Goal: Information Seeking & Learning: Check status

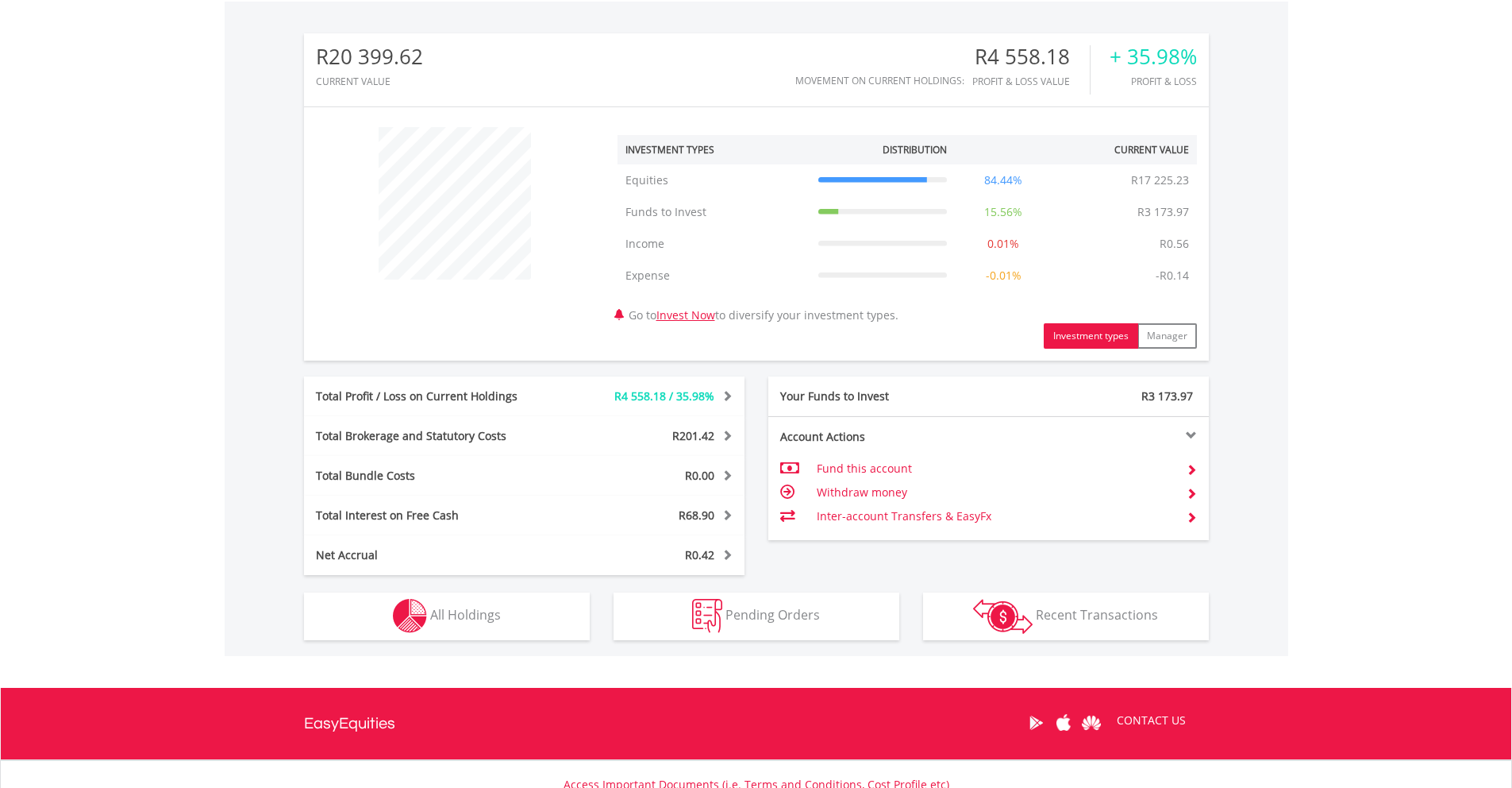
scroll to position [544, 0]
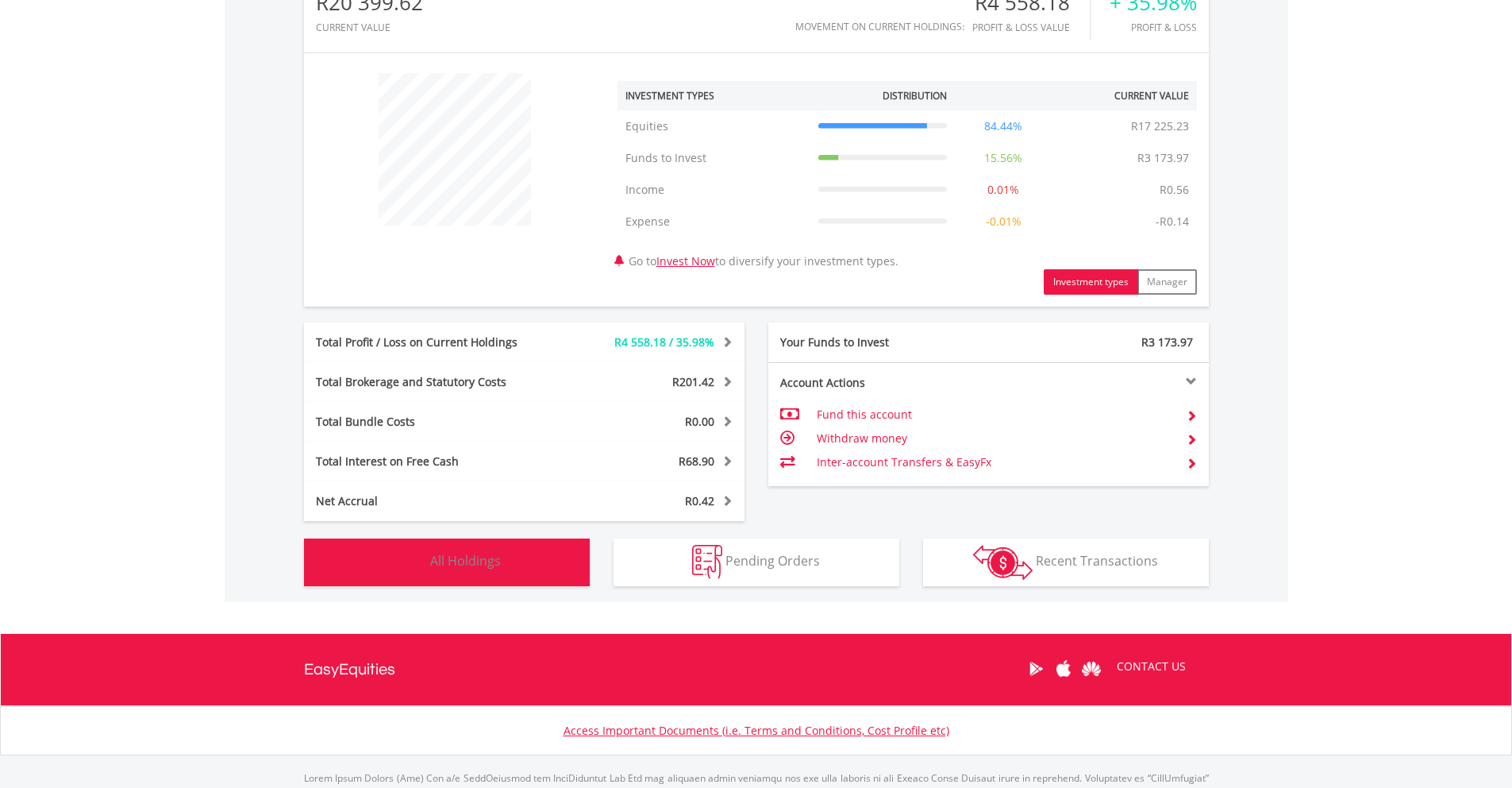
click at [439, 567] on span "All Holdings" at bounding box center [466, 560] width 71 height 17
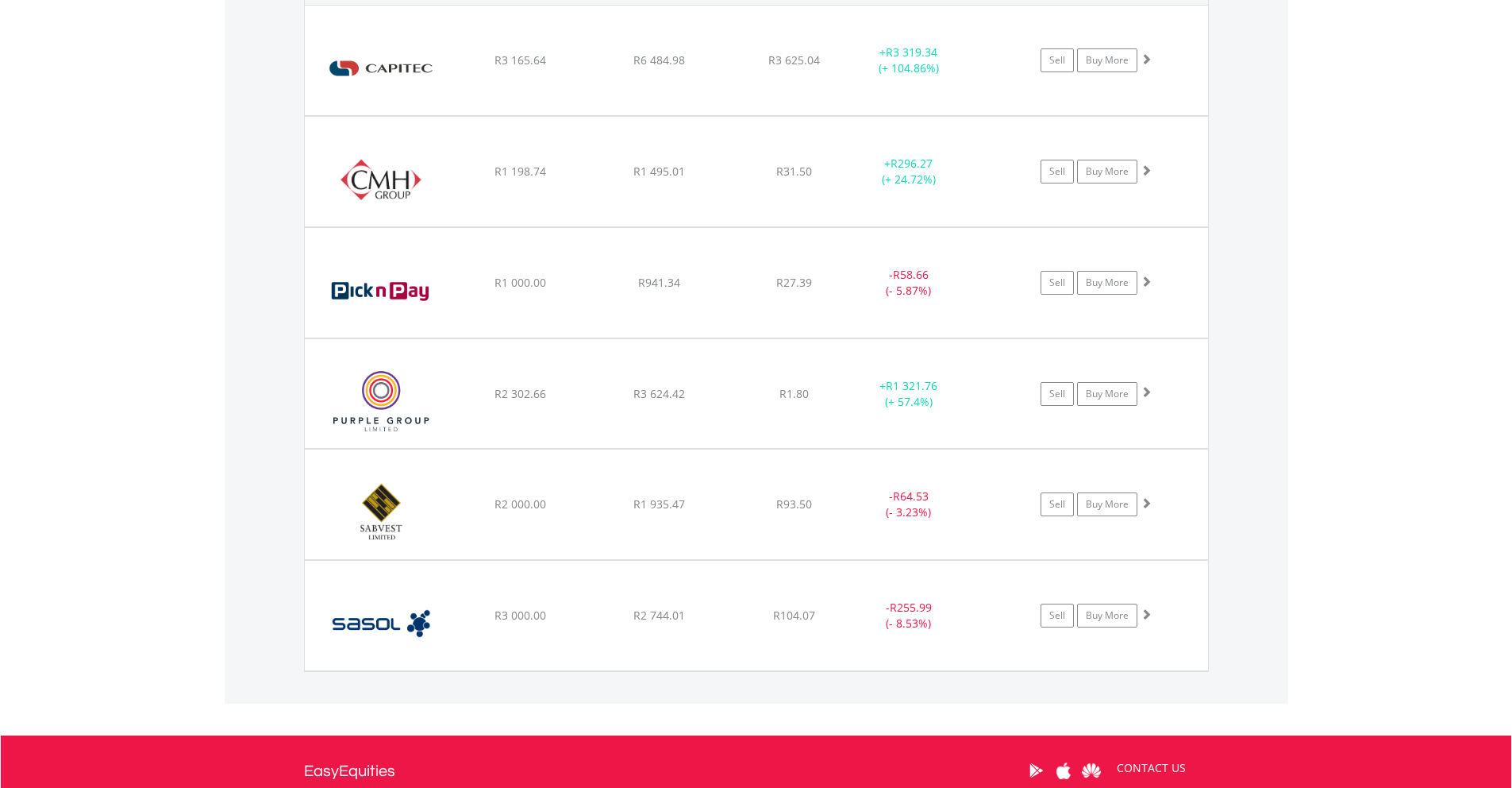
scroll to position [1252, 0]
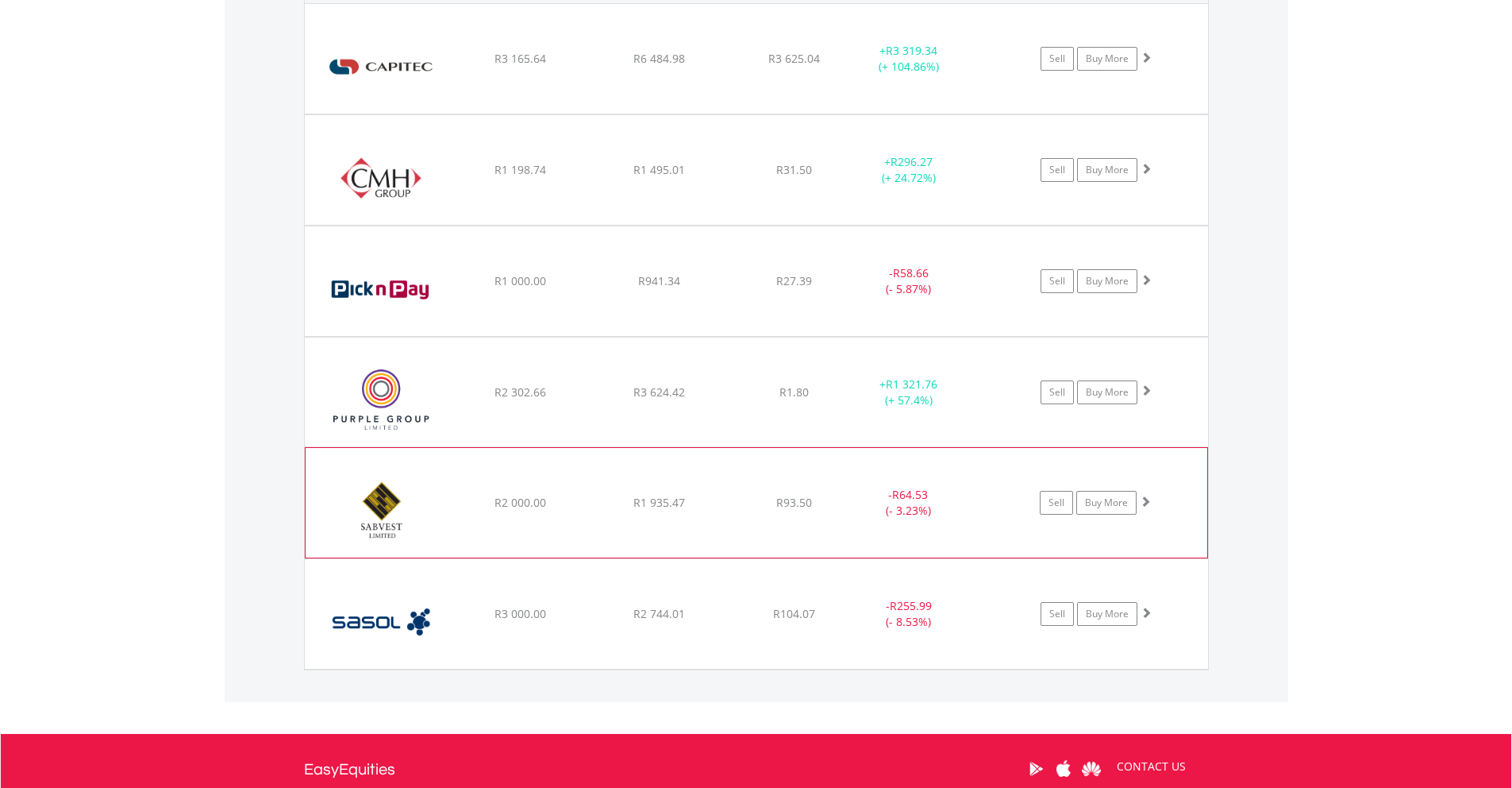
click at [731, 67] on div "R93.50" at bounding box center [794, 58] width 126 height 16
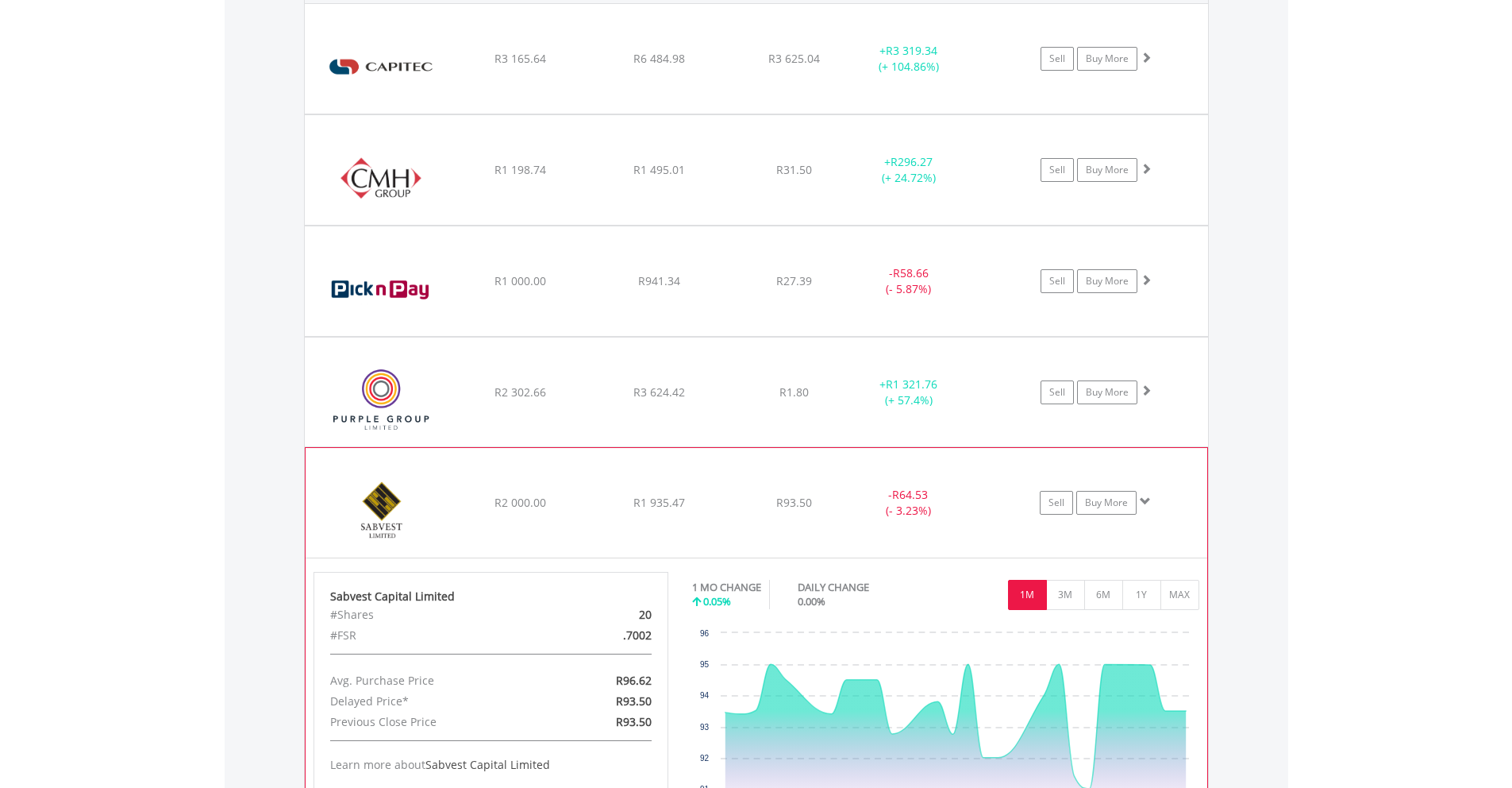
click at [731, 67] on div "R93.50" at bounding box center [794, 58] width 126 height 16
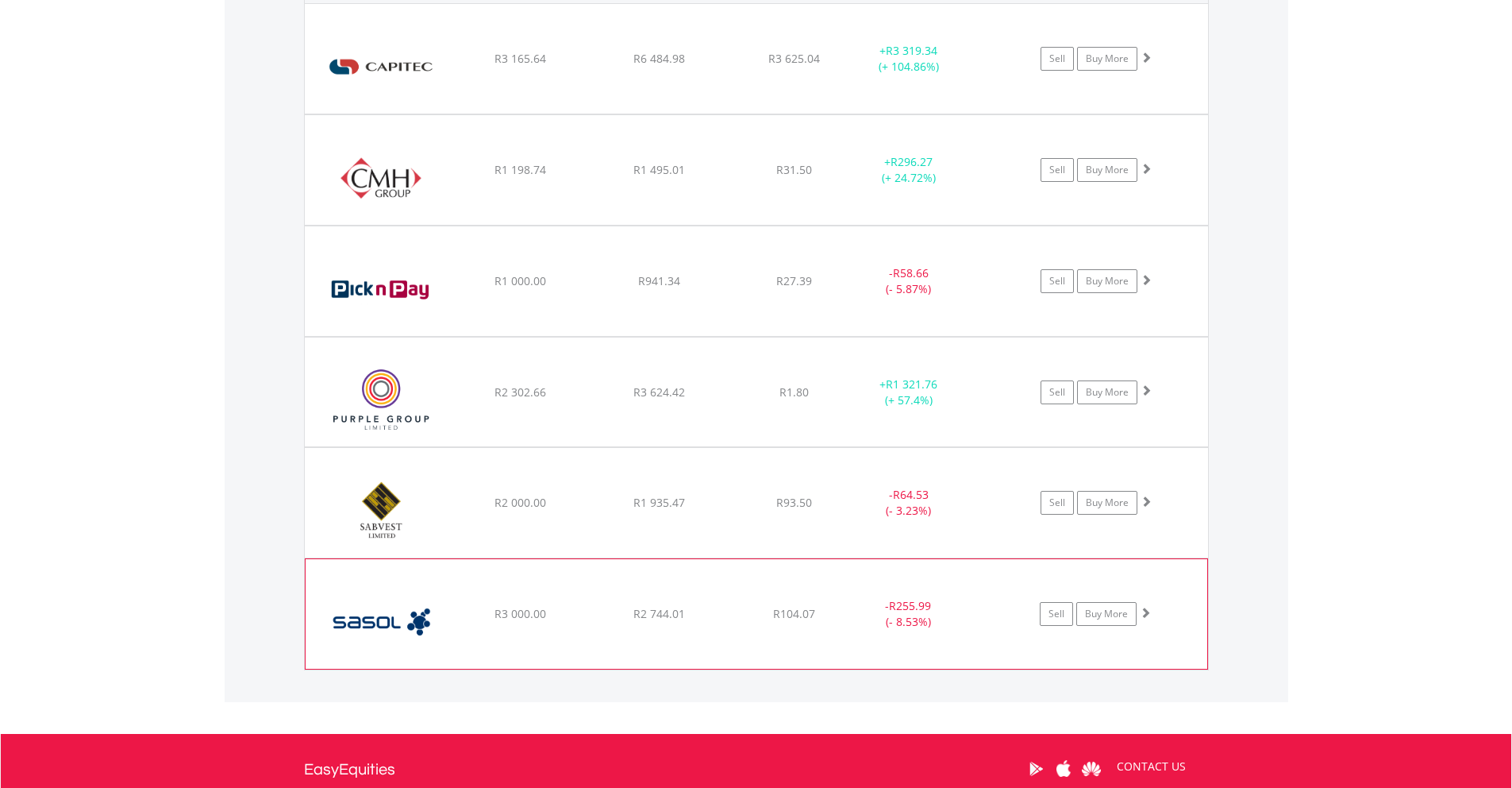
click at [753, 67] on div "R104.07" at bounding box center [794, 58] width 126 height 16
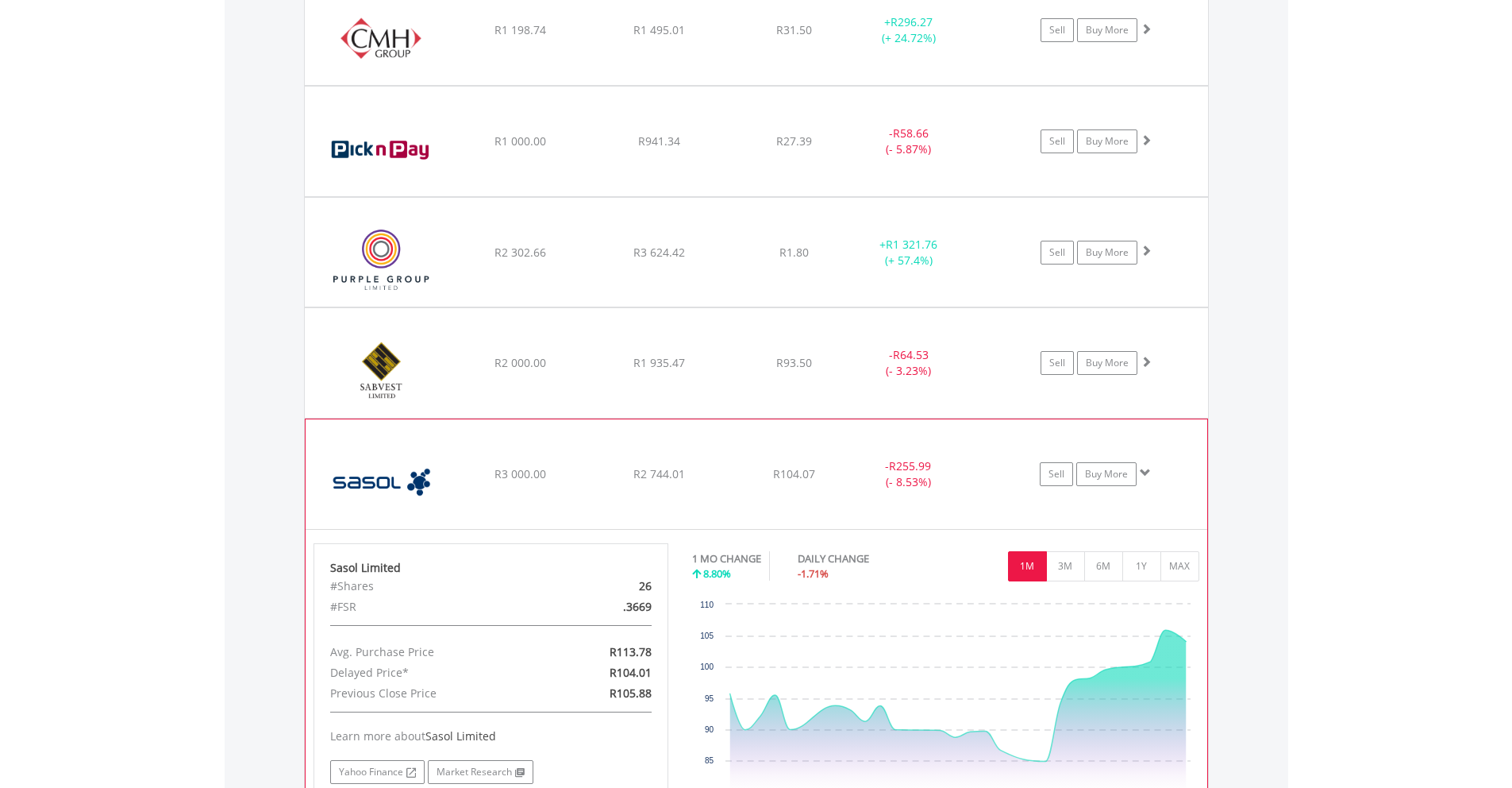
scroll to position [1404, 0]
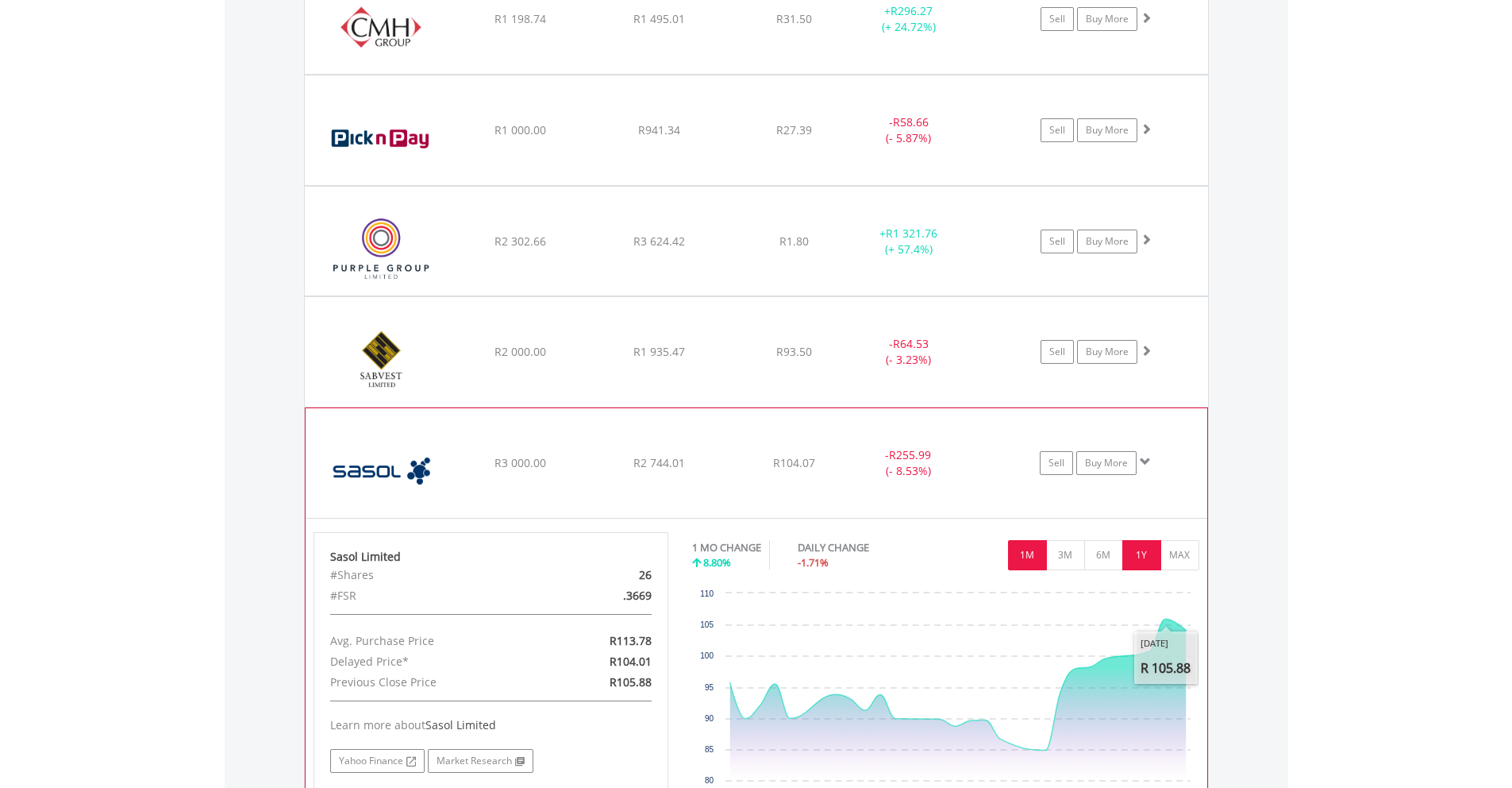
click at [1136, 554] on button "1Y" at bounding box center [1142, 555] width 39 height 31
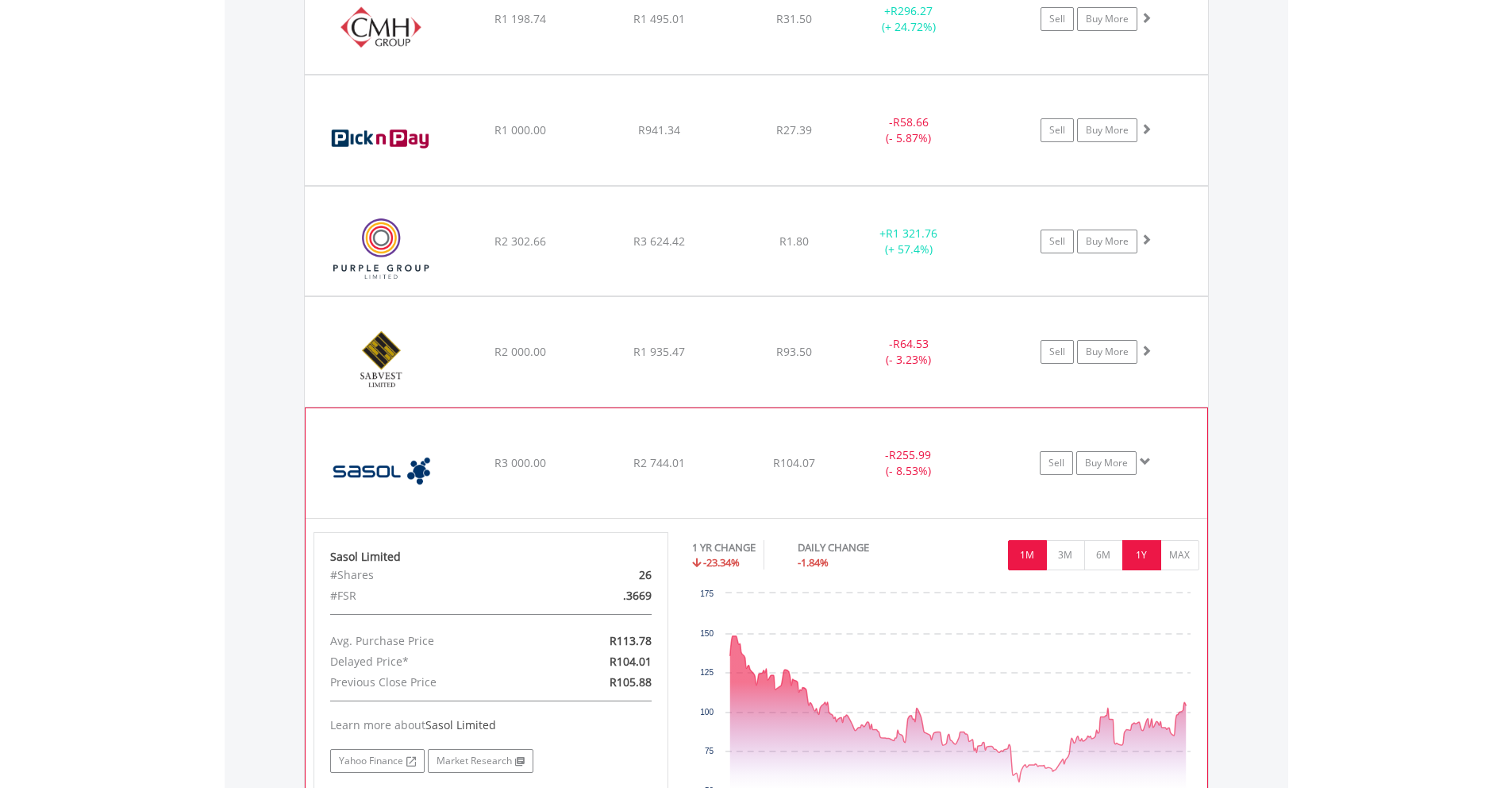
click at [1036, 552] on button "1M" at bounding box center [1027, 555] width 39 height 31
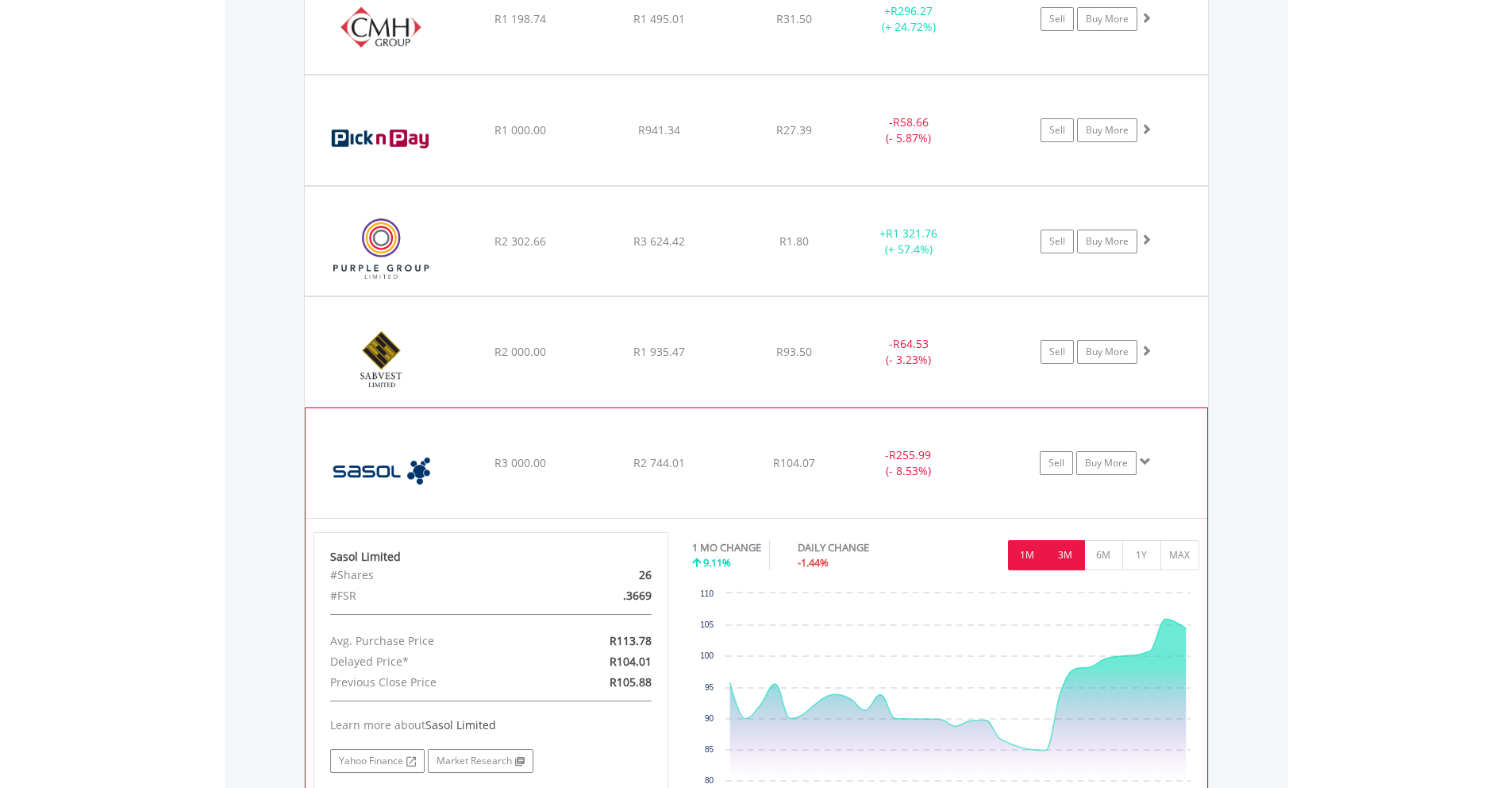
click at [1063, 549] on button "3M" at bounding box center [1065, 555] width 39 height 31
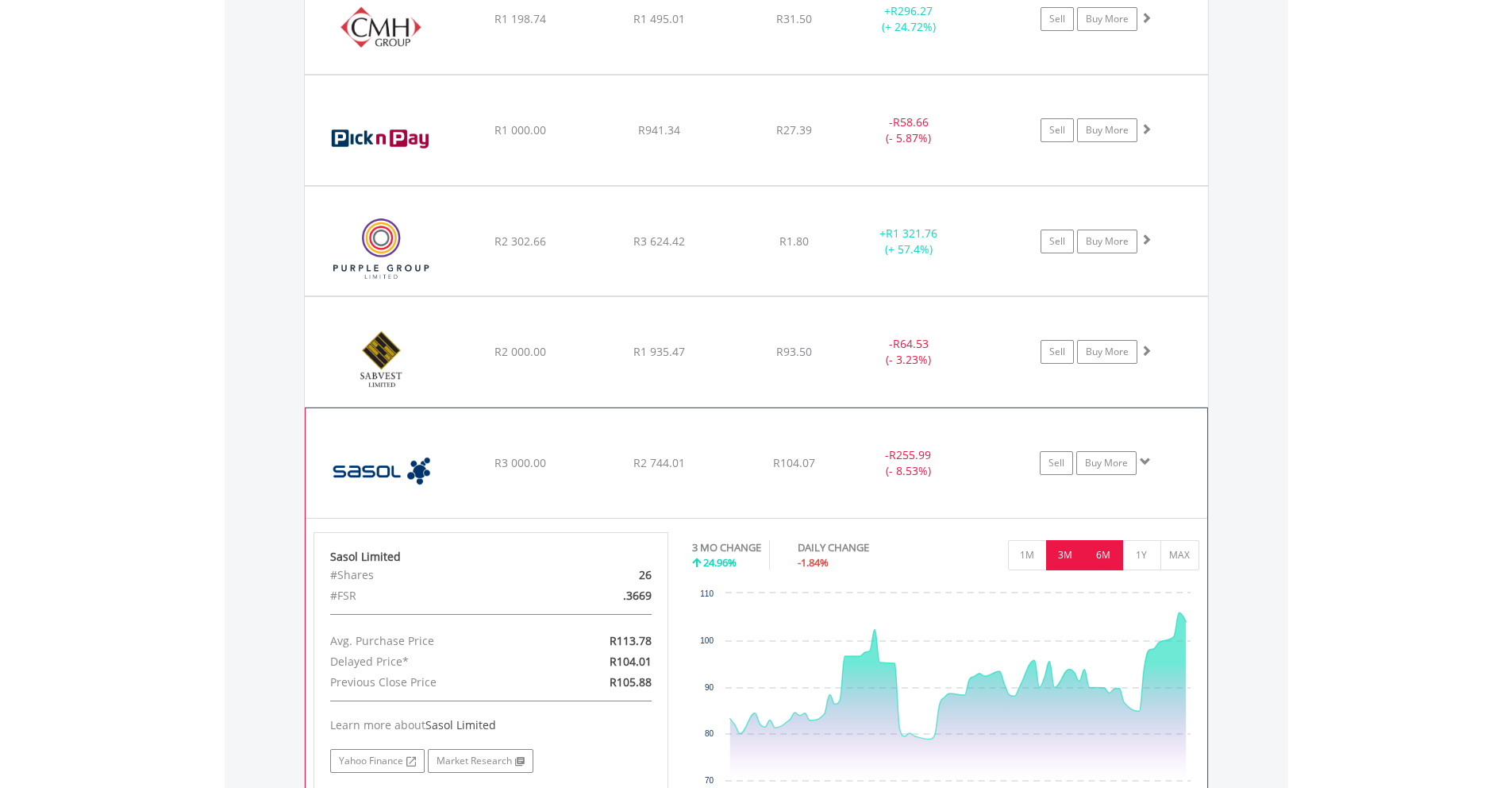
click at [1122, 565] on button "6M" at bounding box center [1103, 555] width 39 height 31
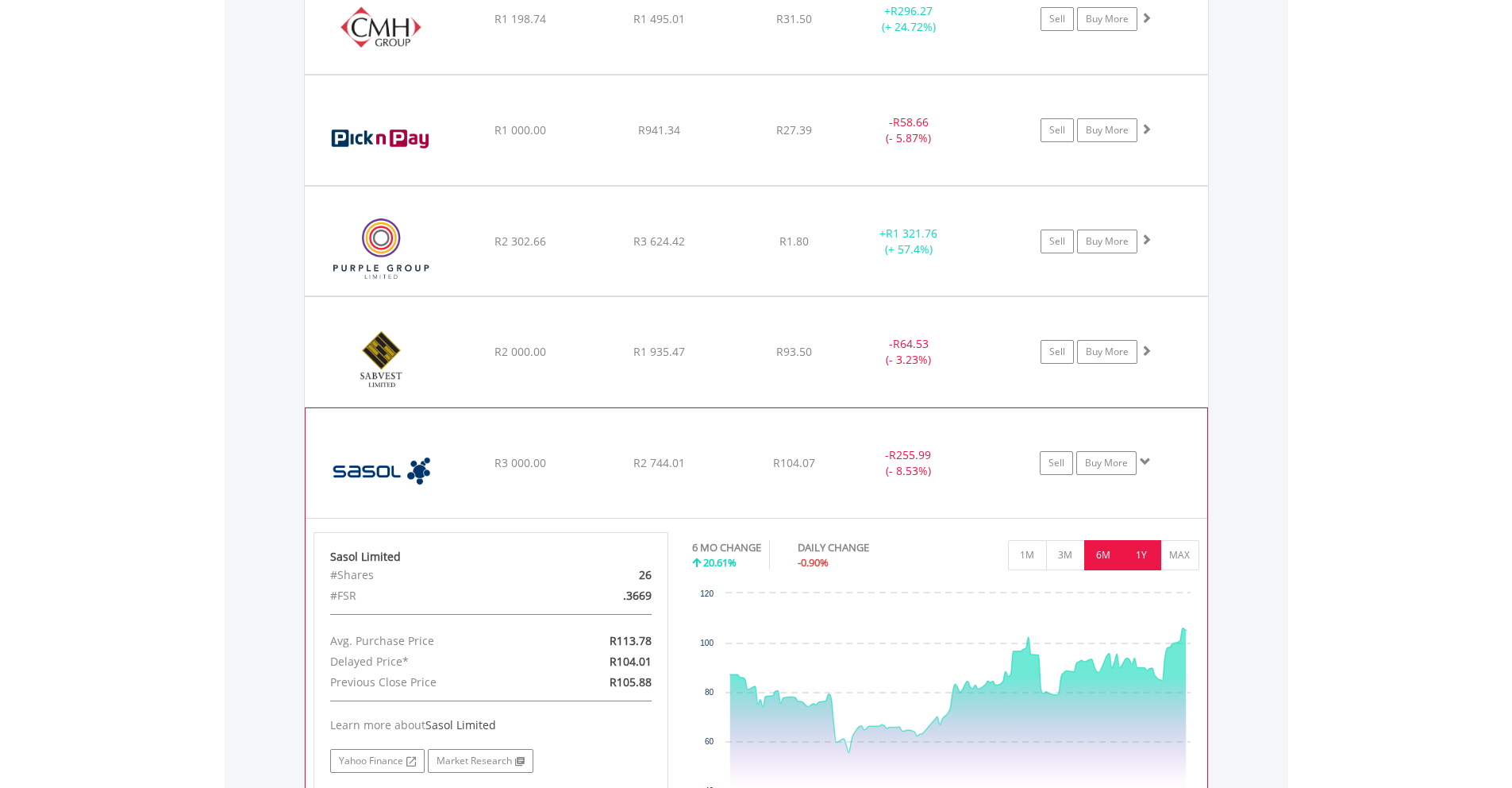
click at [1138, 561] on button "1Y" at bounding box center [1142, 555] width 39 height 31
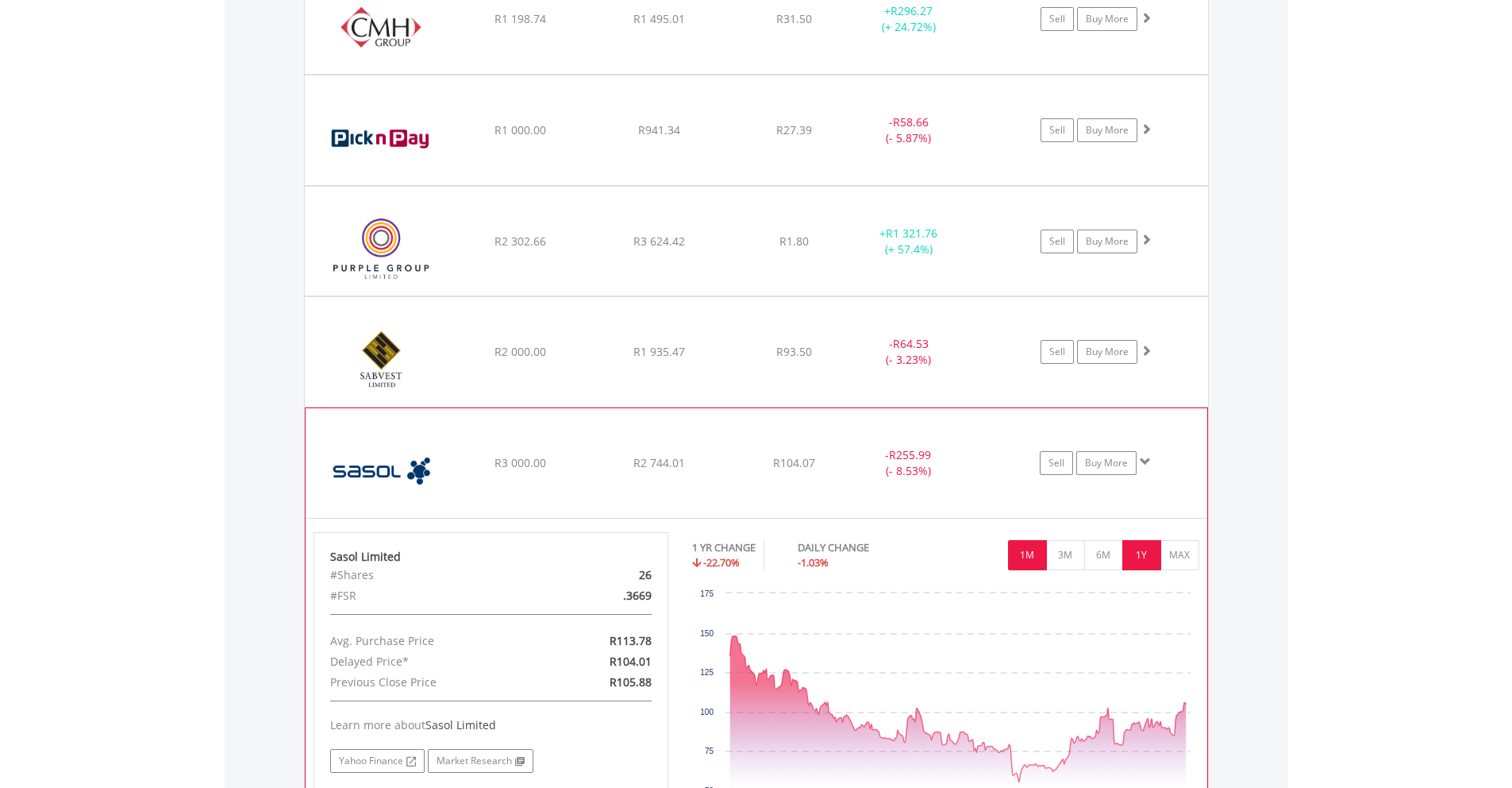
click at [1039, 555] on button "1M" at bounding box center [1027, 555] width 39 height 31
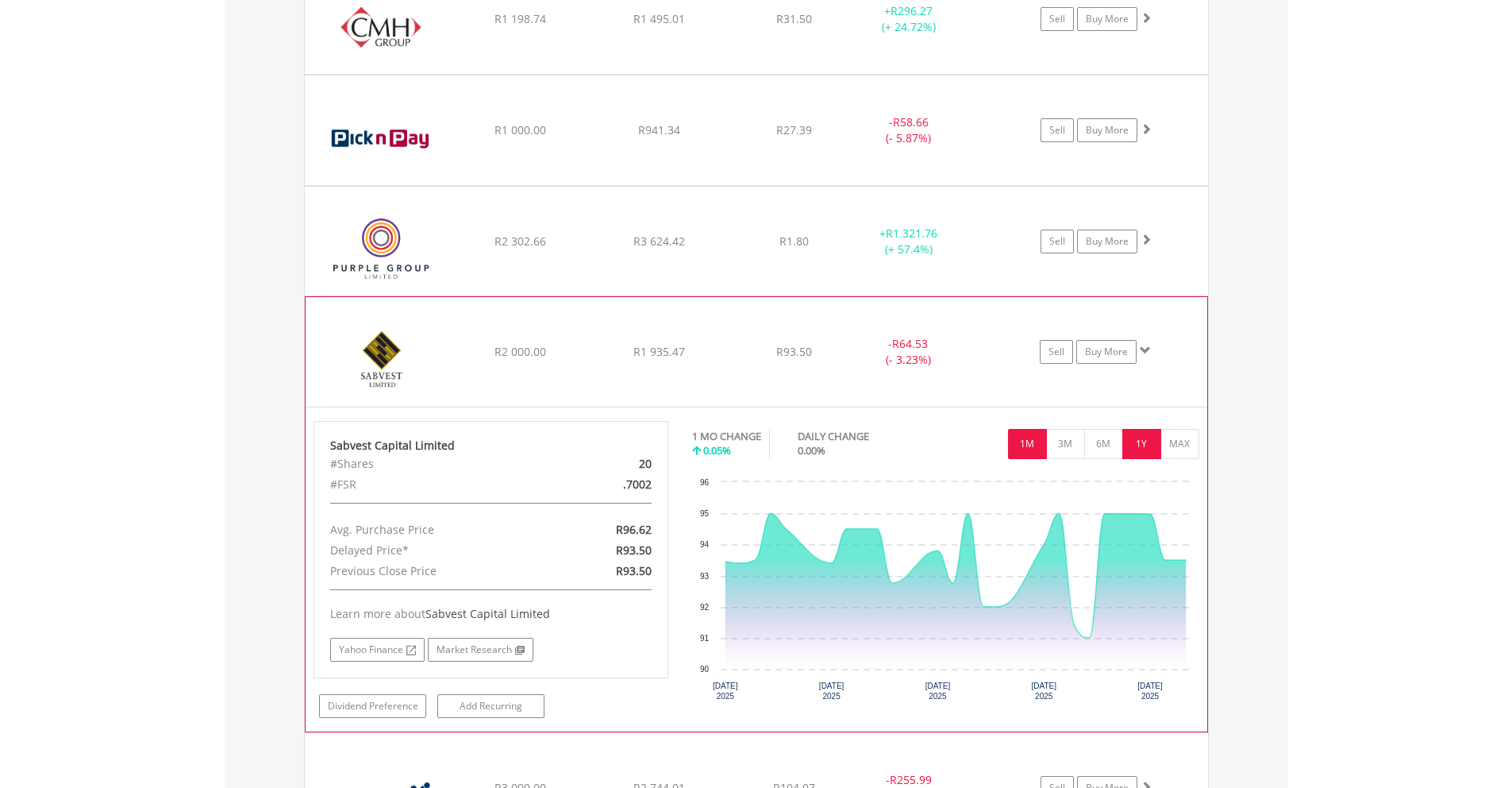
click at [1136, 443] on button "1Y" at bounding box center [1142, 444] width 39 height 31
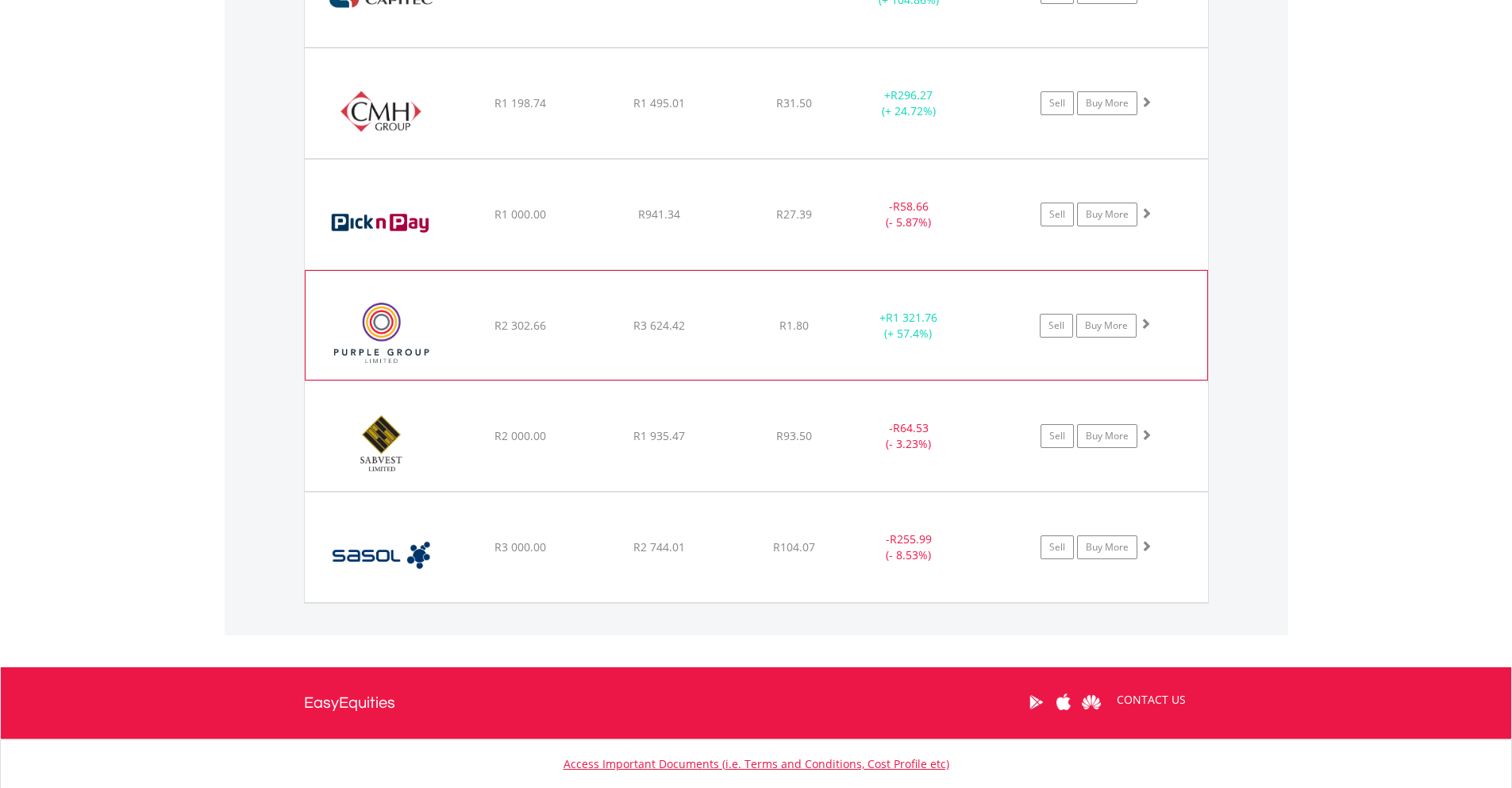
scroll to position [1313, 0]
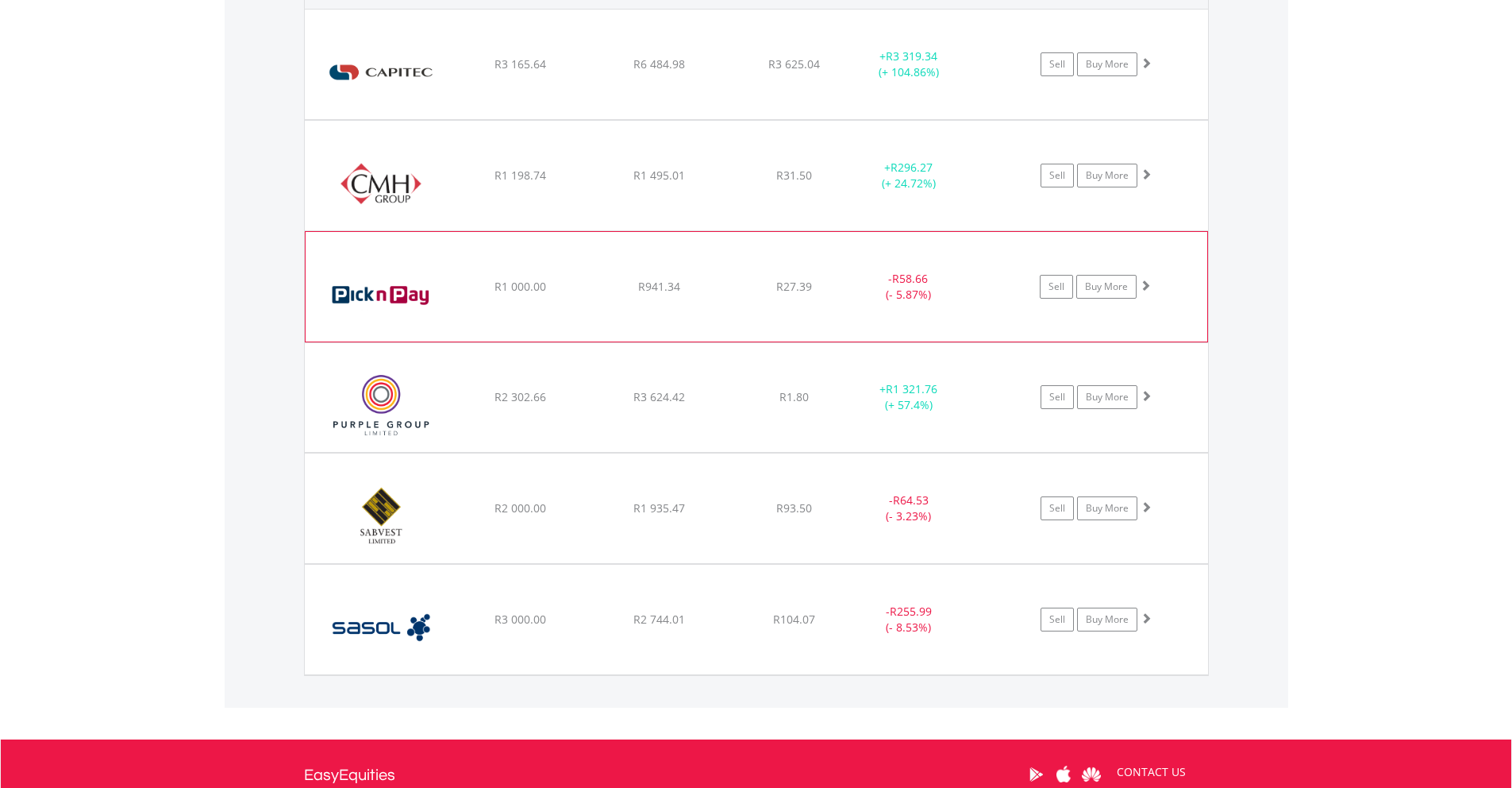
scroll to position [1218, 0]
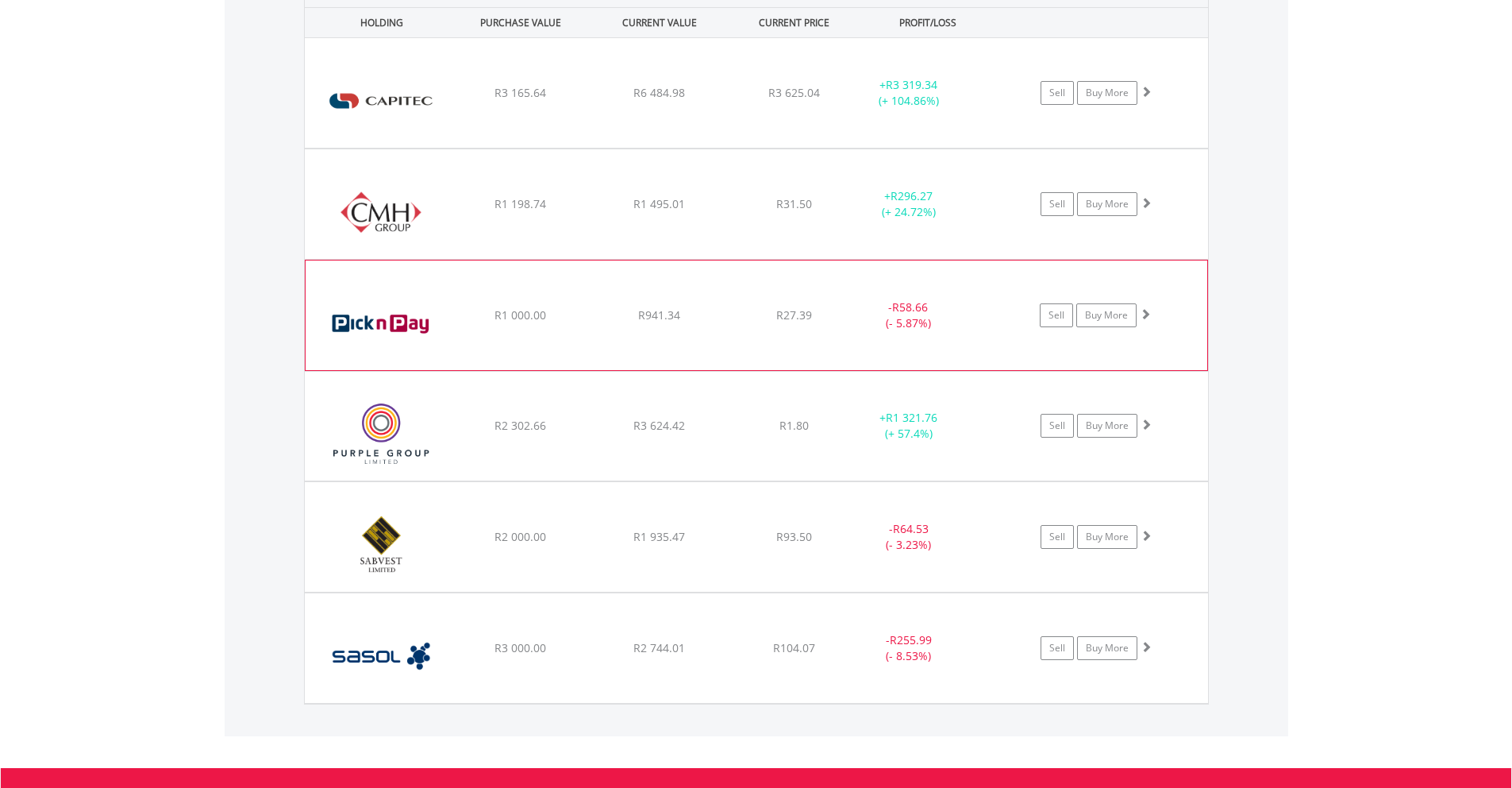
click at [830, 147] on div "﻿ Combined Motor Holdings Limited R1 198.74 R1 495.01 R31.50 + R296.27 (+ 24.72…" at bounding box center [757, 93] width 903 height 109
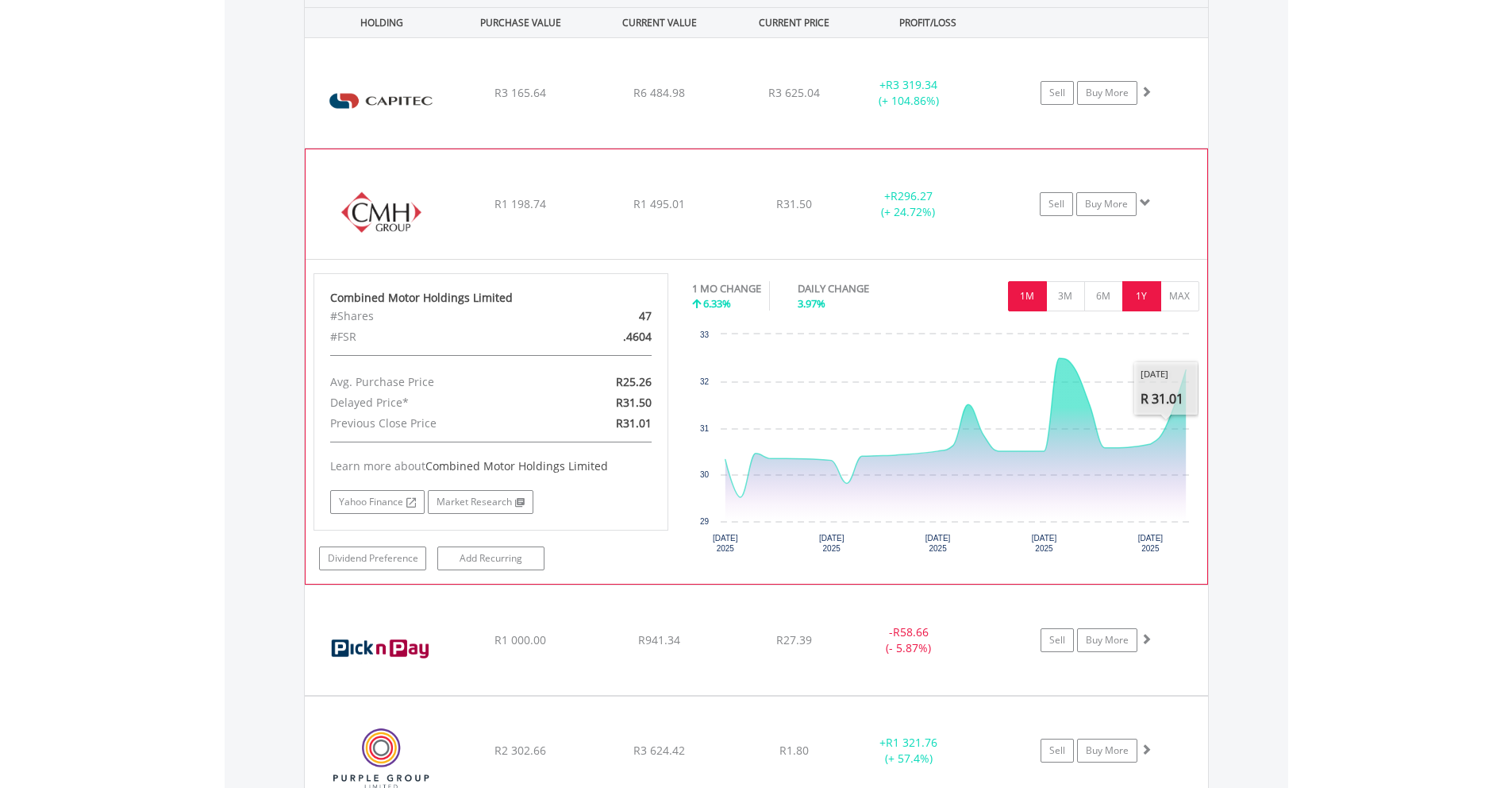
click at [1143, 296] on button "1Y" at bounding box center [1142, 297] width 39 height 31
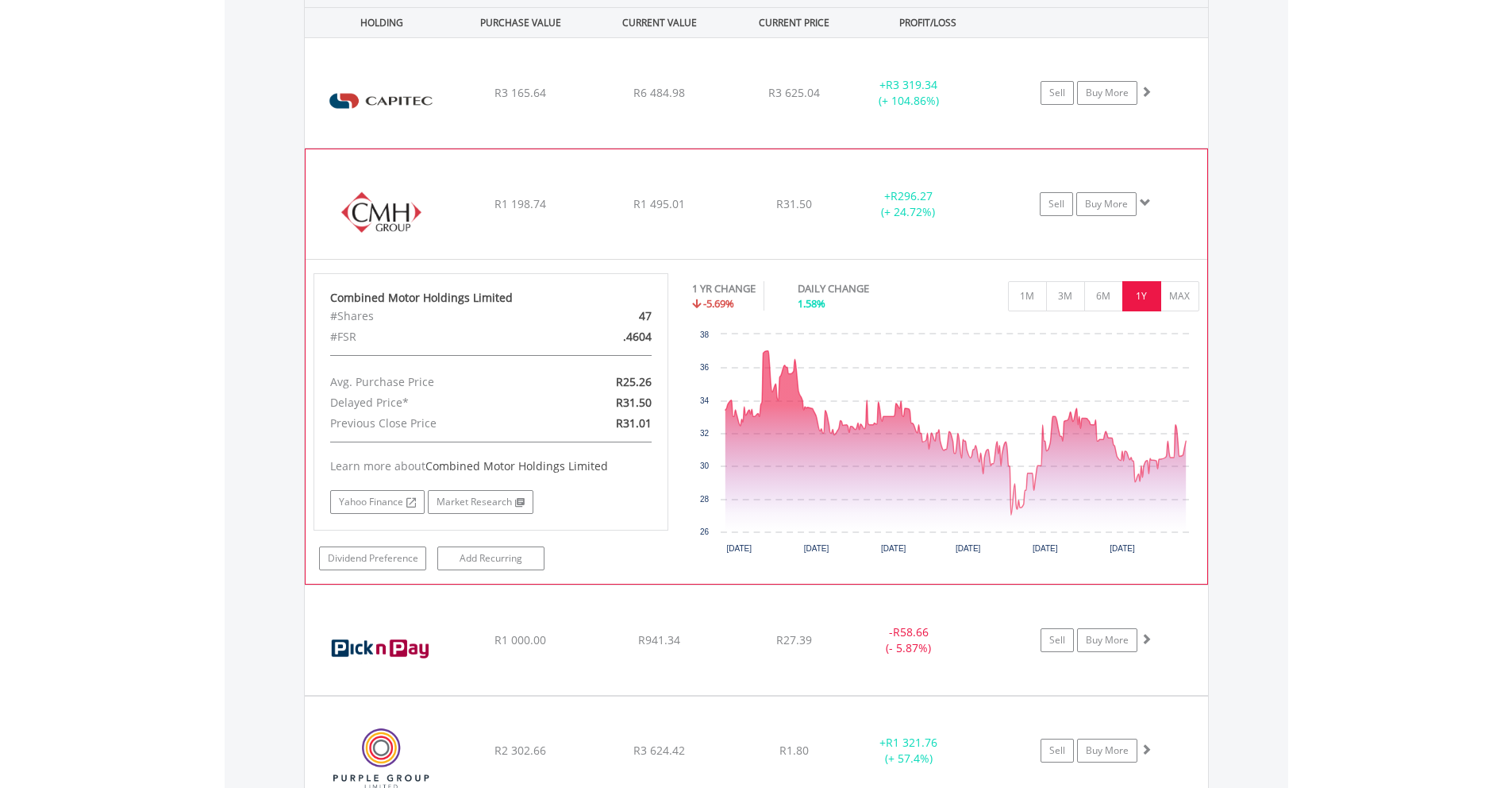
click at [838, 147] on div "﻿ Combined Motor Holdings Limited R1 198.74 R1 495.01 R31.50 + R296.27 (+ 24.72…" at bounding box center [757, 93] width 903 height 109
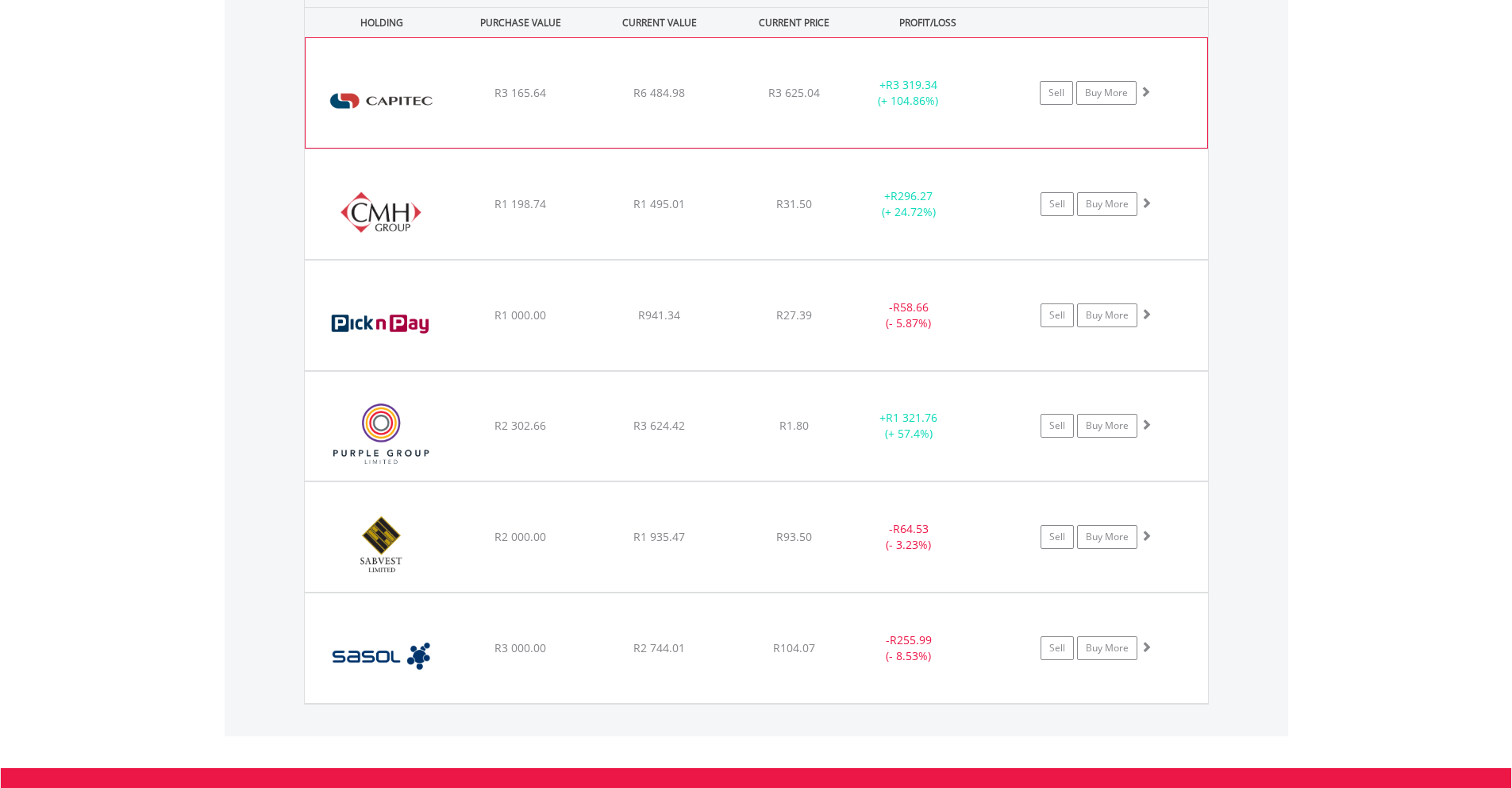
click at [832, 119] on div "﻿ Capitec Bank Holdings Limited R3 165.64 R6 484.98 R3 625.04 + R3 319.34 (+ 10…" at bounding box center [756, 93] width 901 height 109
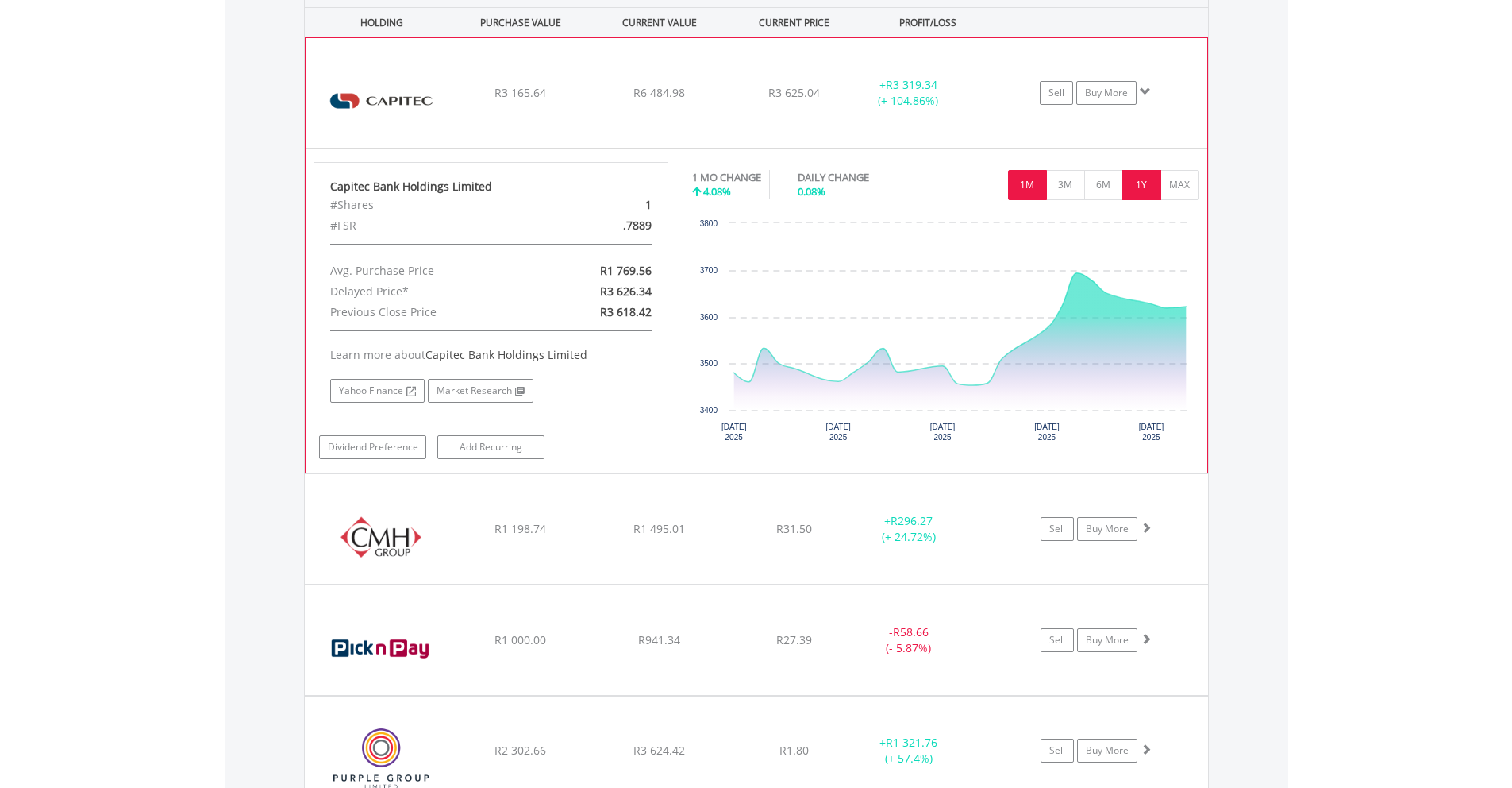
click at [1143, 184] on button "1Y" at bounding box center [1142, 186] width 39 height 31
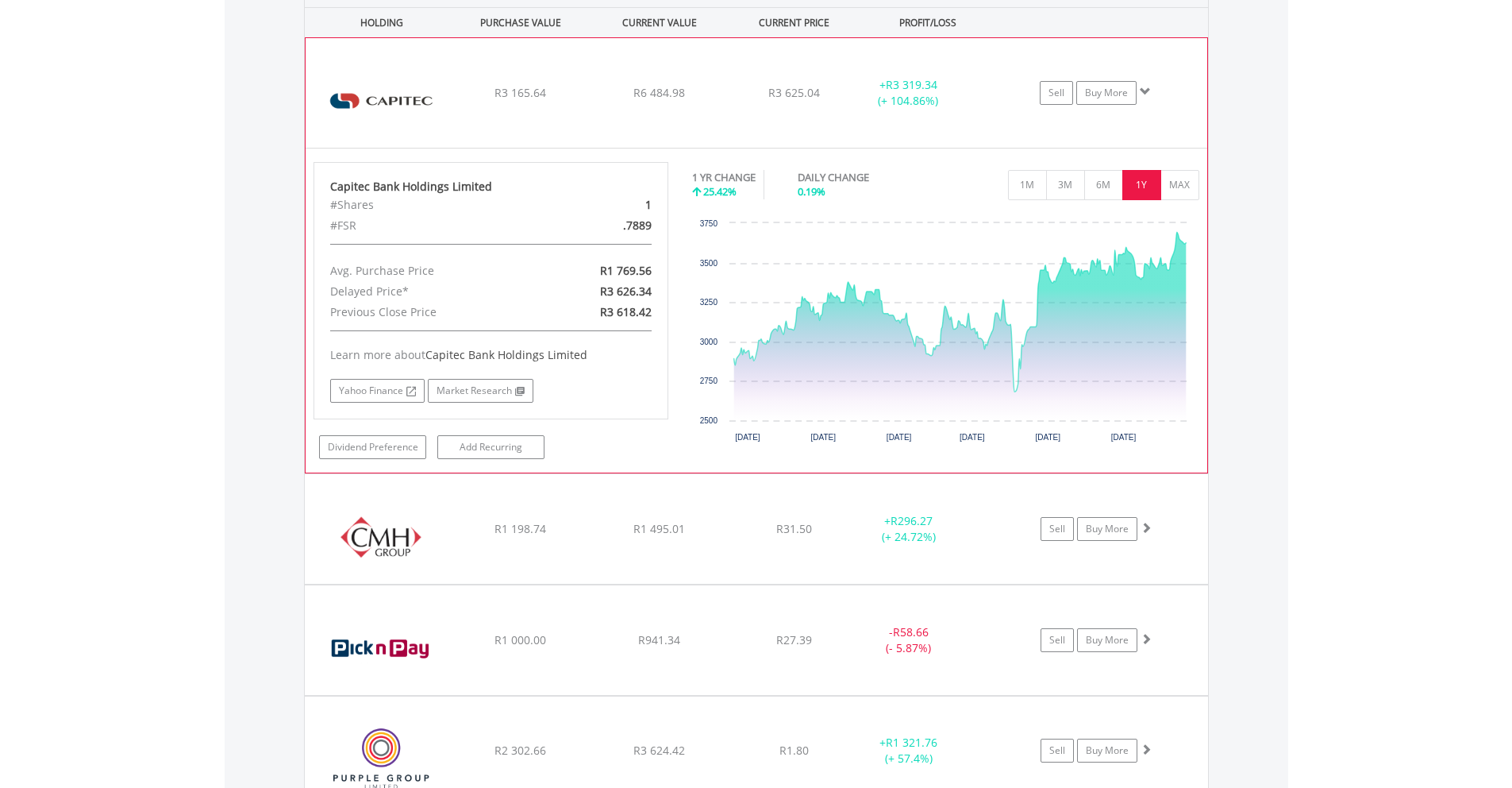
click at [835, 93] on div "R3 625.04" at bounding box center [794, 93] width 126 height 16
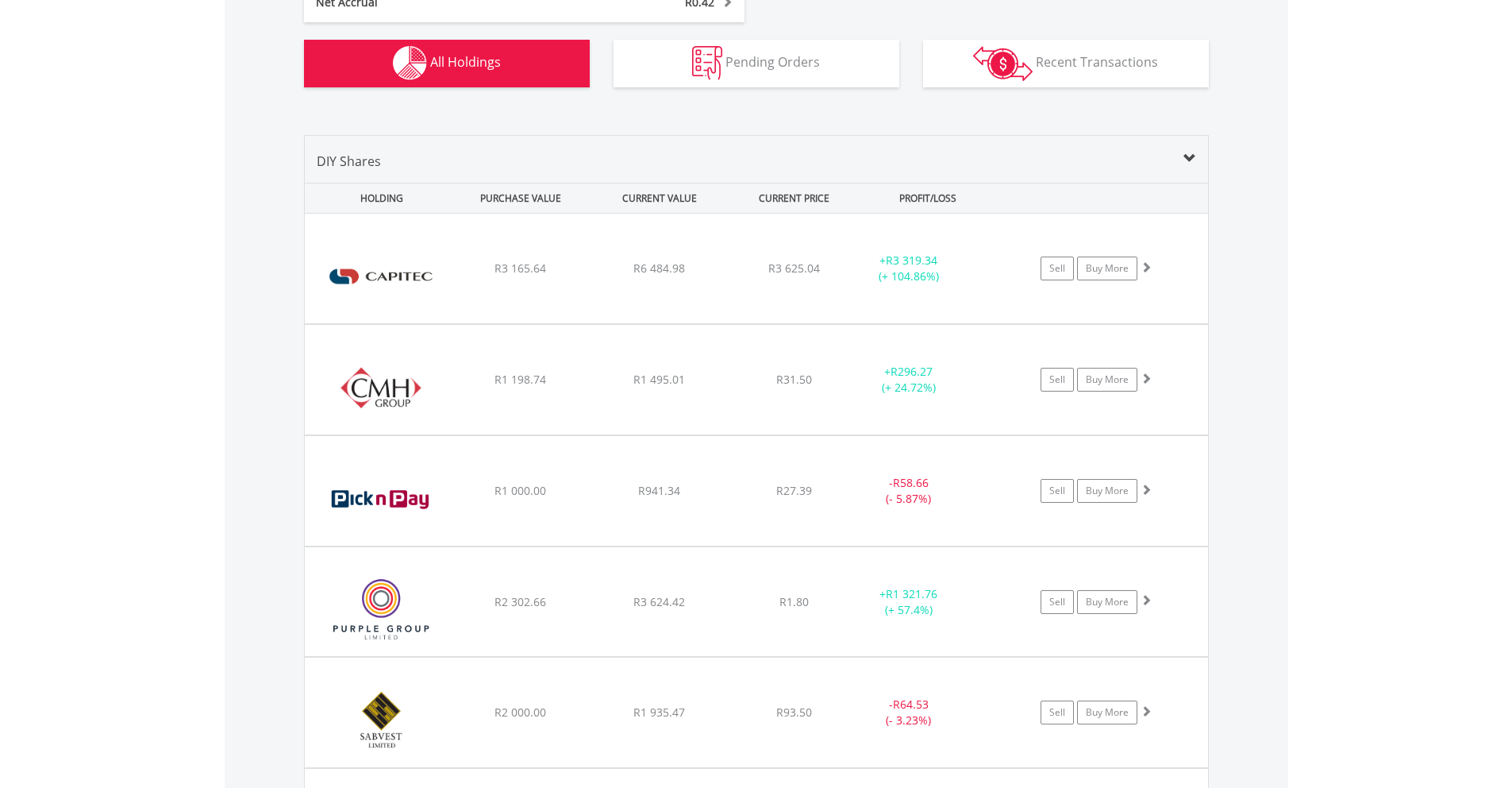
scroll to position [1428, 0]
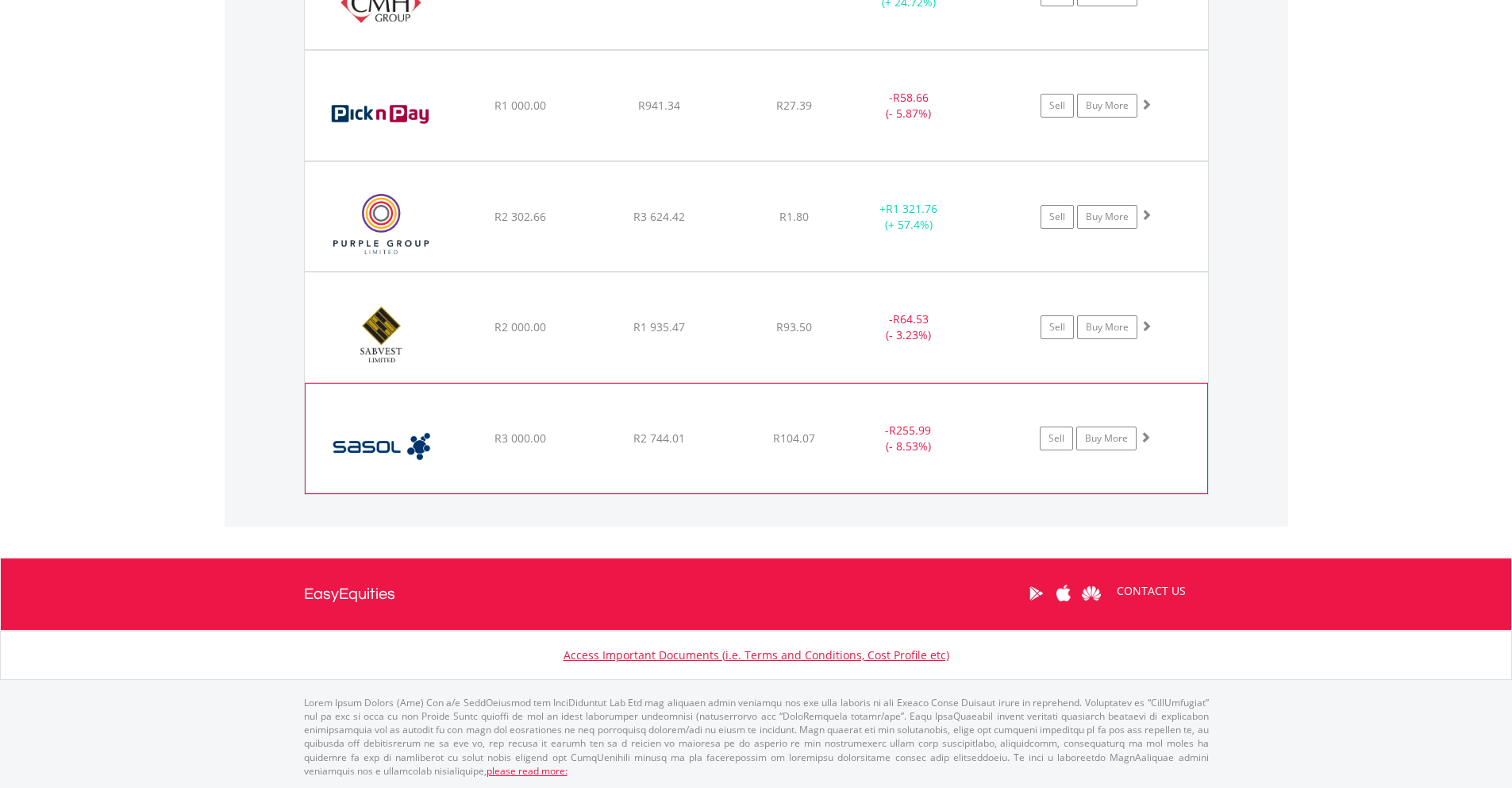
click at [858, 122] on div "- R255.99 (- 8.53%)" at bounding box center [909, 105] width 120 height 32
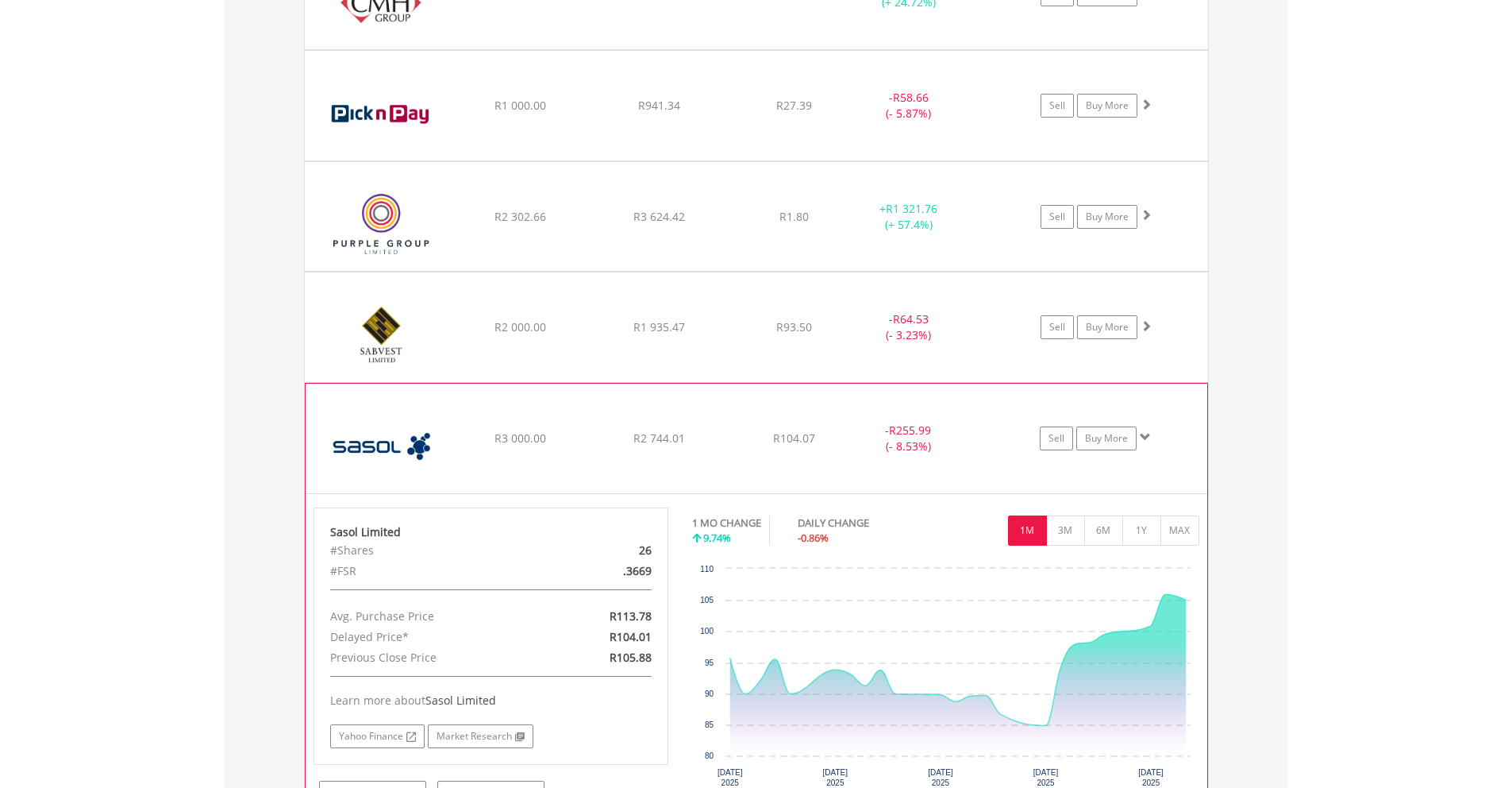
click at [858, 122] on div "- R255.99 (- 8.53%)" at bounding box center [909, 105] width 120 height 32
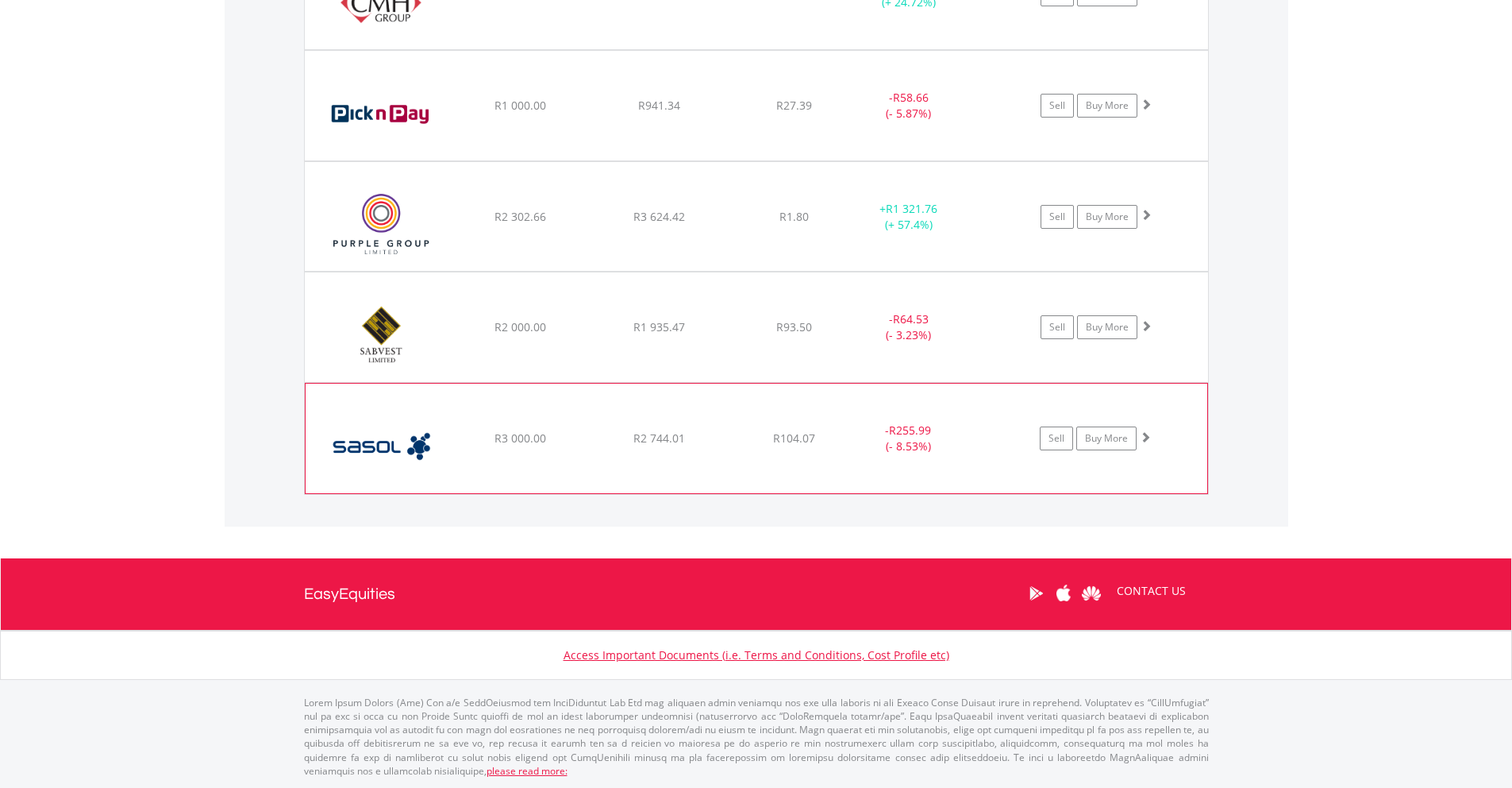
click at [858, 122] on div "- R255.99 (- 8.53%)" at bounding box center [909, 105] width 120 height 32
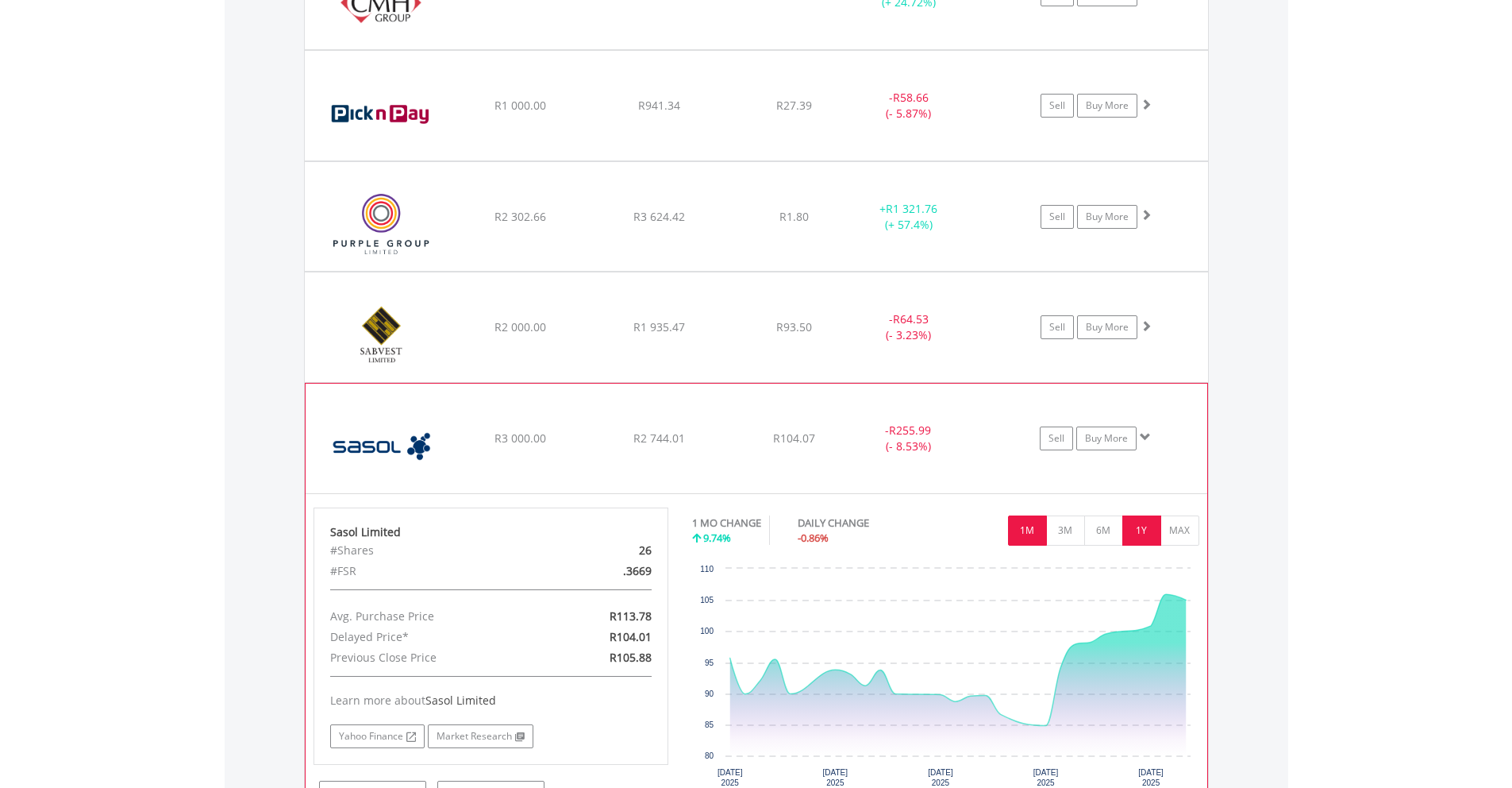
click at [1150, 534] on button "1Y" at bounding box center [1142, 530] width 39 height 31
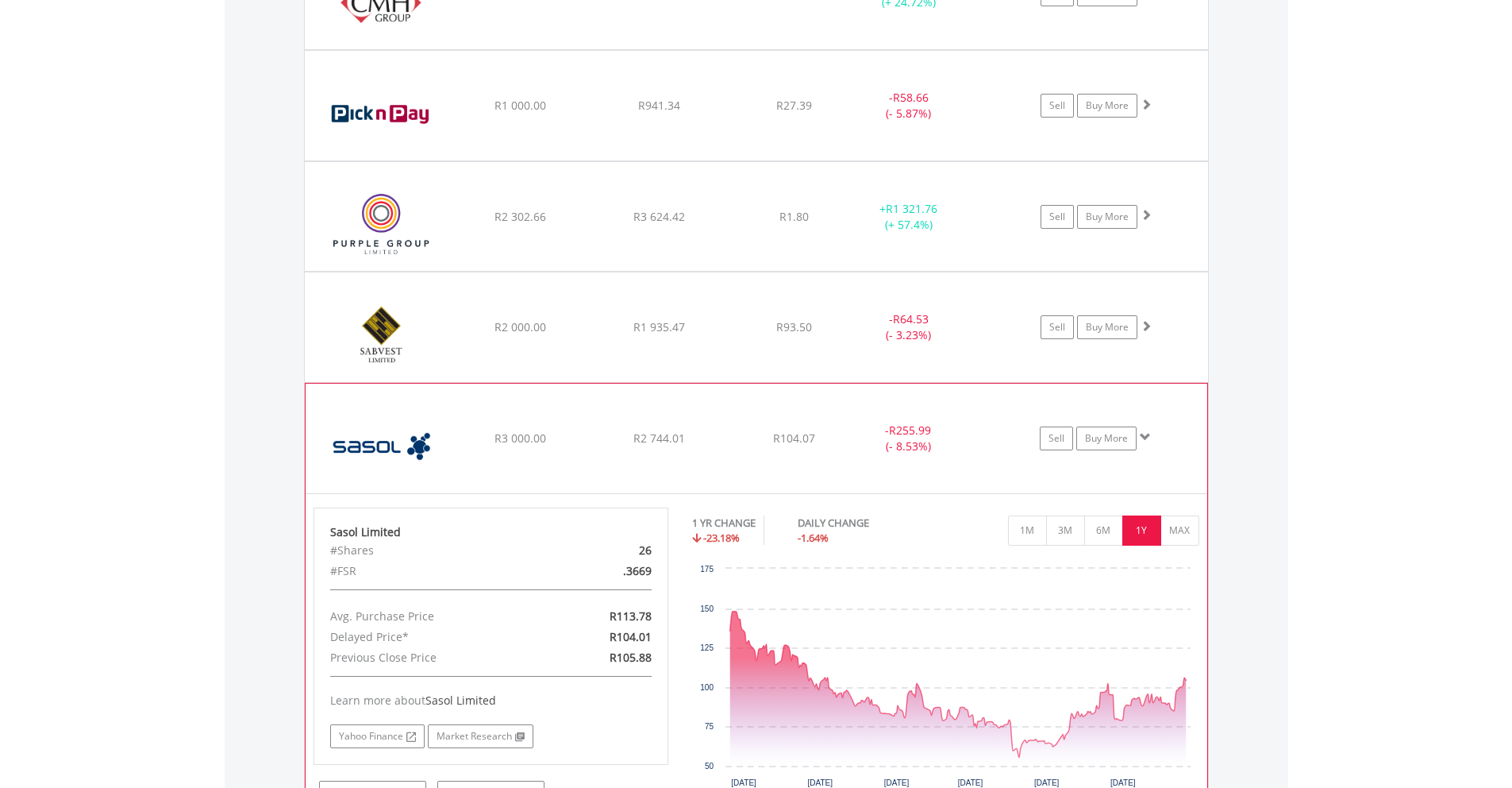
click at [878, 122] on div "- R255.99 (- 8.53%)" at bounding box center [909, 105] width 120 height 32
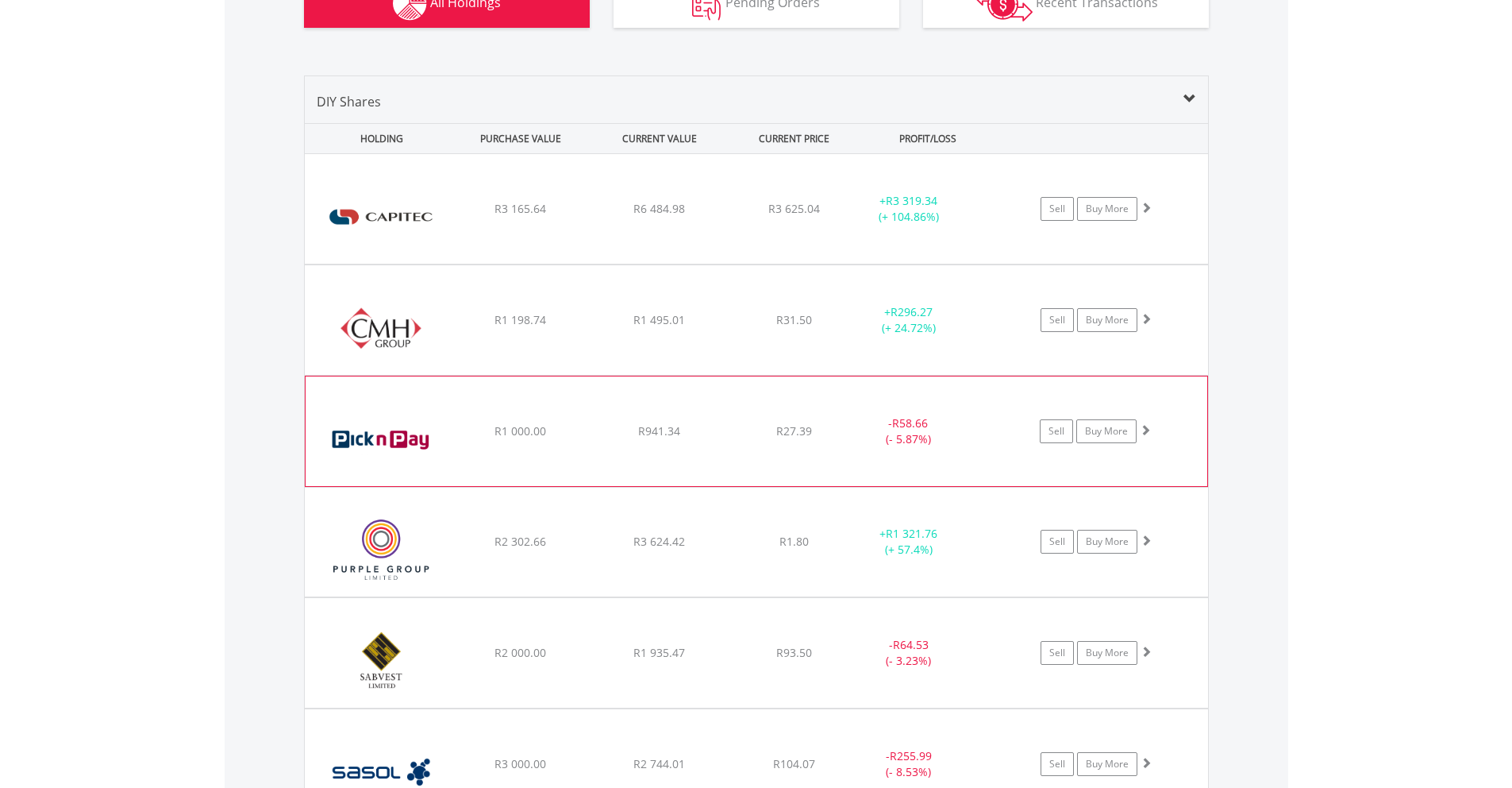
scroll to position [1101, 0]
click at [852, 420] on div "- R58.66 (- 5.87%)" at bounding box center [908, 432] width 119 height 32
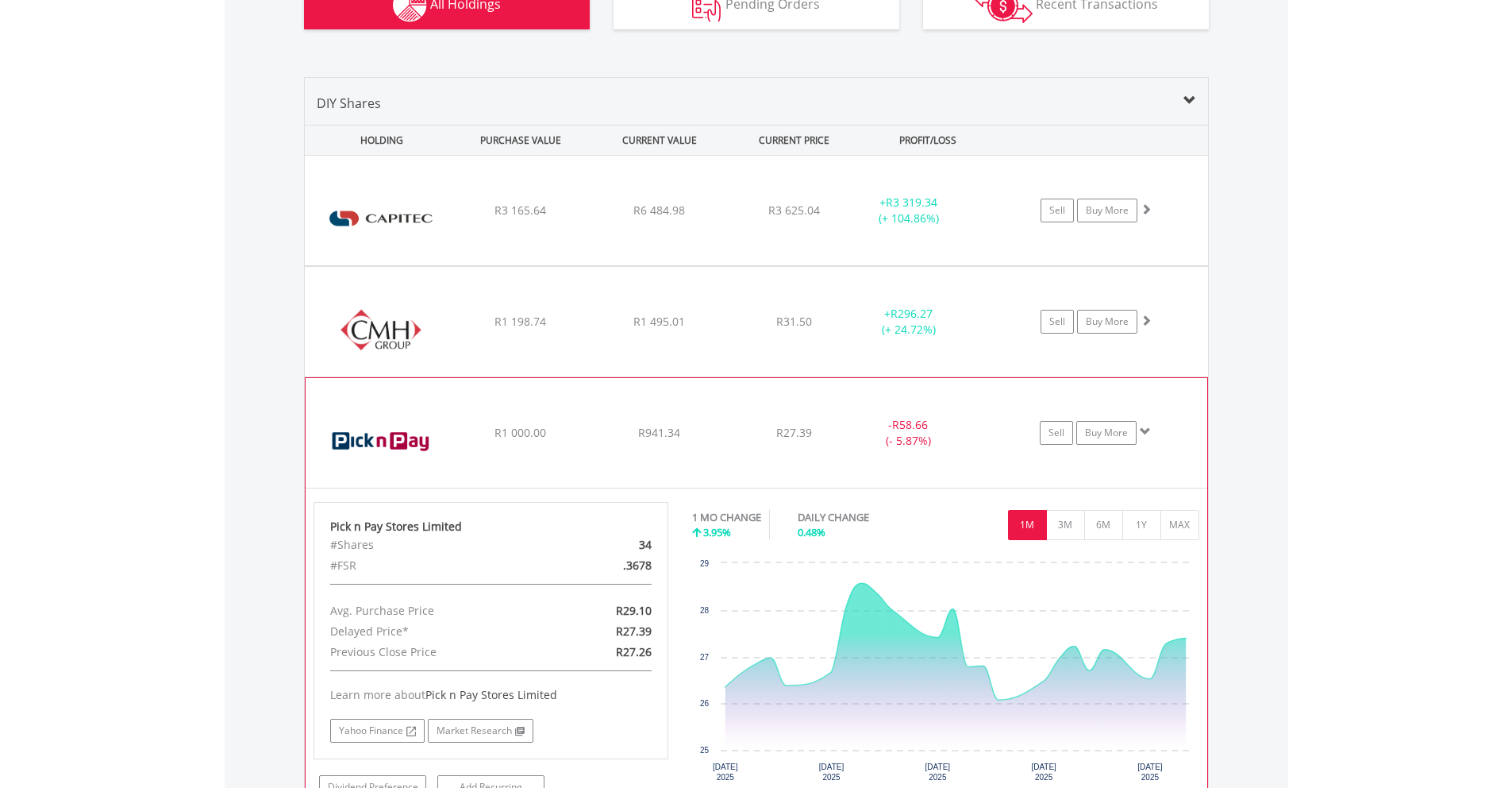
click at [852, 420] on div "- R58.66 (- 5.87%)" at bounding box center [908, 432] width 119 height 32
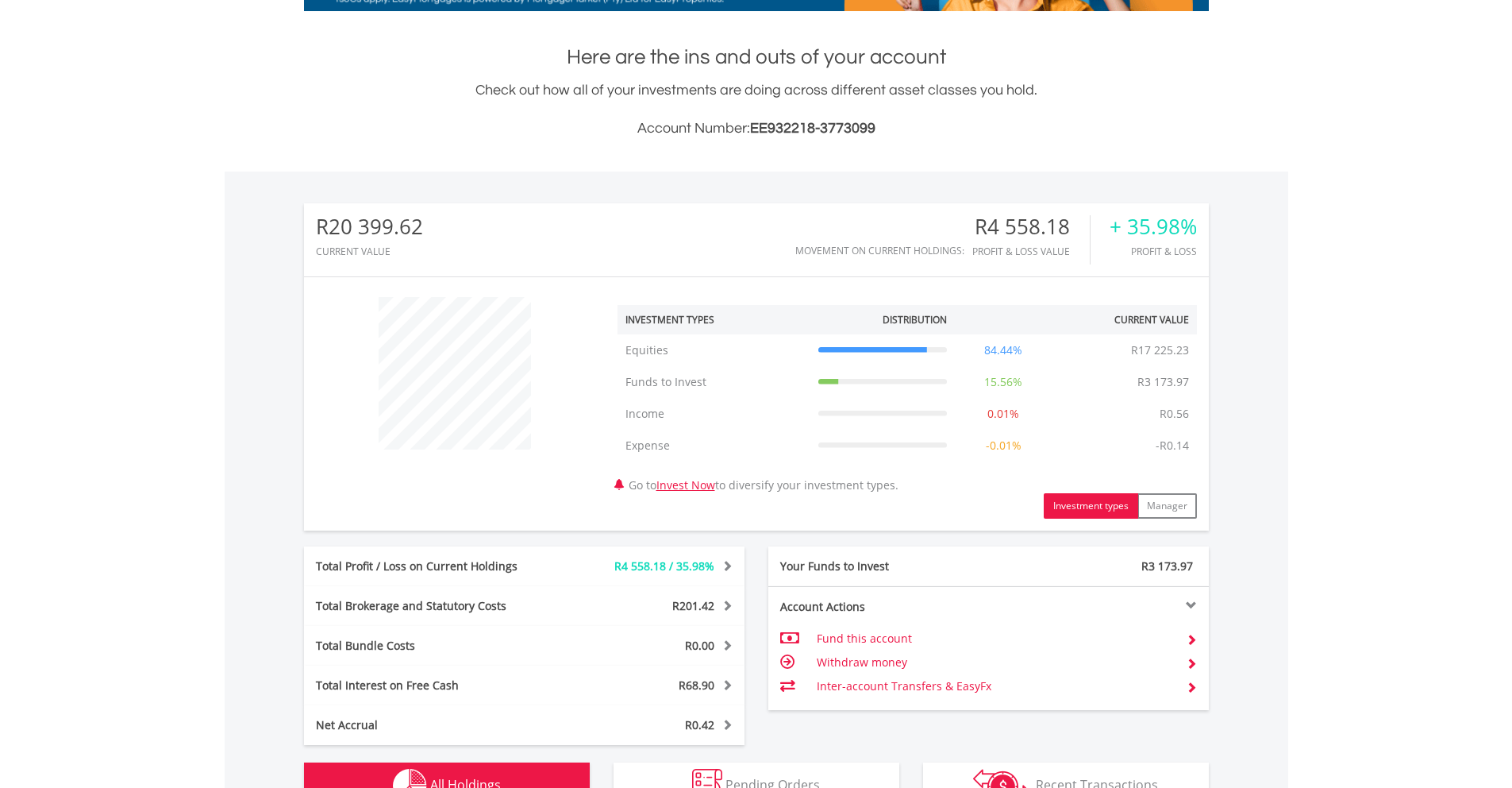
scroll to position [0, 0]
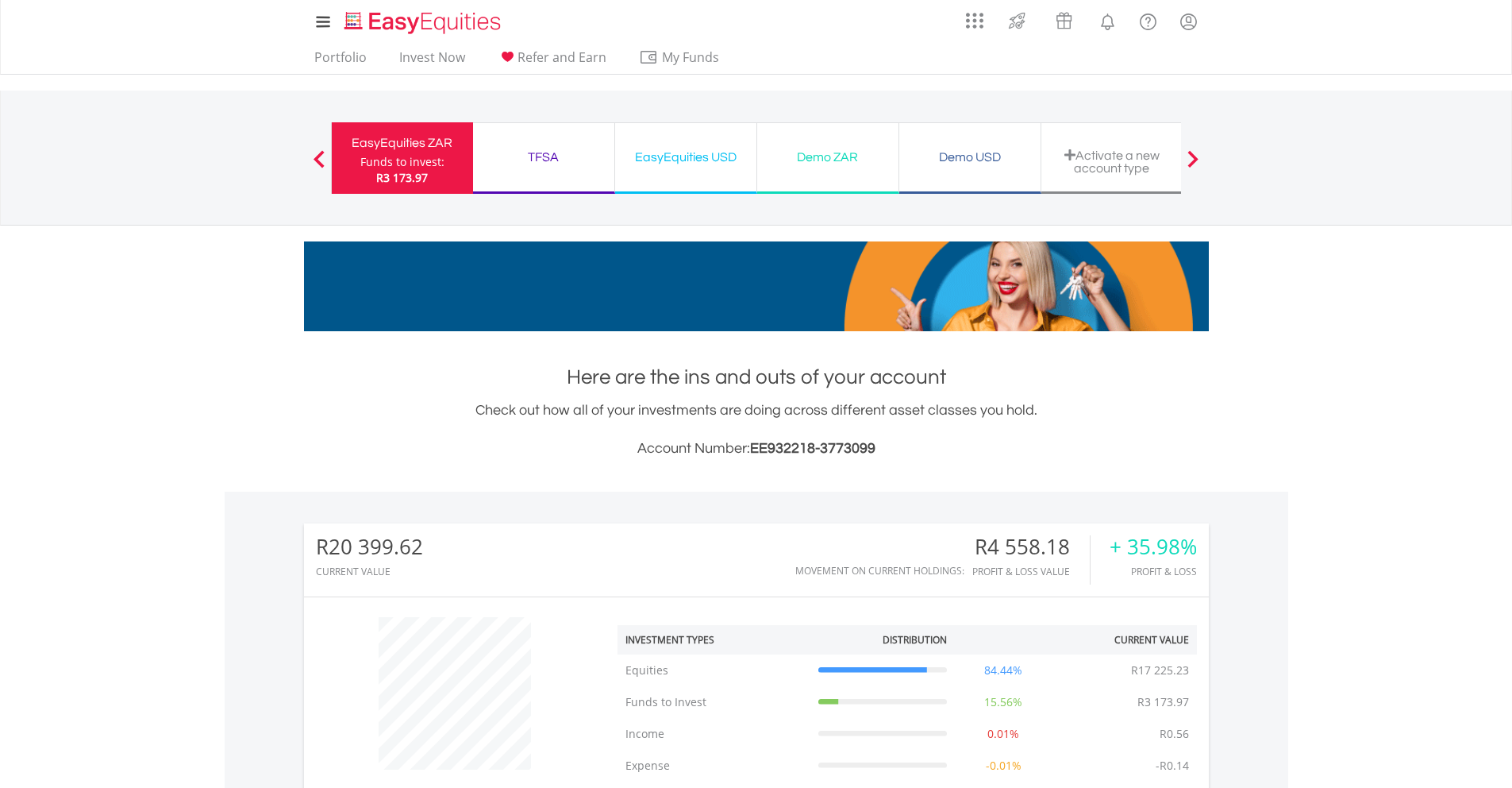
click at [548, 156] on div "TFSA" at bounding box center [544, 157] width 122 height 22
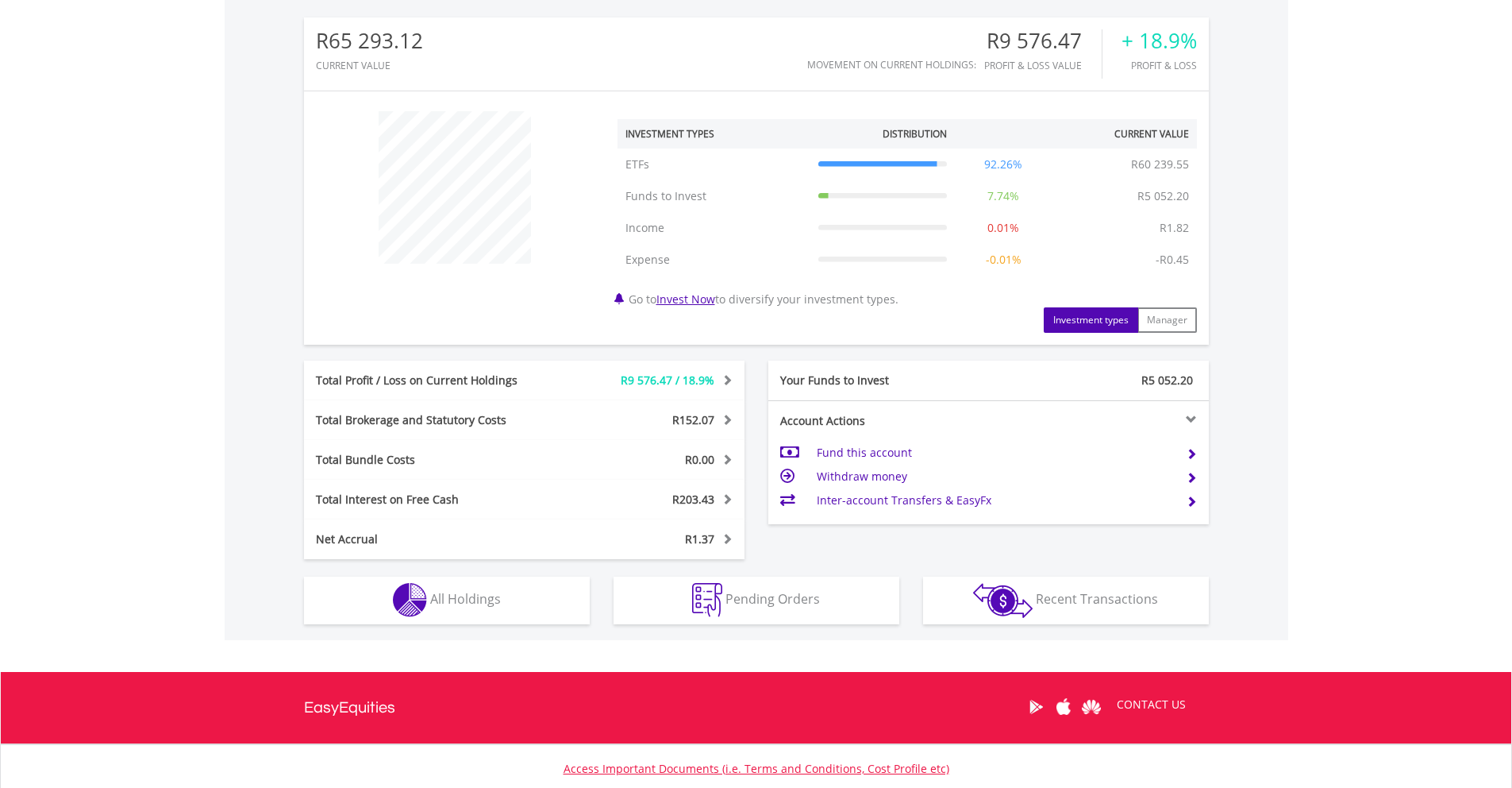
scroll to position [510, 0]
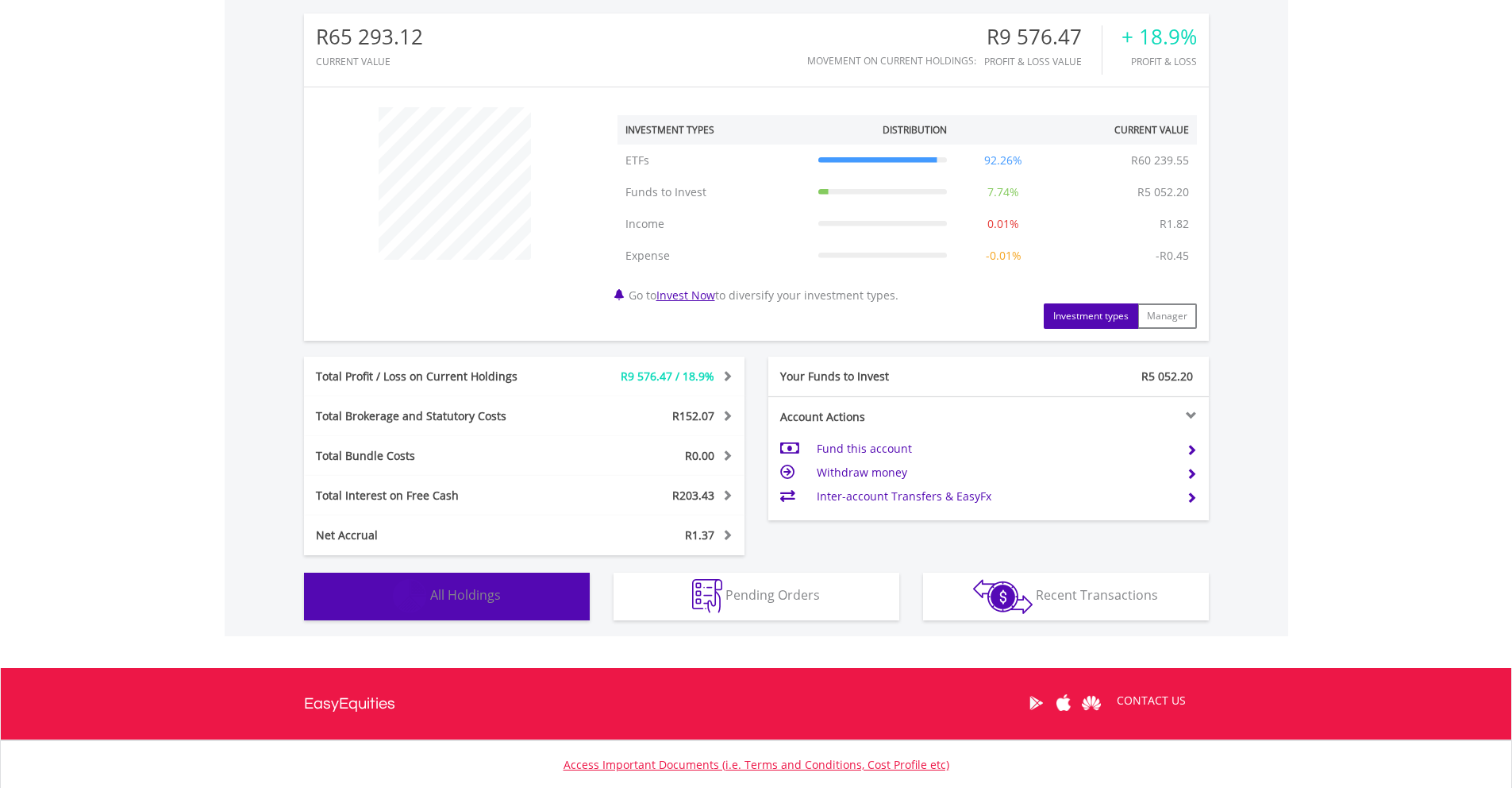
click at [382, 601] on button "Holdings All Holdings" at bounding box center [447, 597] width 286 height 48
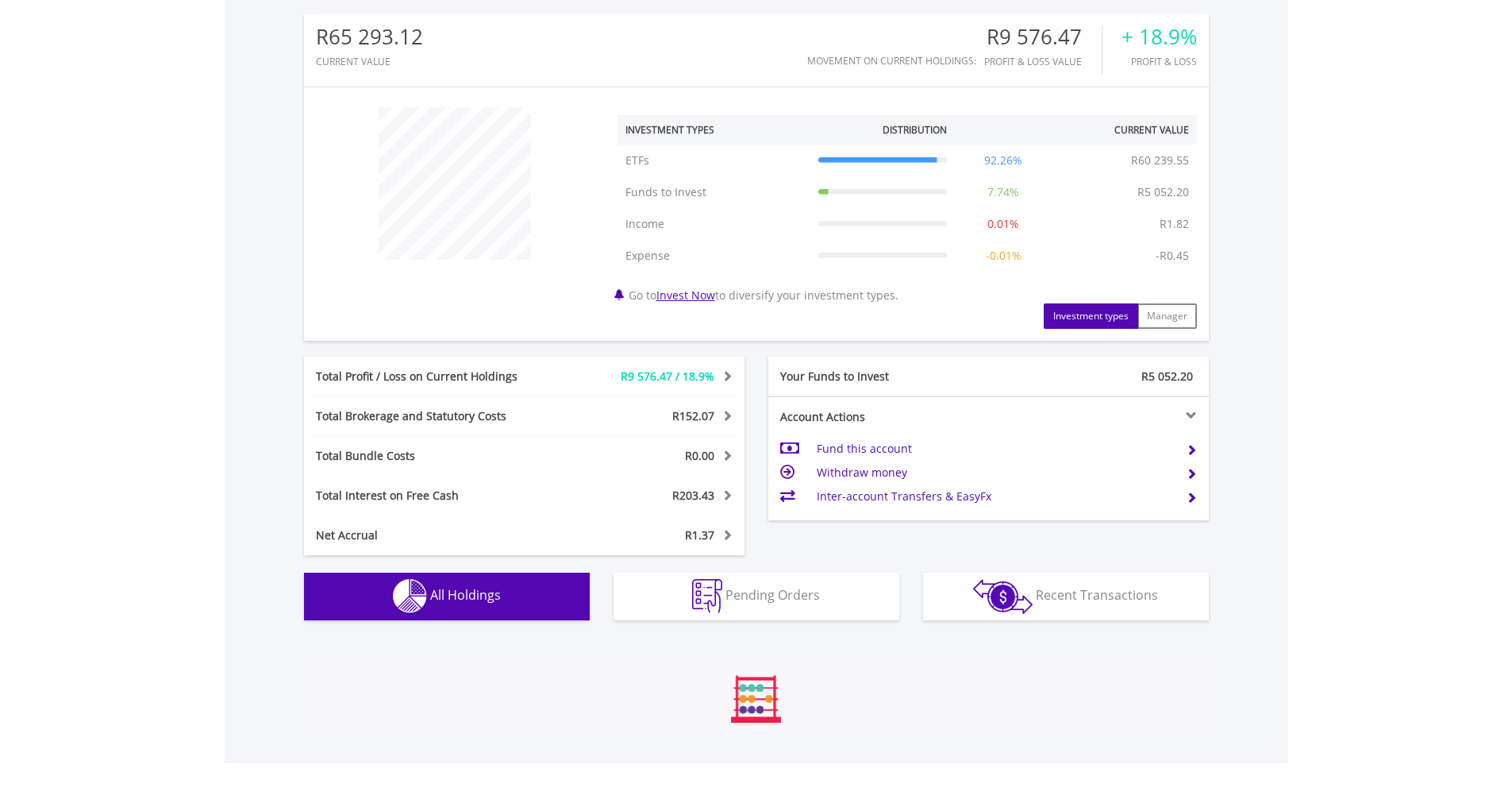
scroll to position [1178, 0]
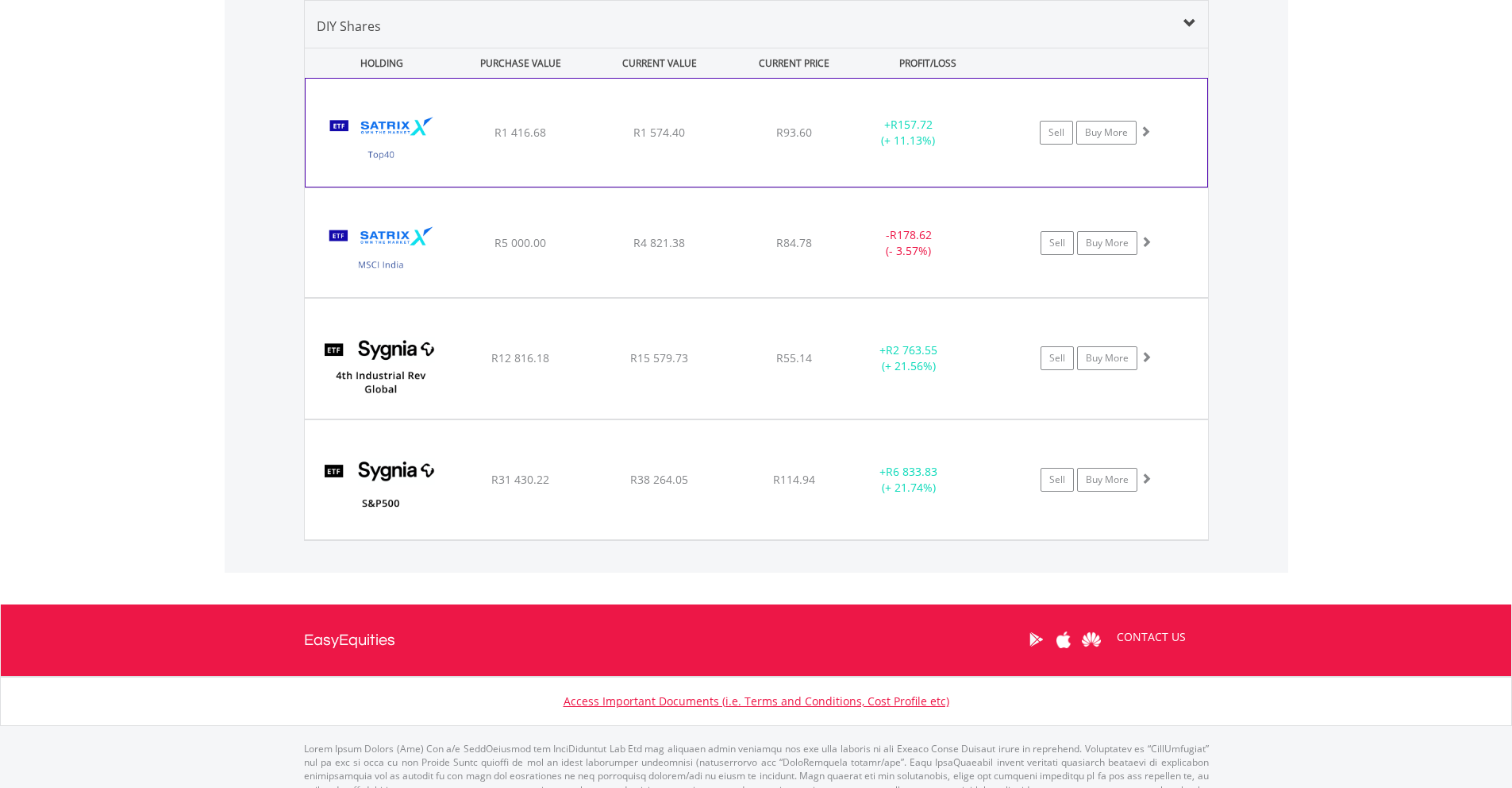
click at [783, 131] on span "R93.60" at bounding box center [793, 132] width 35 height 15
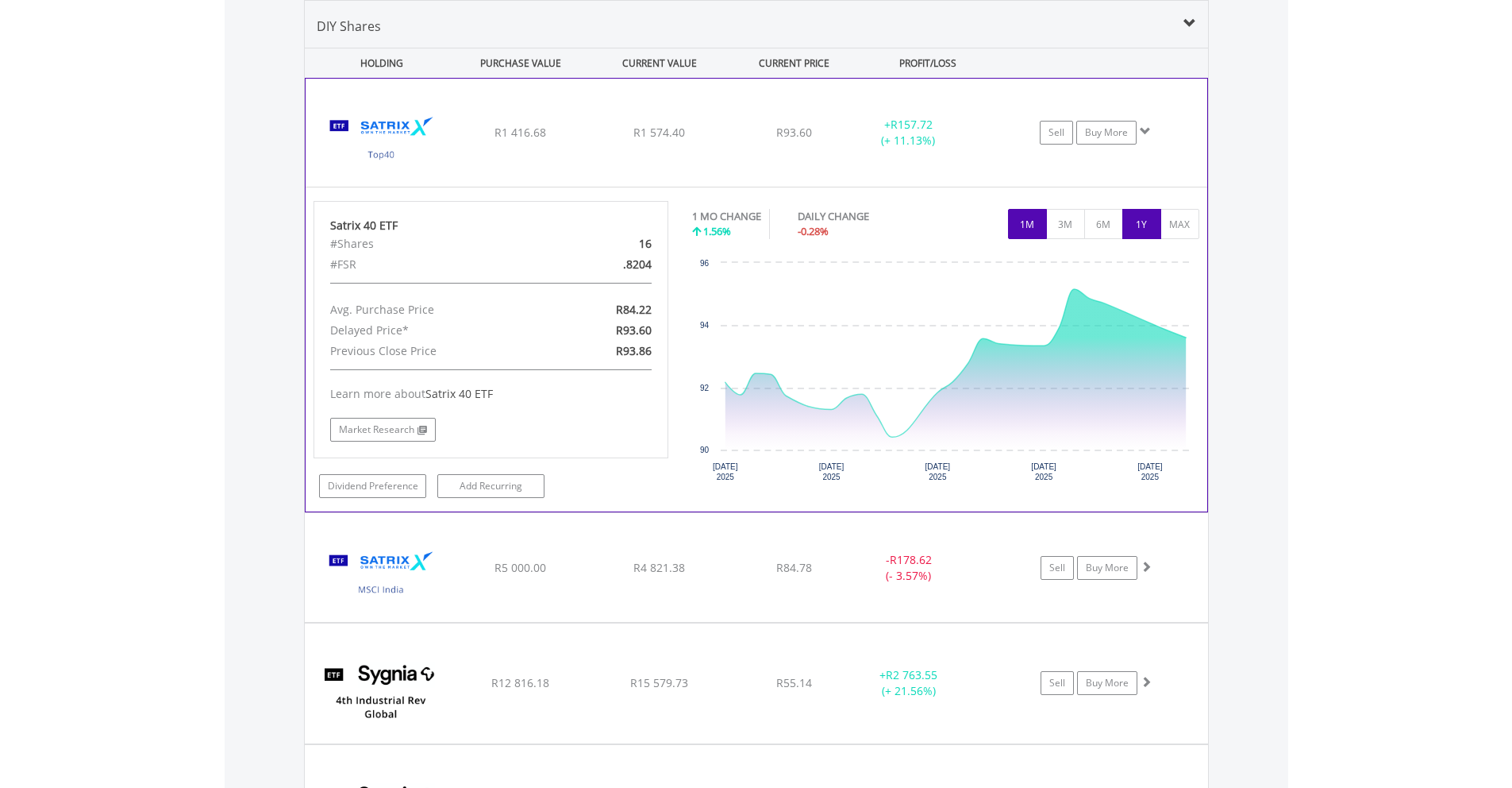
click at [1131, 221] on button "1Y" at bounding box center [1142, 224] width 39 height 31
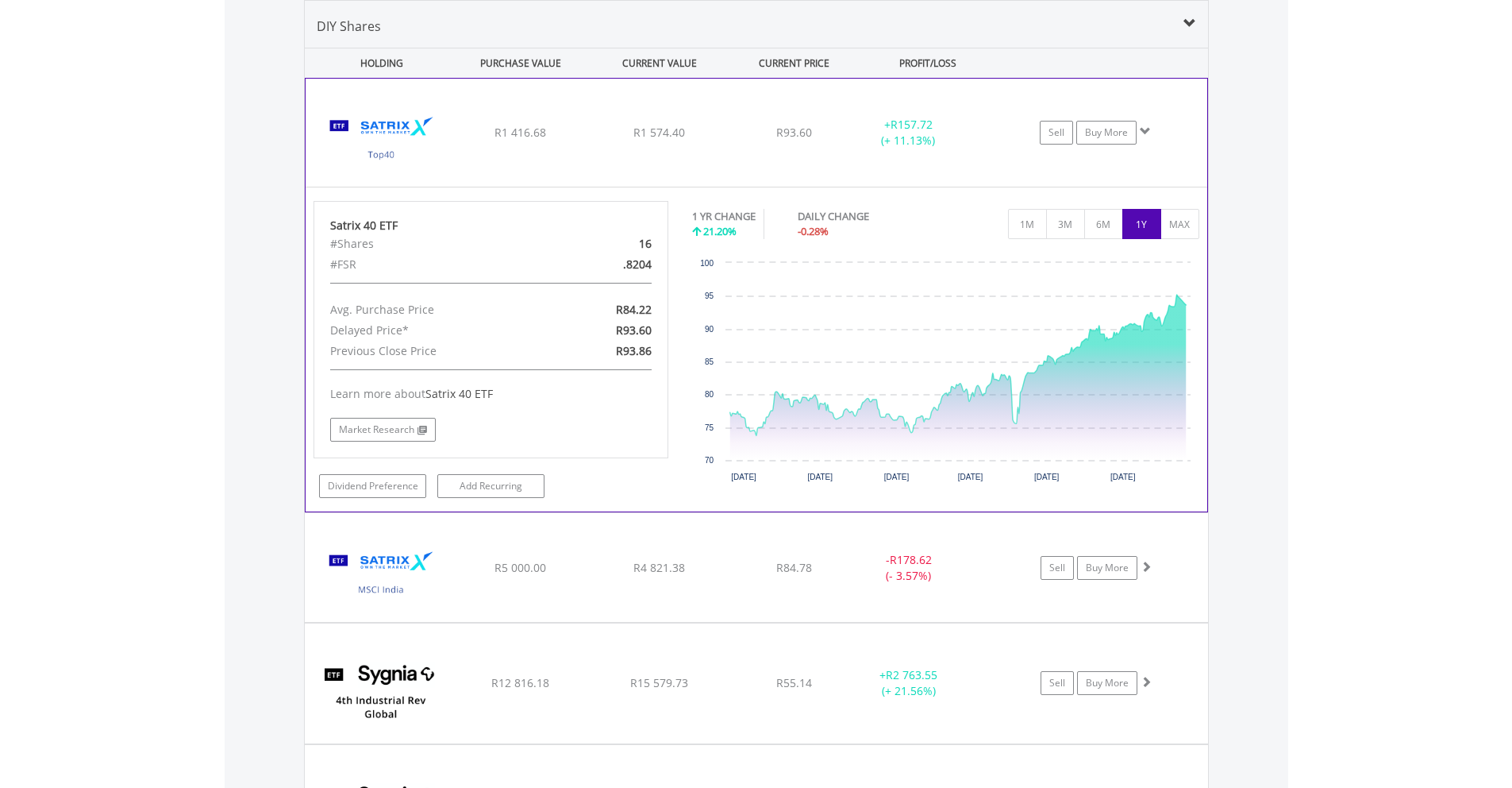
click at [840, 146] on div "﻿ Satrix 40 ETF R1 416.68 R1 574.40 R93.60 + R157.72 (+ 11.13%) Sell Buy More" at bounding box center [756, 132] width 901 height 108
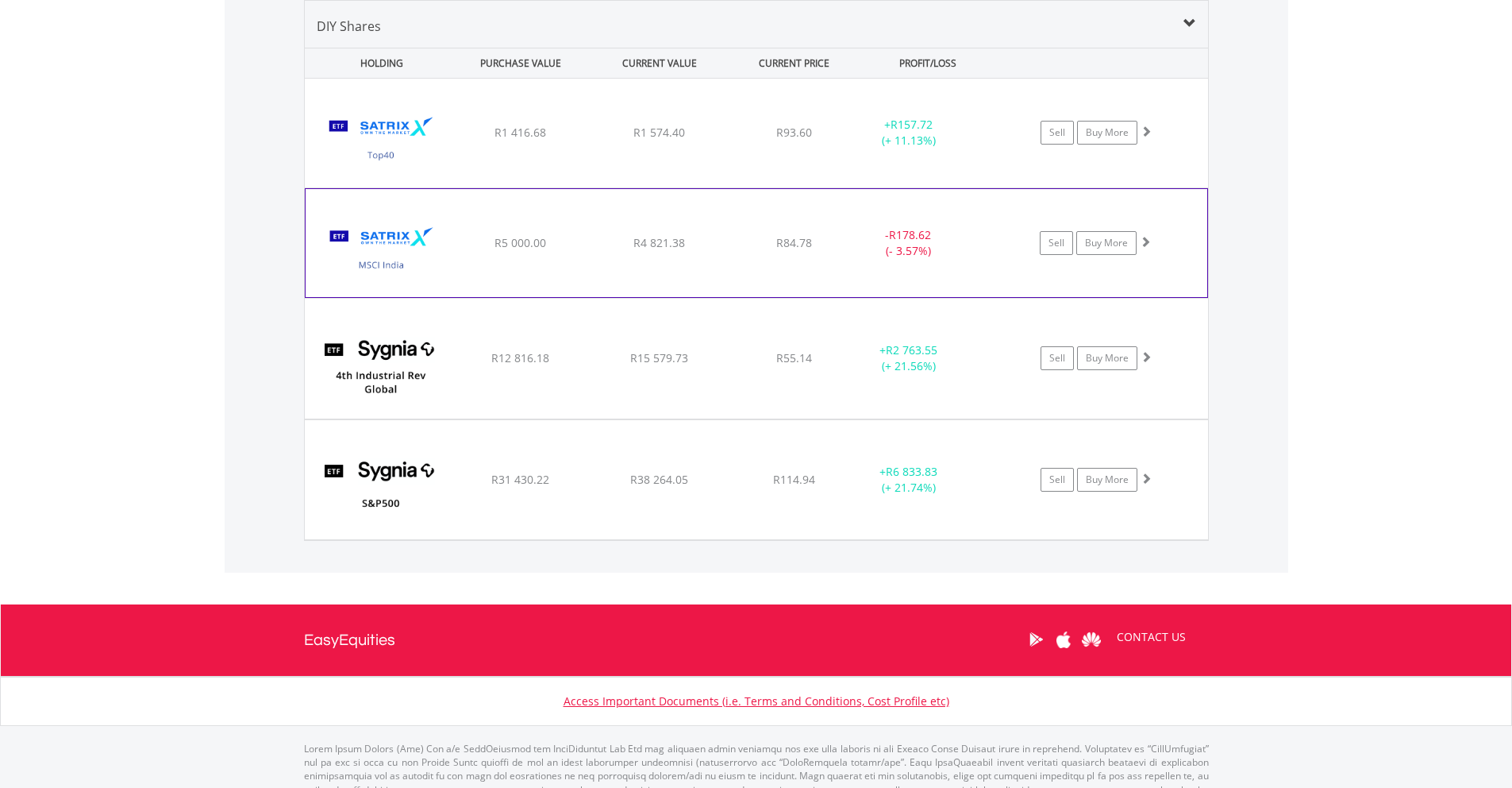
click at [851, 188] on div "﻿ Satrix MSCI India ETF R5 000.00 R4 821.38 R84.78 - R178.62 (- 3.57%) Sell Buy…" at bounding box center [757, 133] width 903 height 109
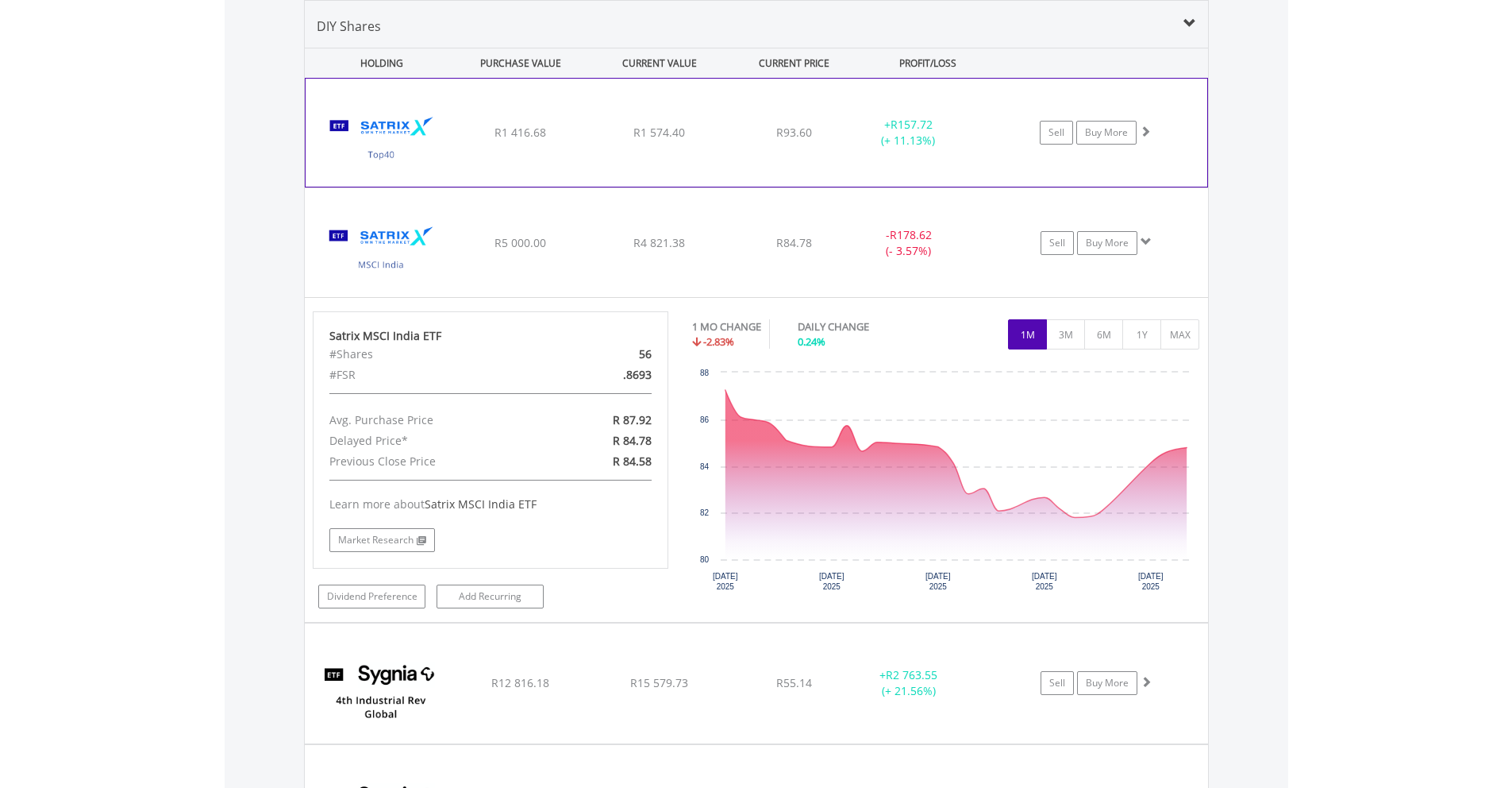
click at [854, 133] on div "+ R157.72 (+ 11.13%)" at bounding box center [908, 132] width 119 height 32
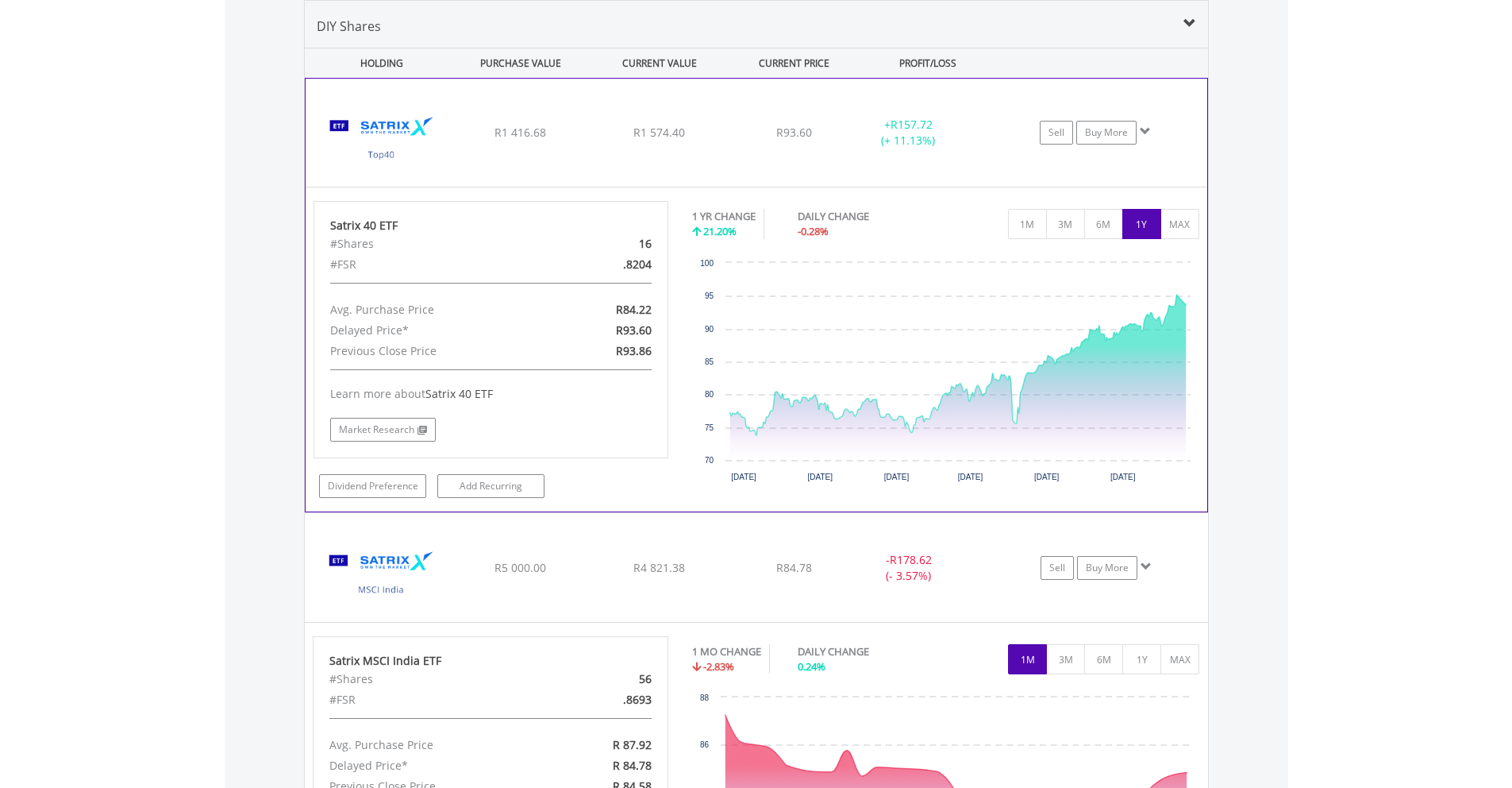
click at [854, 133] on div "+ R157.72 (+ 11.13%)" at bounding box center [908, 132] width 119 height 32
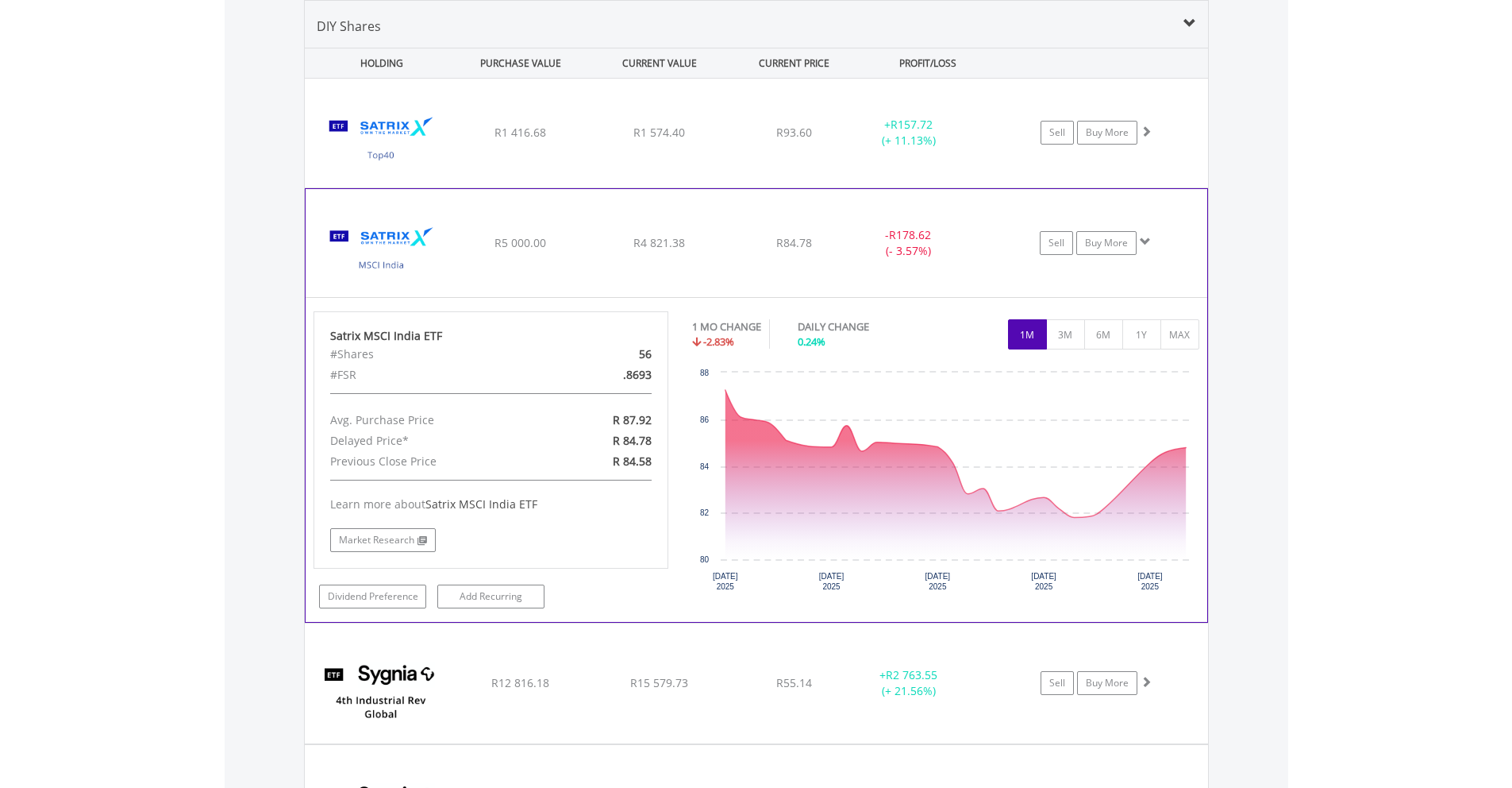
click at [844, 188] on div "﻿ Satrix MSCI India ETF R5 000.00 R4 821.38 R84.78 - R178.62 (- 3.57%) Sell Buy…" at bounding box center [757, 133] width 903 height 109
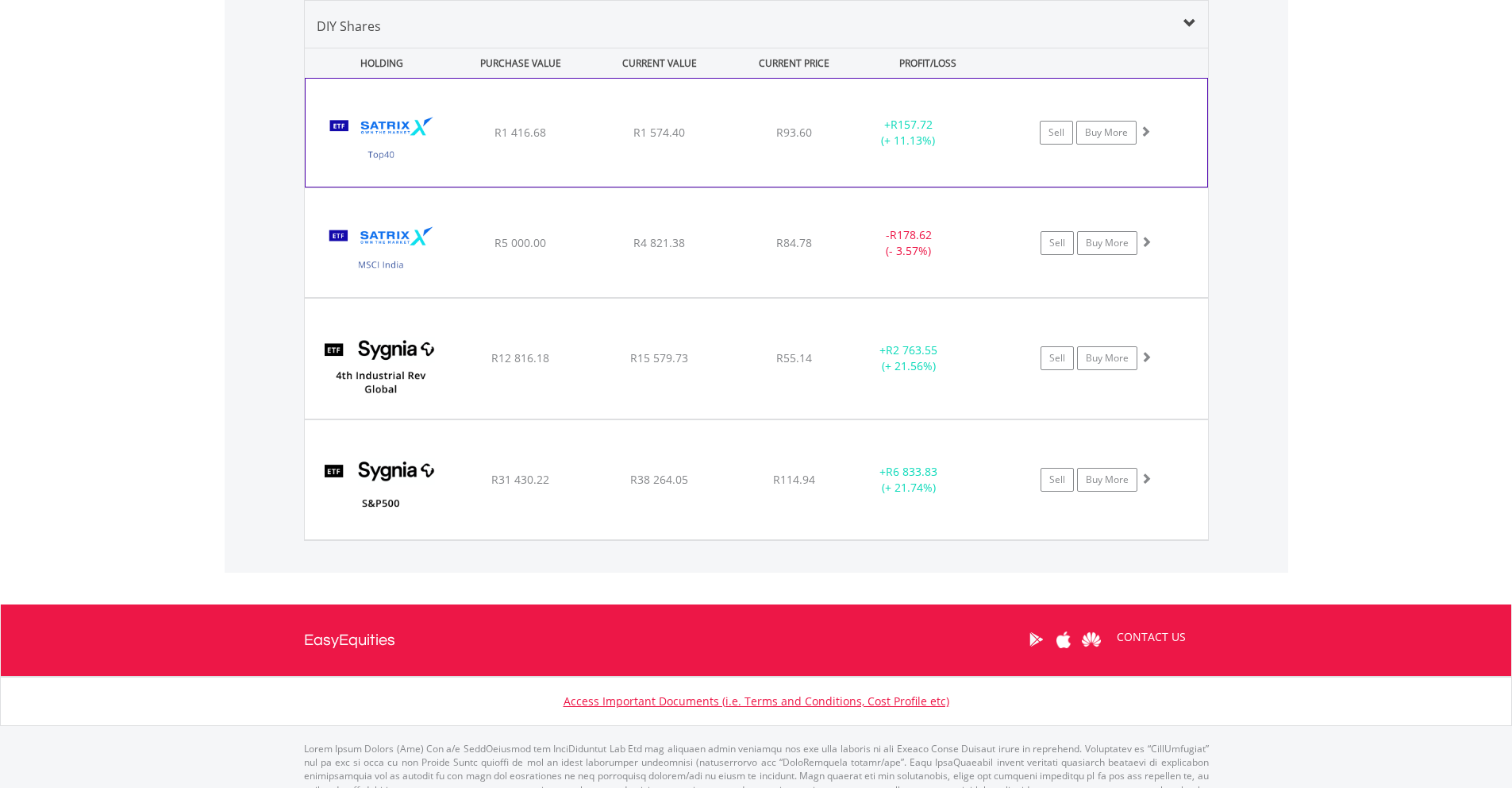
click at [839, 129] on div "R93.60" at bounding box center [794, 132] width 126 height 16
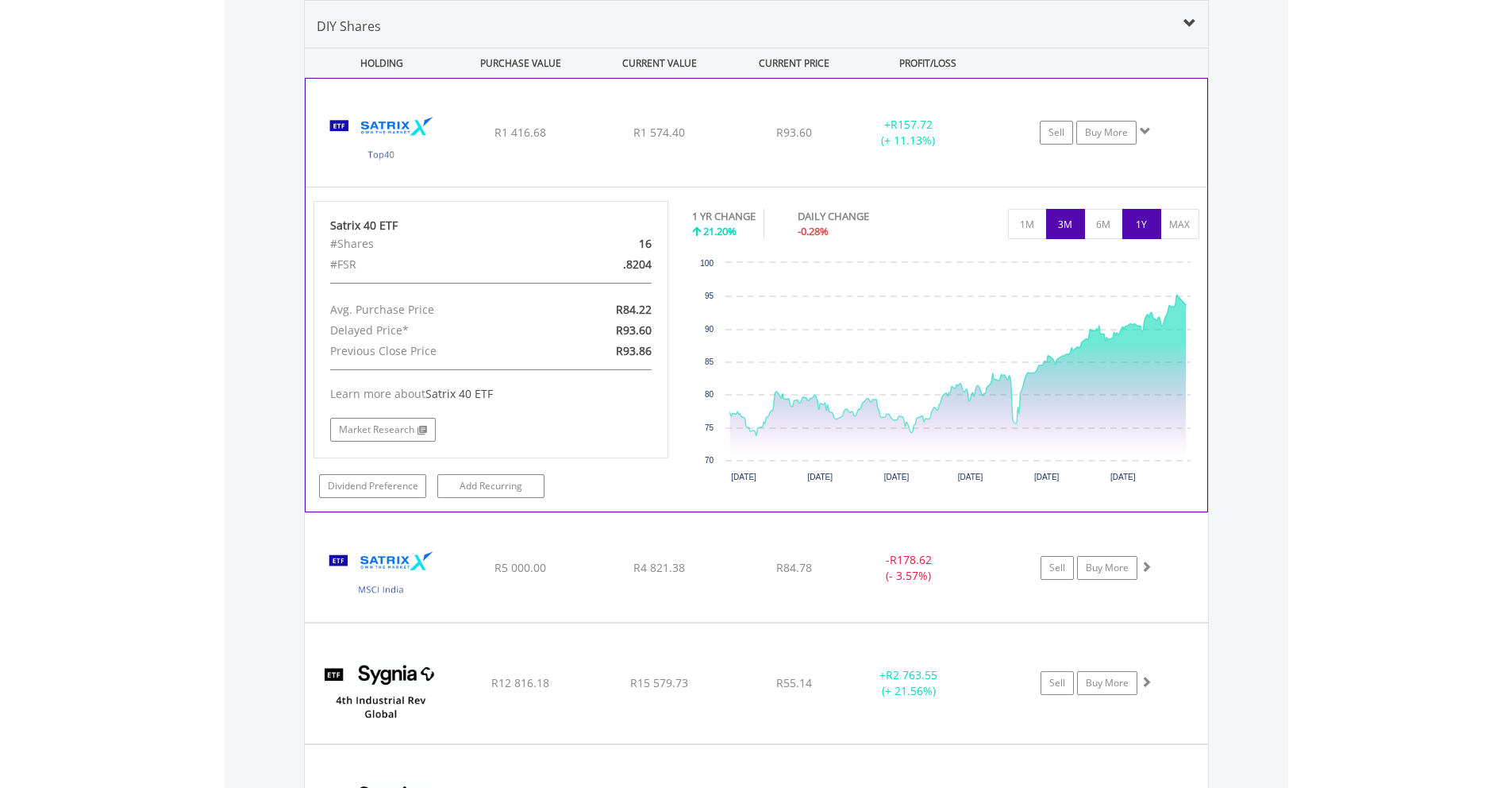
click at [1049, 228] on button "3M" at bounding box center [1065, 224] width 39 height 31
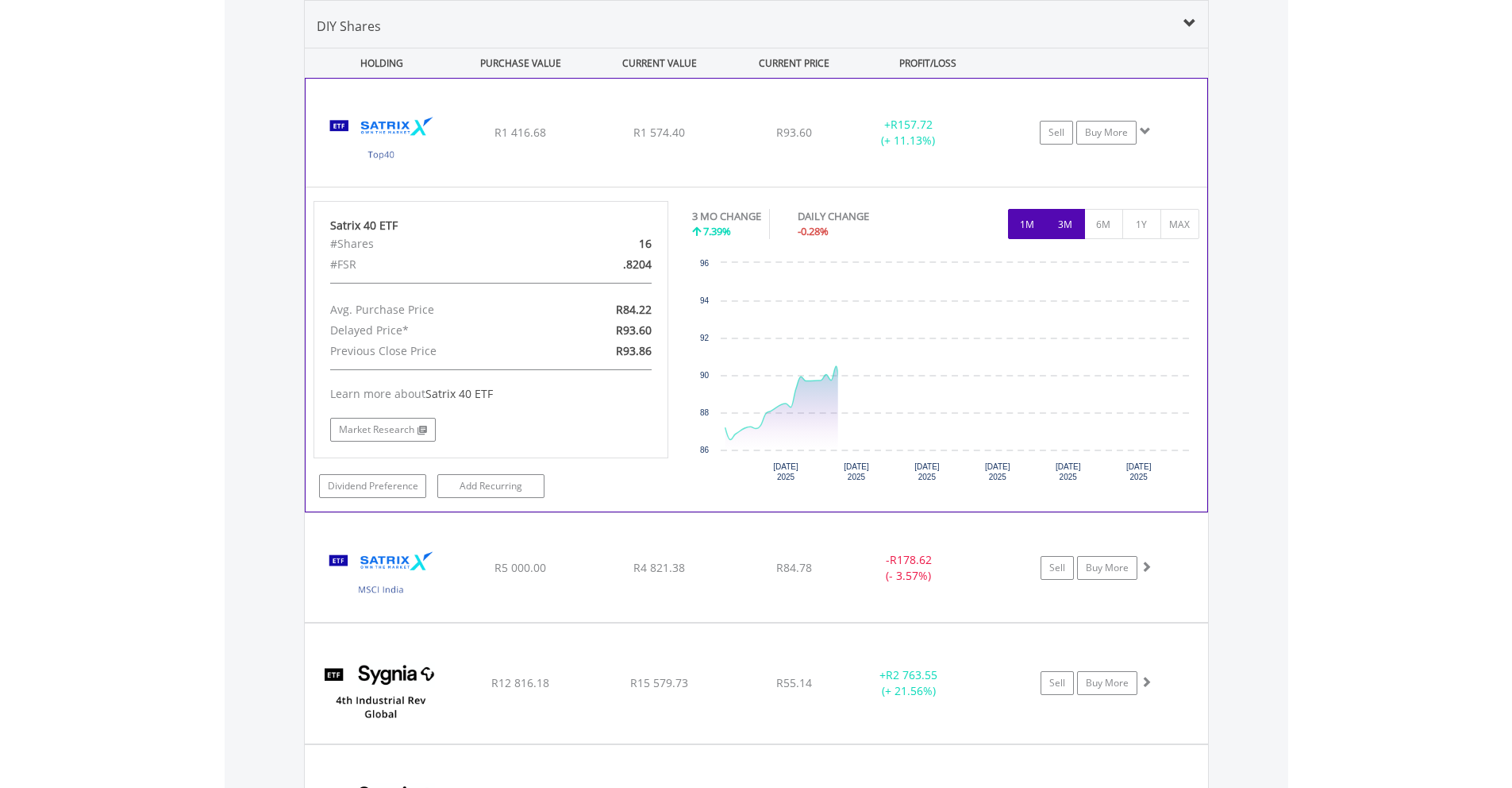
click at [1026, 229] on button "1M" at bounding box center [1027, 224] width 39 height 31
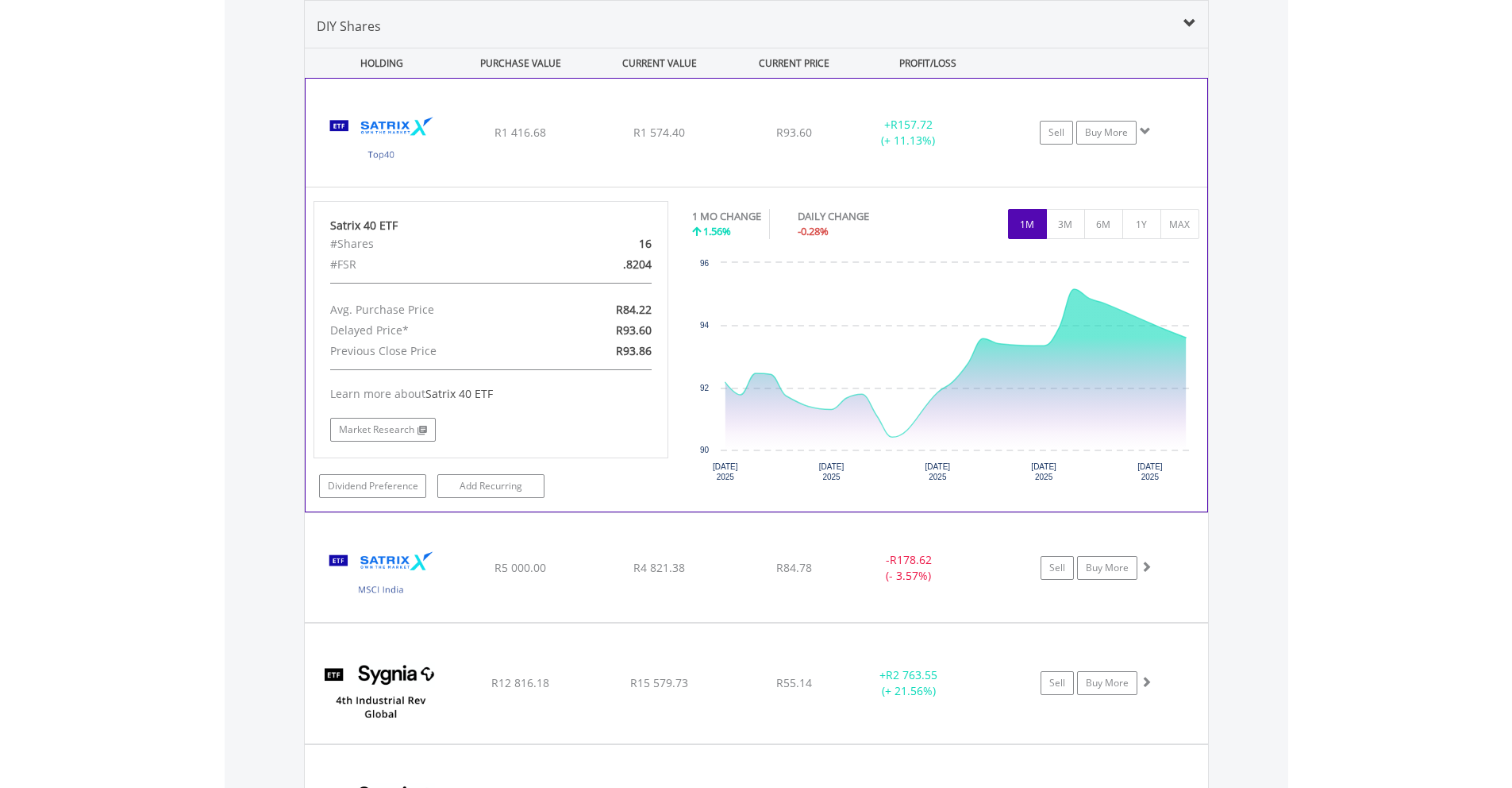
click at [833, 106] on div "﻿ Satrix 40 ETF R1 416.68 R1 574.40 R93.60 + R157.72 (+ 11.13%) Sell Buy More" at bounding box center [756, 132] width 901 height 108
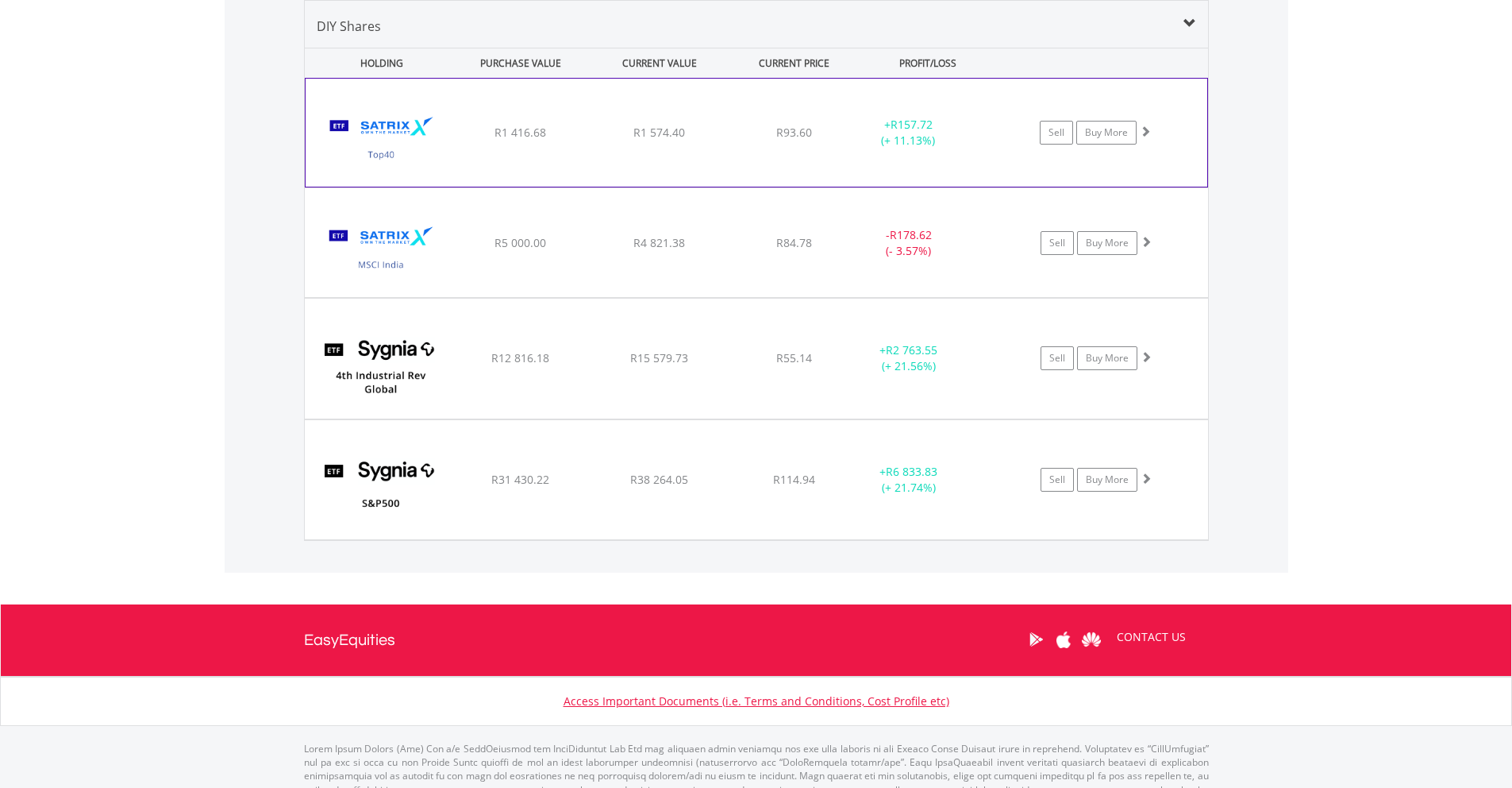
click at [833, 106] on div "﻿ Satrix 40 ETF R1 416.68 R1 574.40 R93.60 + R157.72 (+ 11.13%) Sell Buy More" at bounding box center [756, 132] width 901 height 108
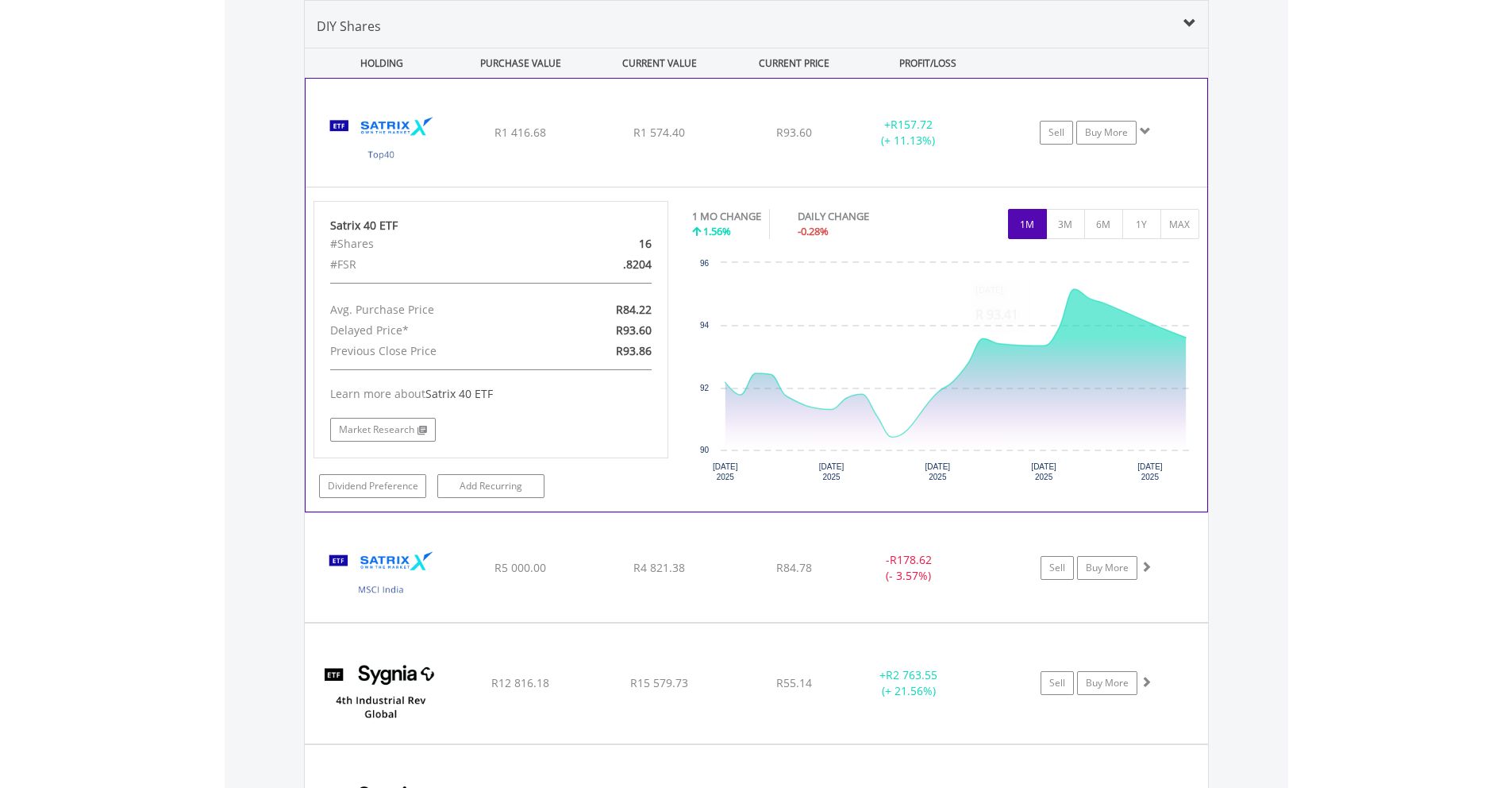
click at [834, 127] on div "R93.60" at bounding box center [794, 132] width 126 height 16
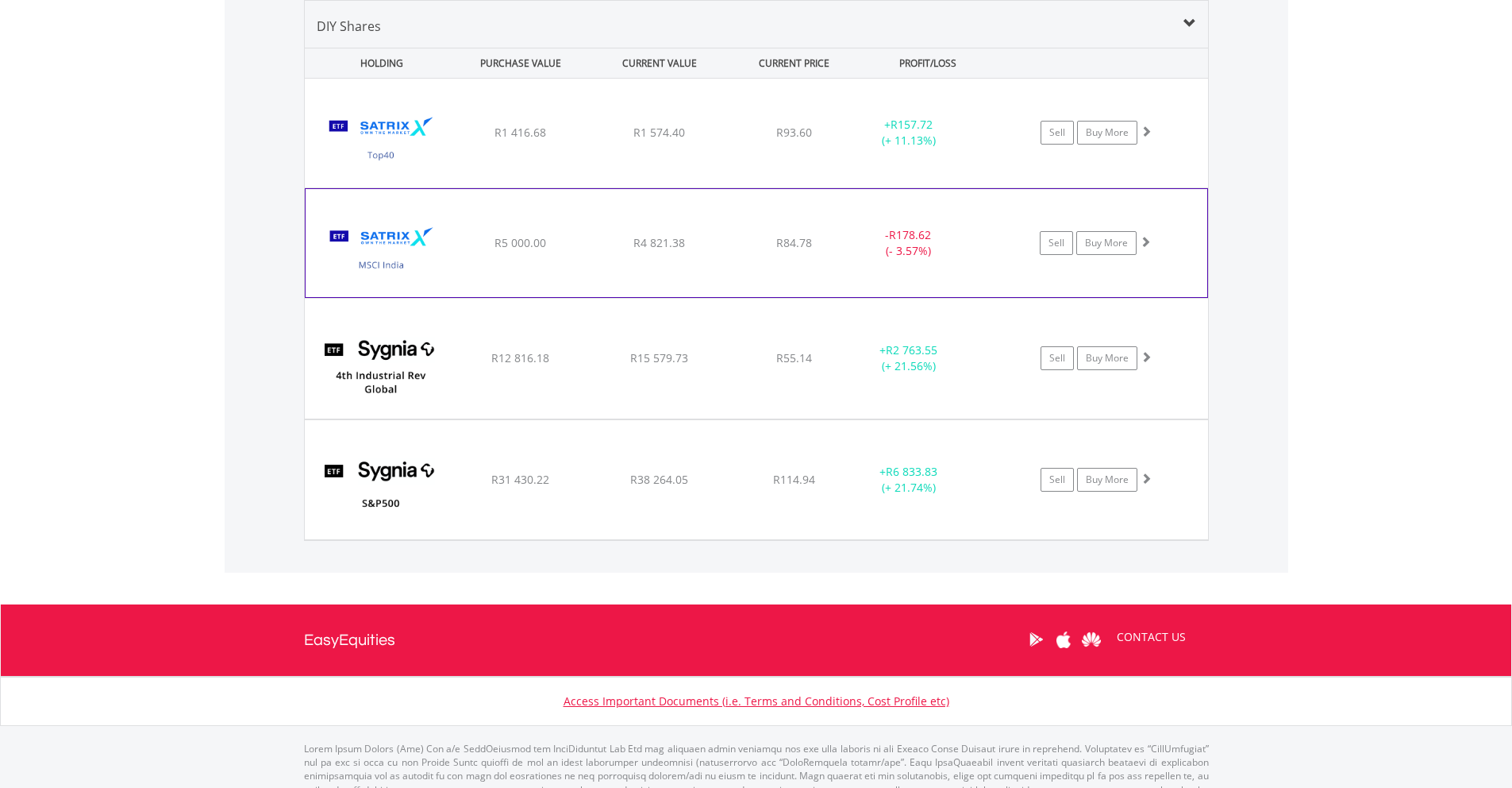
click at [840, 188] on div "﻿ Satrix MSCI India ETF R5 000.00 R4 821.38 R84.78 - R178.62 (- 3.57%) Sell Buy…" at bounding box center [757, 133] width 903 height 109
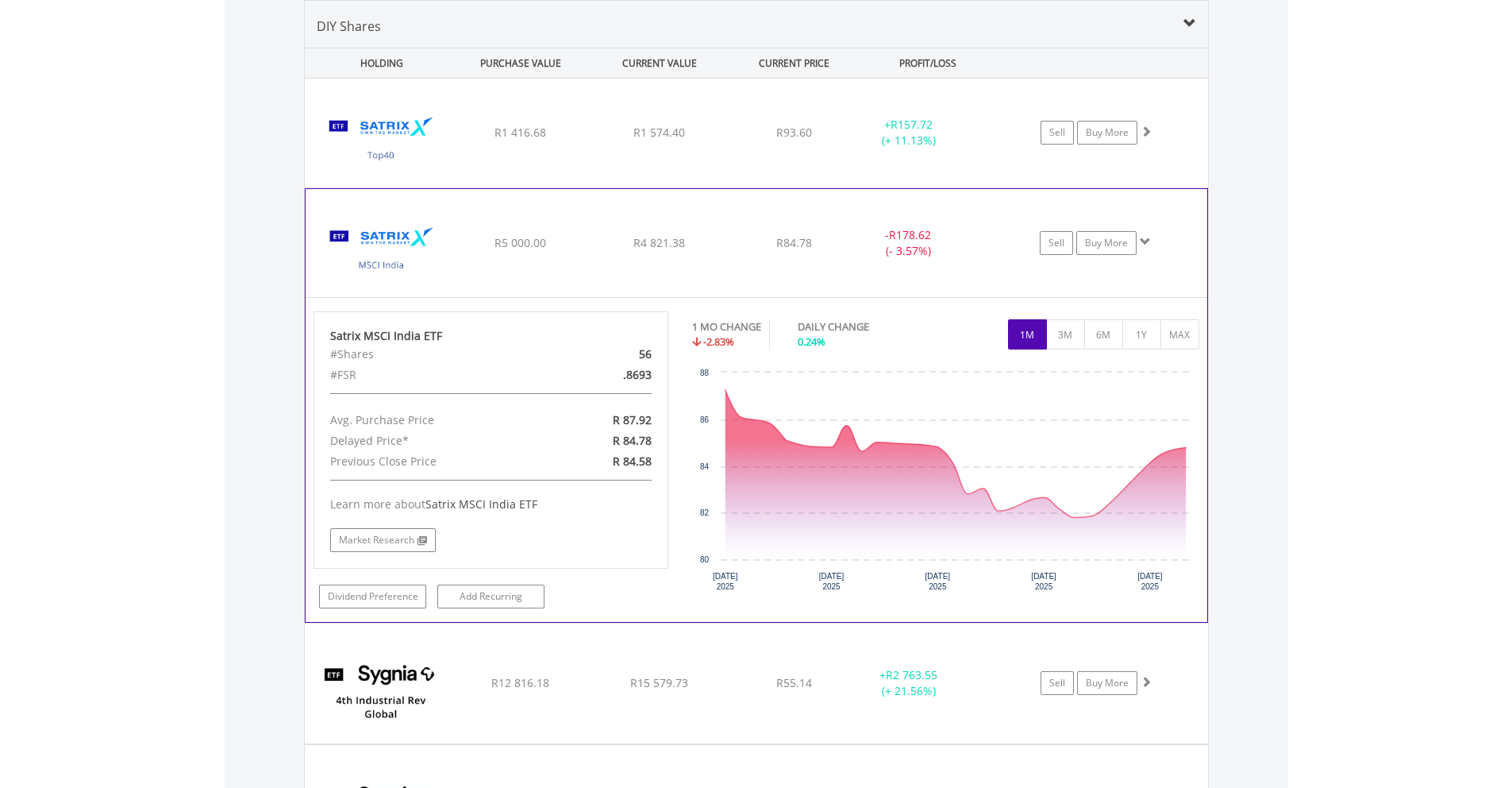
click at [845, 141] on div "R84.78" at bounding box center [794, 132] width 126 height 16
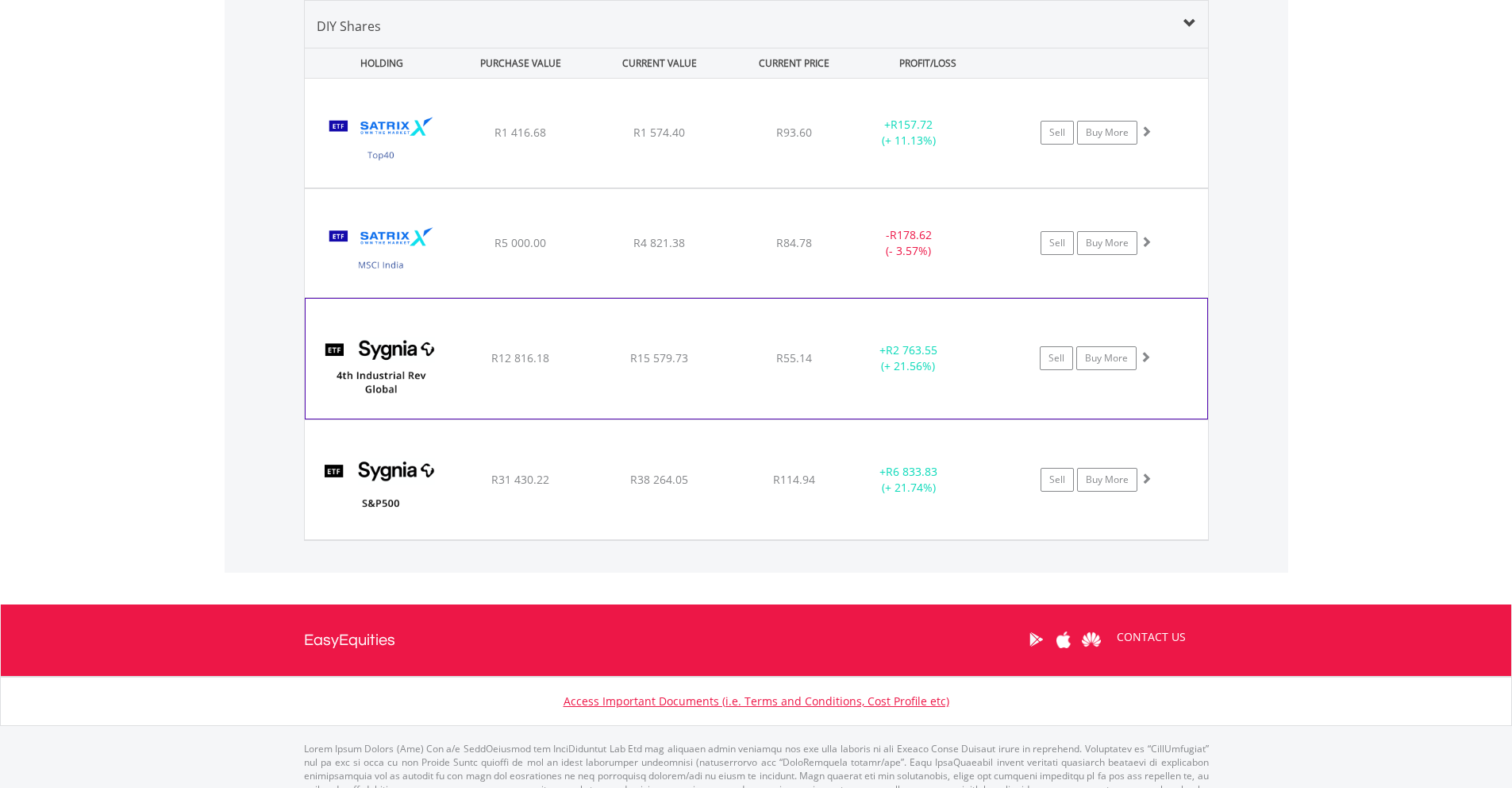
click at [872, 148] on div "+ R2 763.55 (+ 21.56%)" at bounding box center [909, 132] width 120 height 32
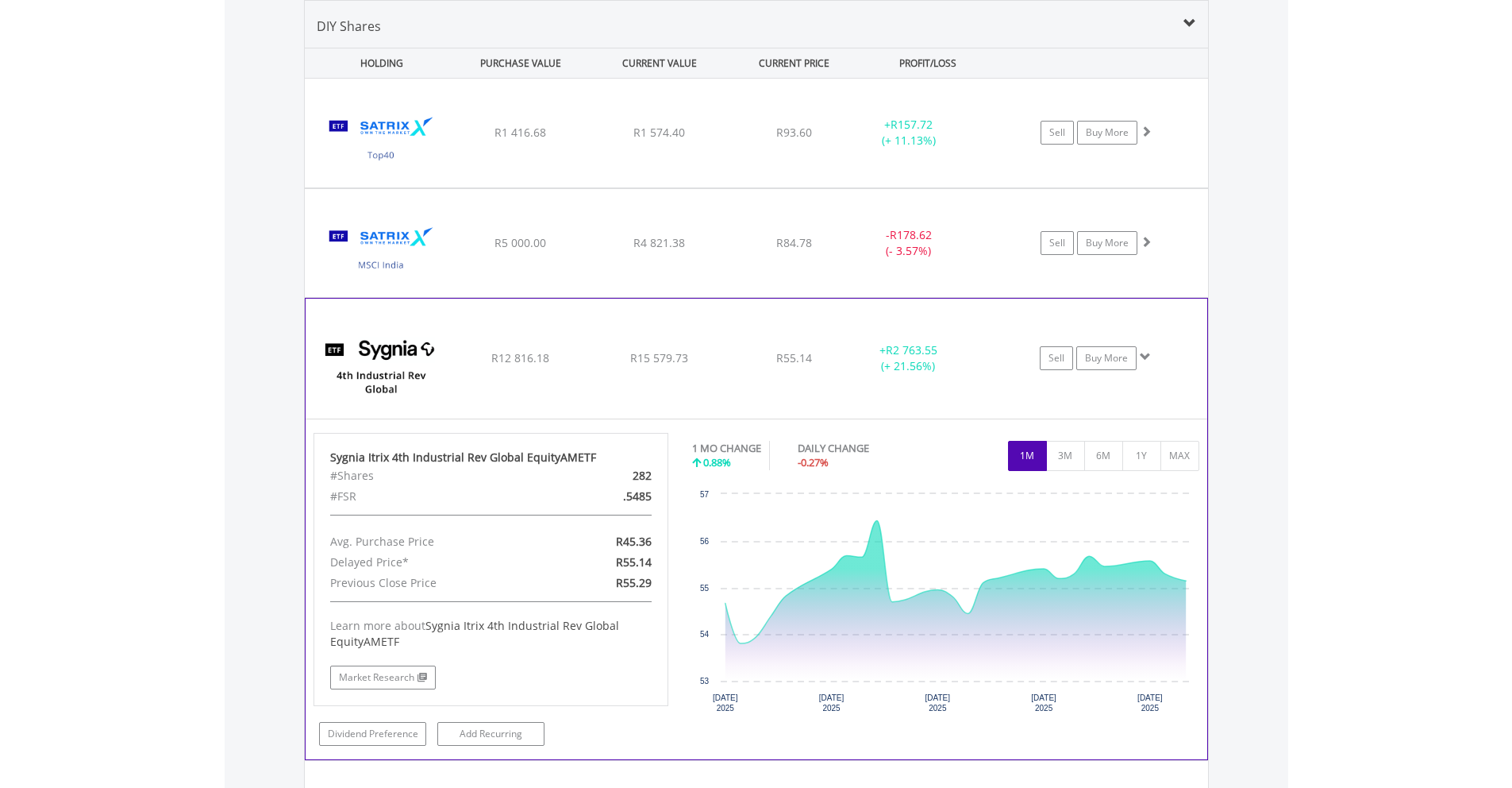
click at [872, 148] on div "+ R2 763.55 (+ 21.56%)" at bounding box center [909, 132] width 120 height 32
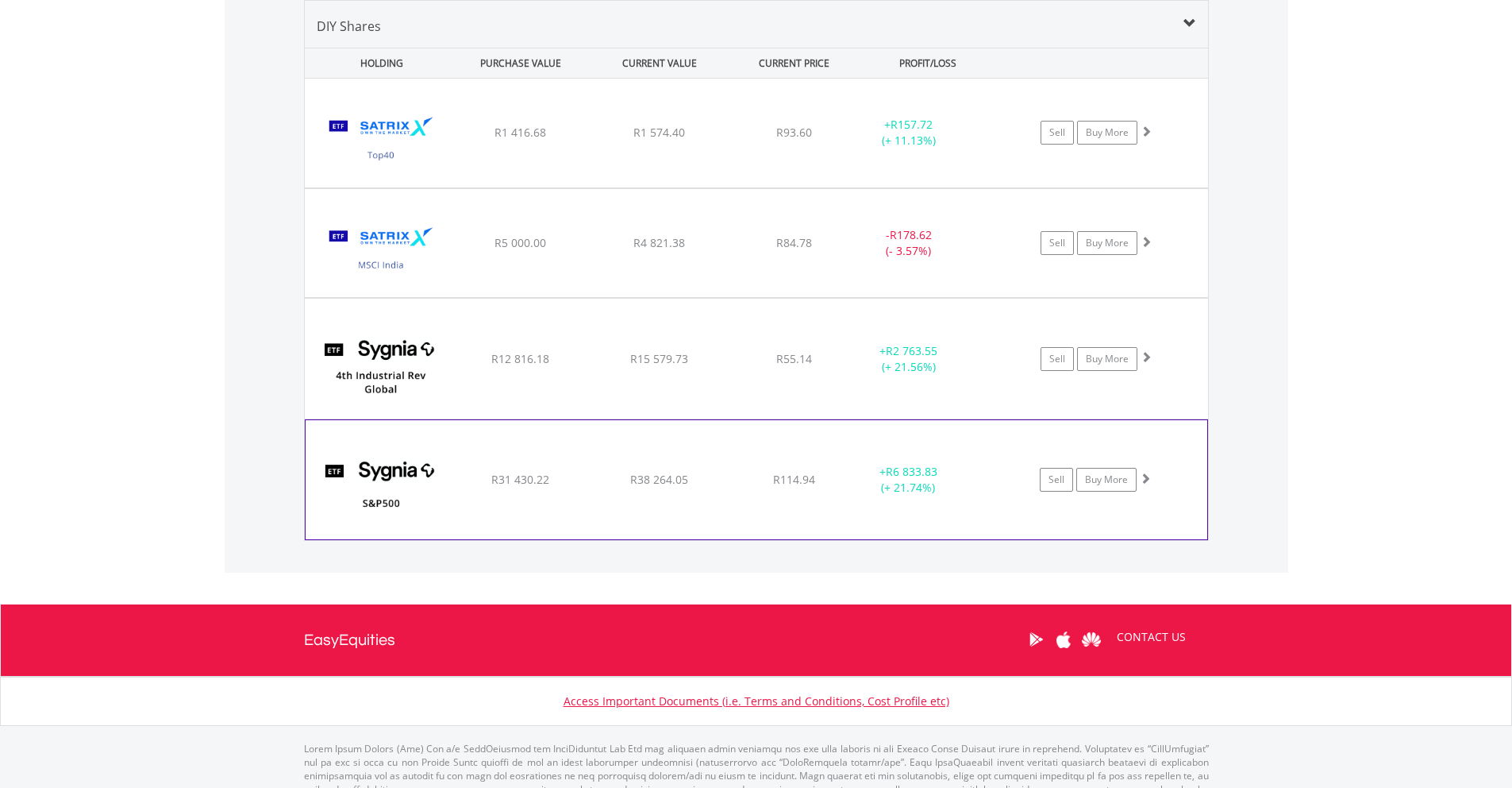
click at [853, 188] on div "﻿ Sygnia Itrix S&P 500 ETF R31 430.22 R38 264.05 R114.94 + R6 833.83 (+ 21.74%)…" at bounding box center [757, 133] width 903 height 109
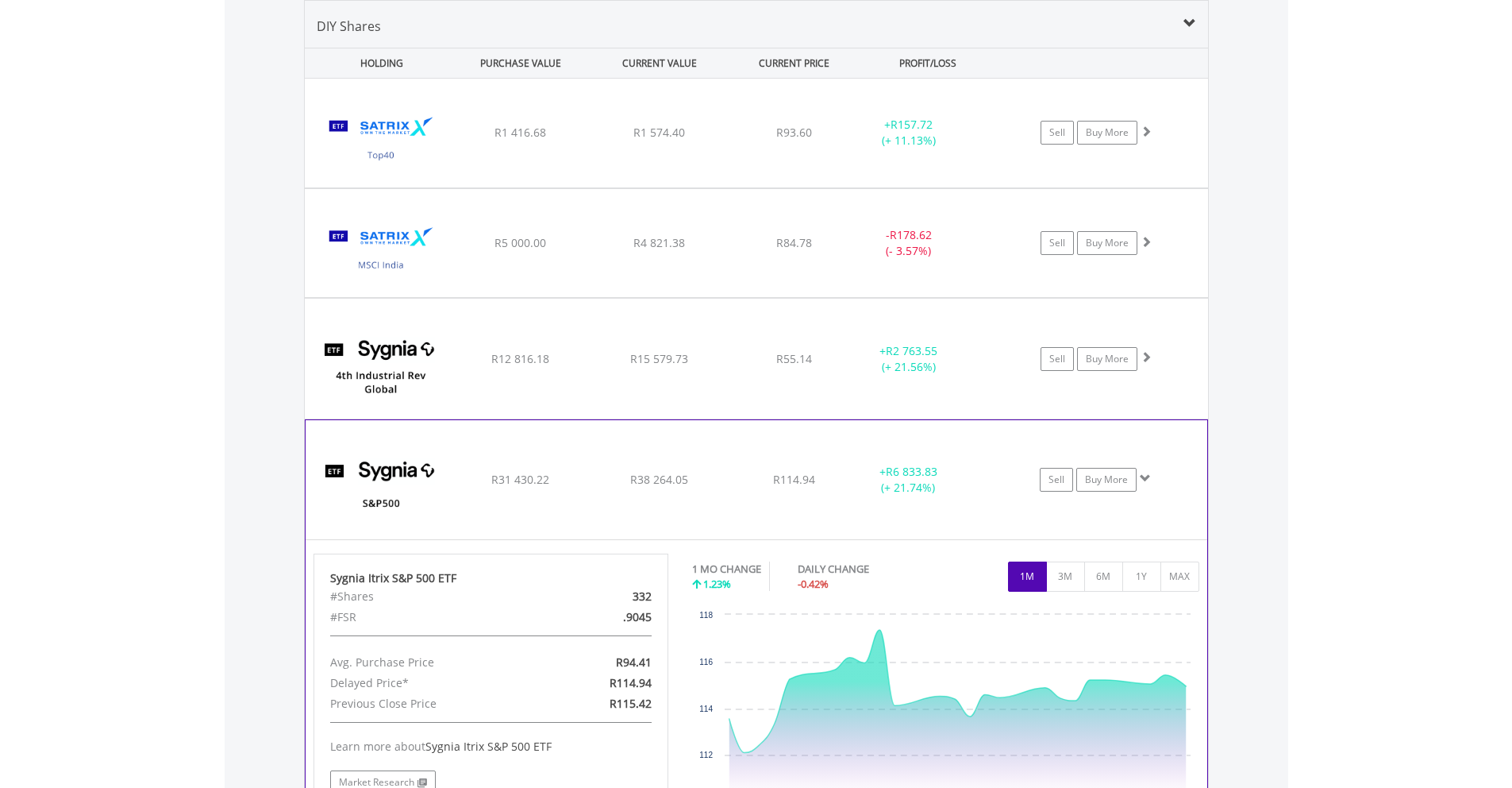
click at [853, 188] on div "﻿ Sygnia Itrix S&P 500 ETF R31 430.22 R38 264.05 R114.94 + R6 833.83 (+ 21.74%)…" at bounding box center [757, 133] width 903 height 109
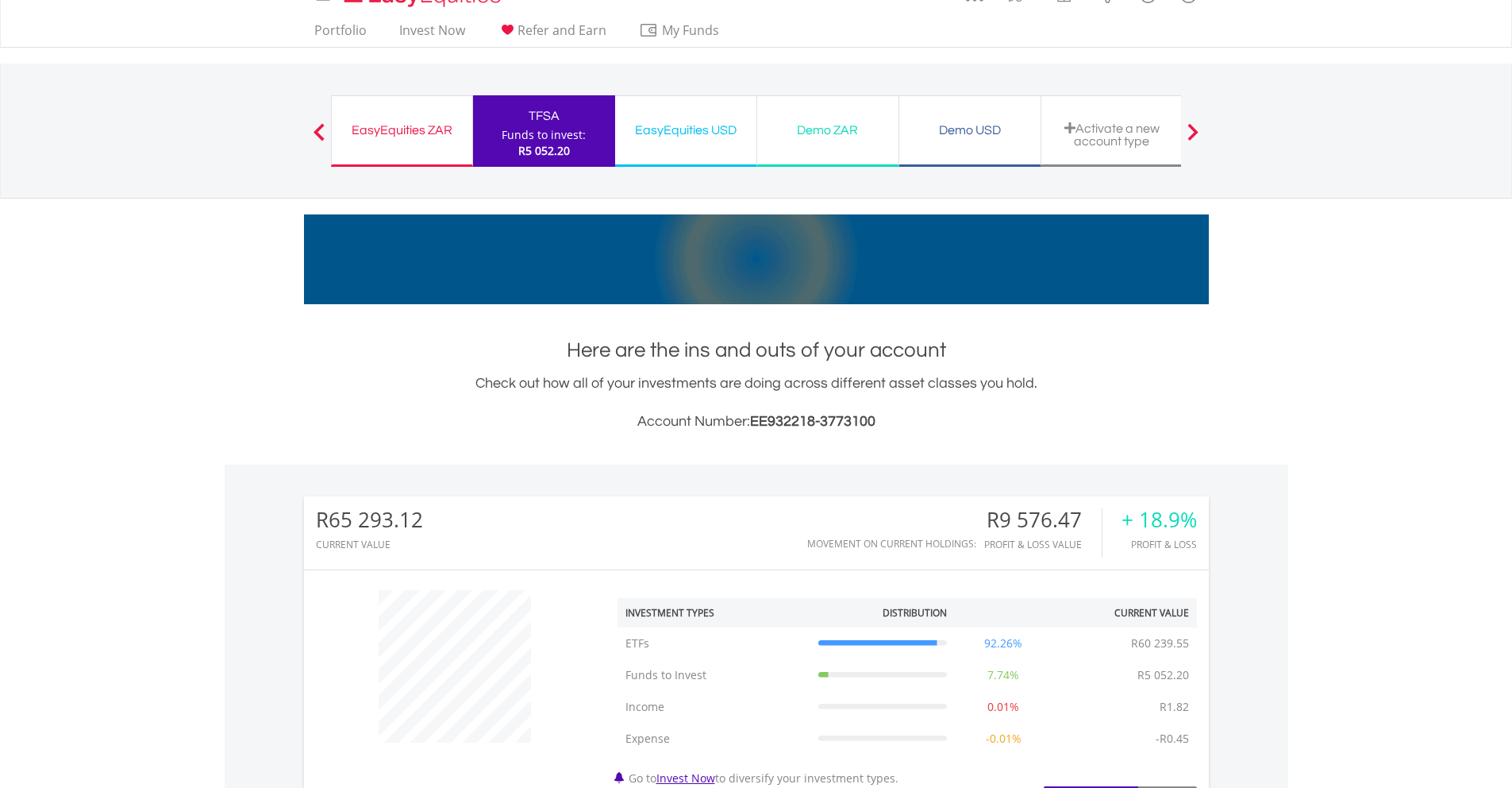
scroll to position [0, 0]
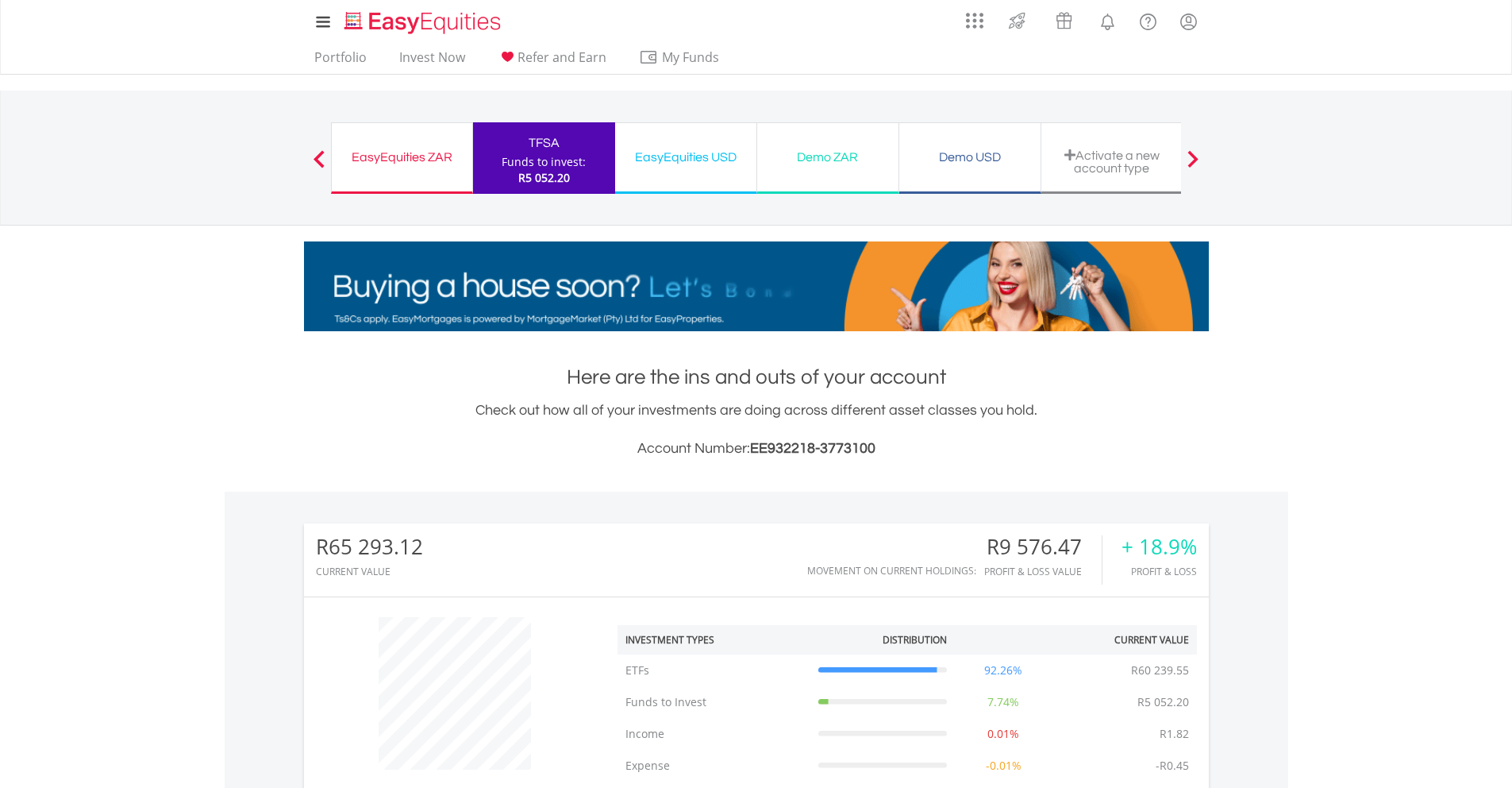
click at [695, 158] on div "EasyEquities USD" at bounding box center [686, 157] width 122 height 22
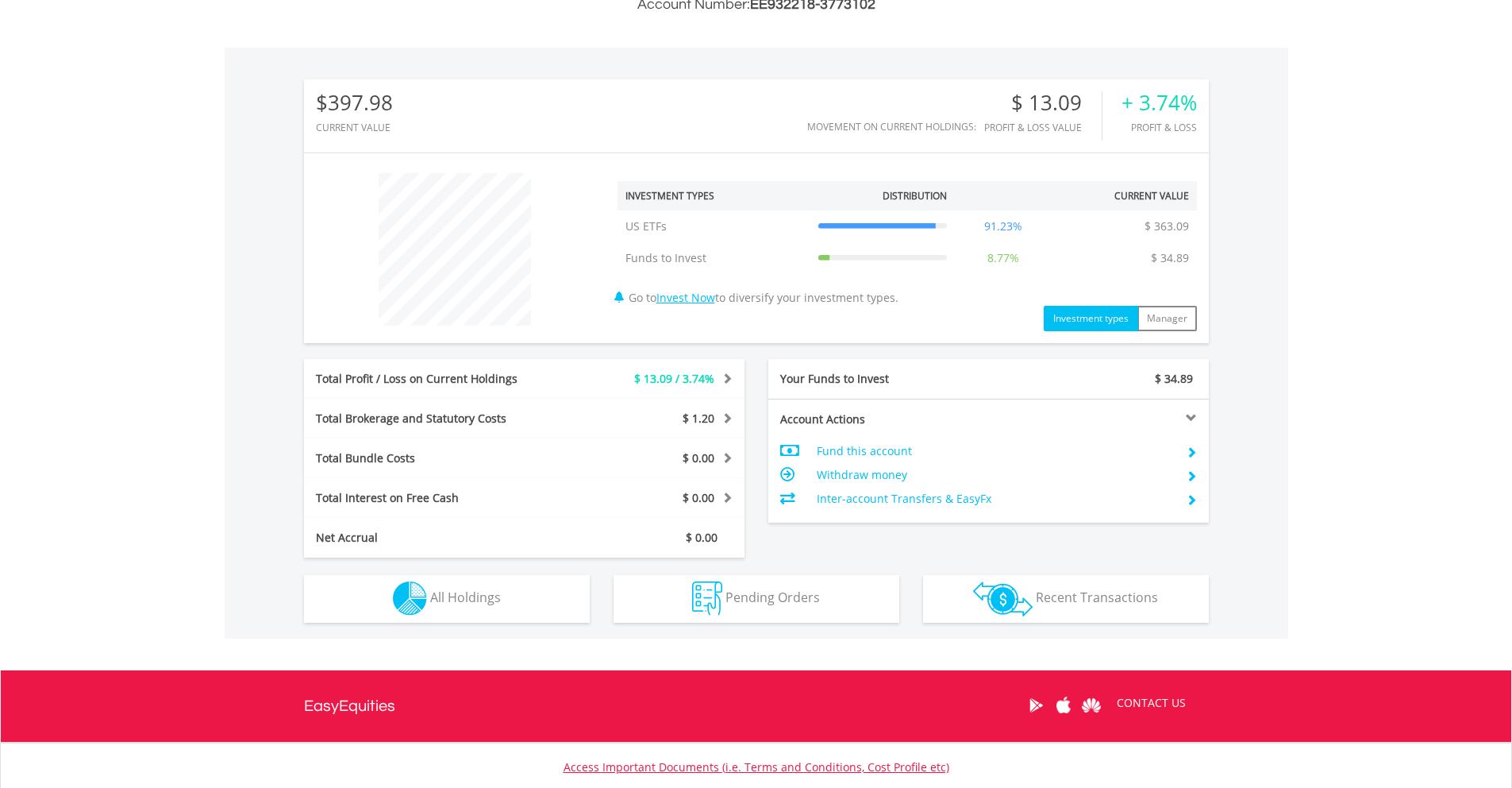
scroll to position [457, 0]
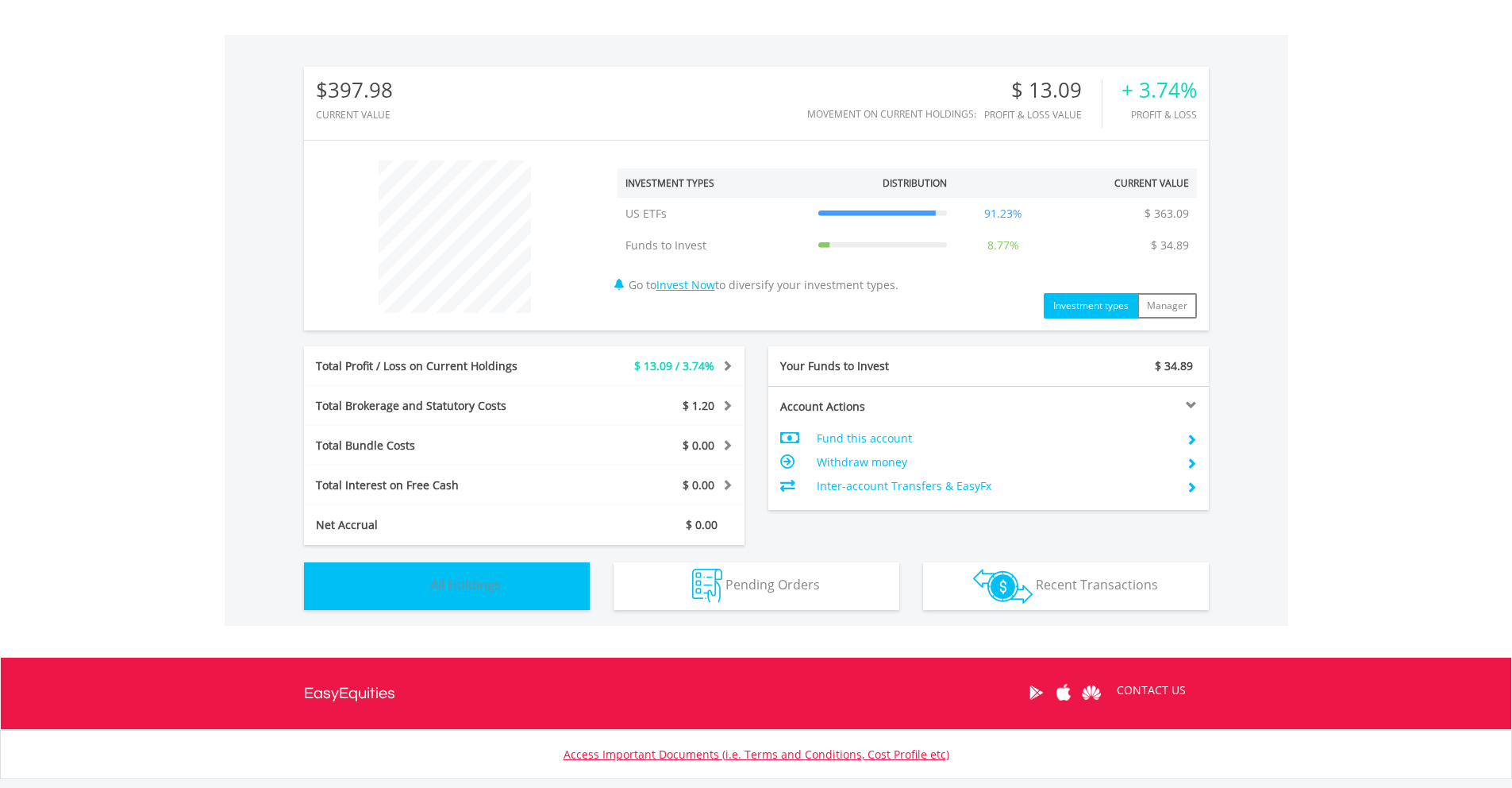
click at [370, 579] on button "Holdings All Holdings" at bounding box center [447, 586] width 286 height 48
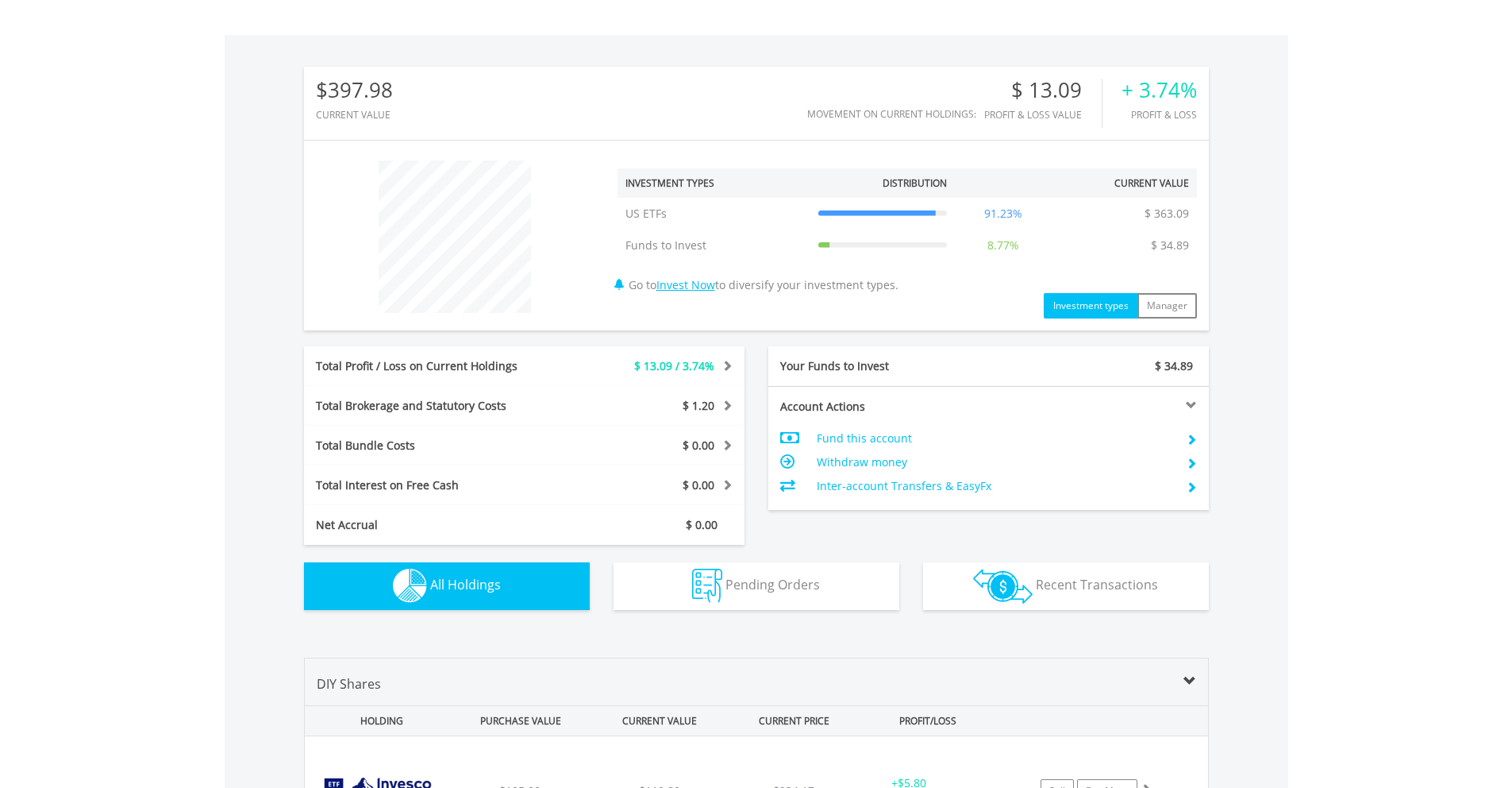
scroll to position [919, 0]
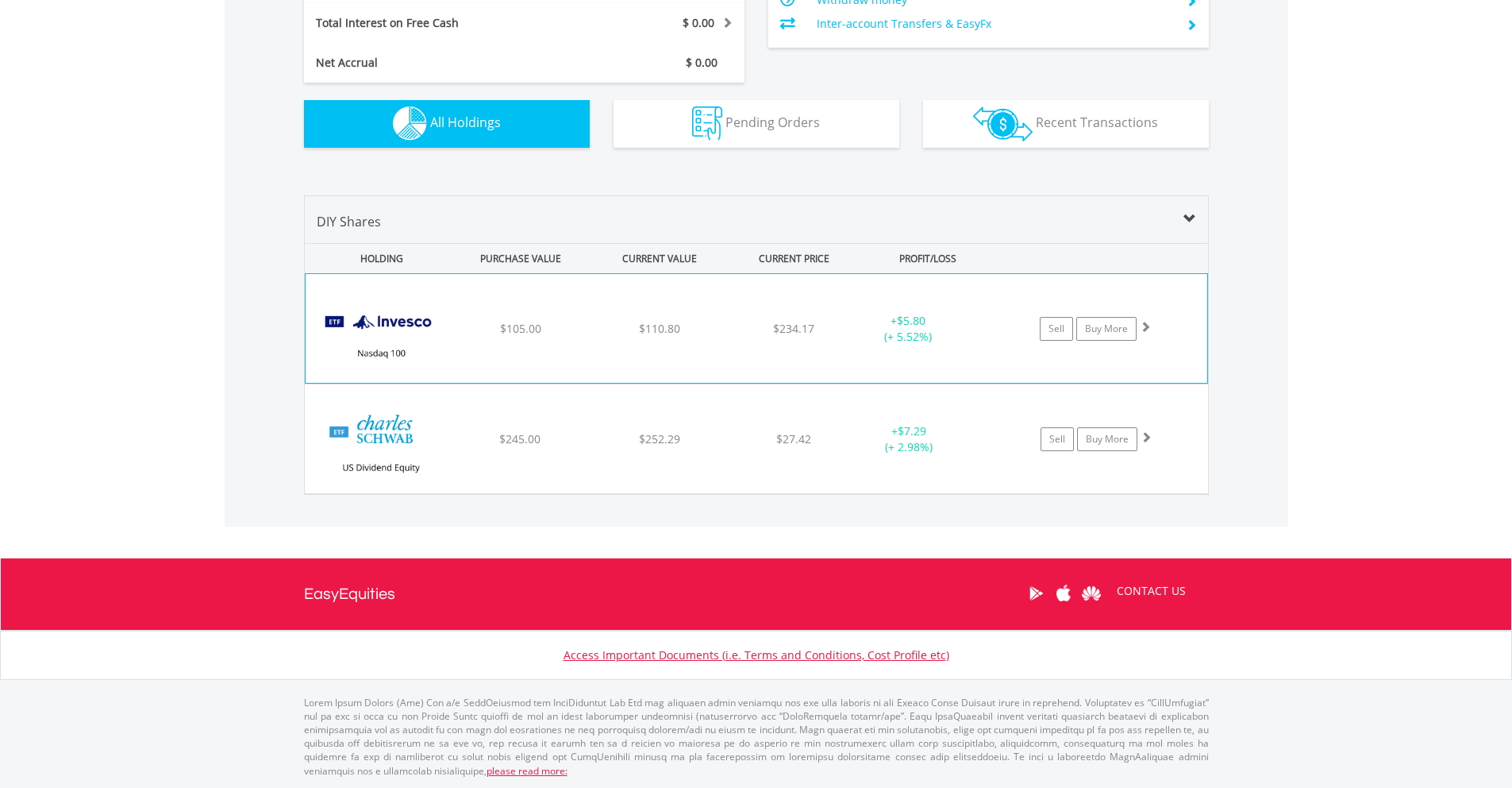
click at [602, 368] on div "﻿ Invesco Nasdaq 100 ETF $105.00 $110.80 $234.17 + $5.80 (+ 5.52%) Sell Buy More" at bounding box center [756, 328] width 901 height 109
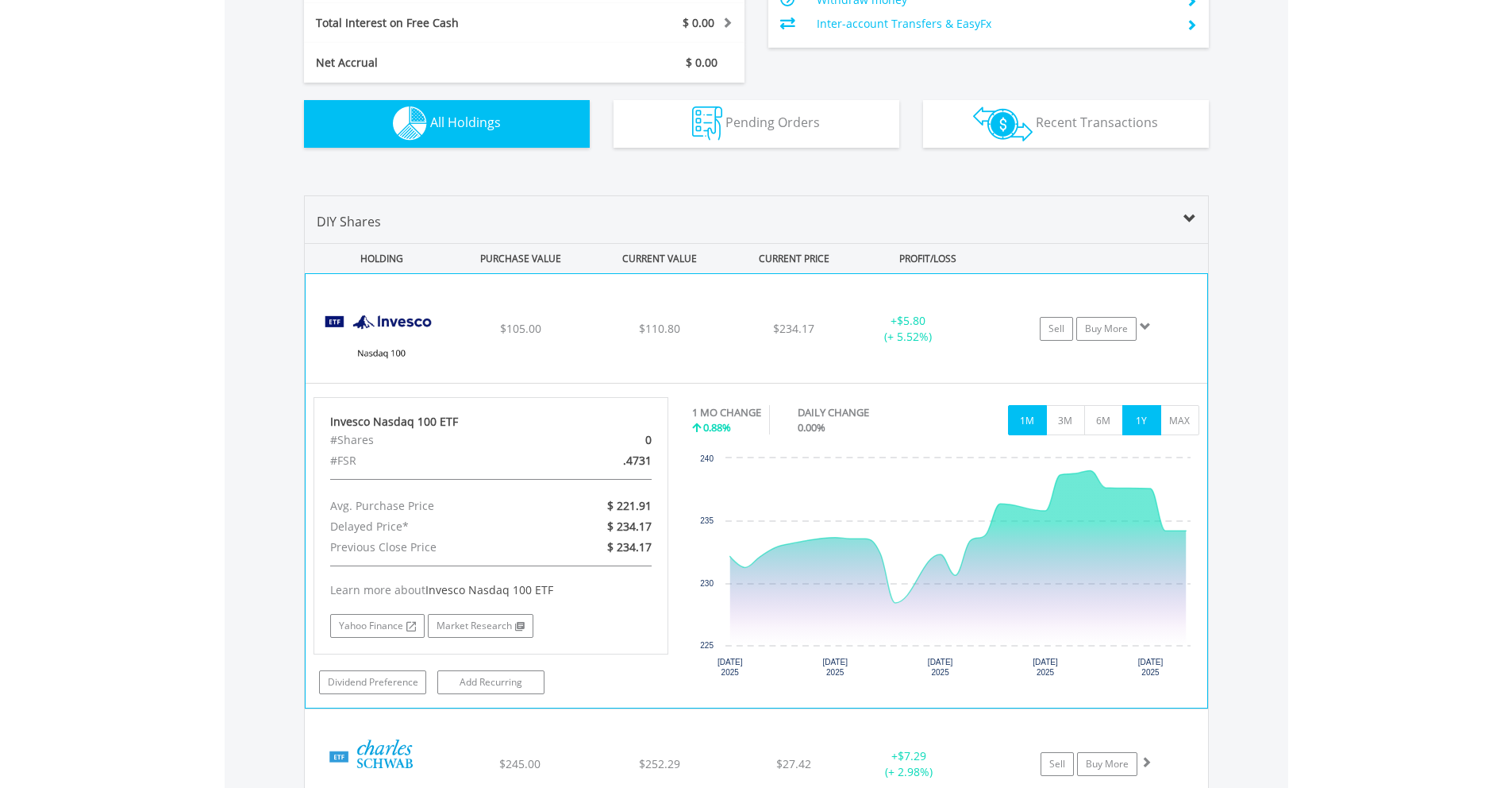
click at [1145, 431] on button "1Y" at bounding box center [1142, 420] width 39 height 31
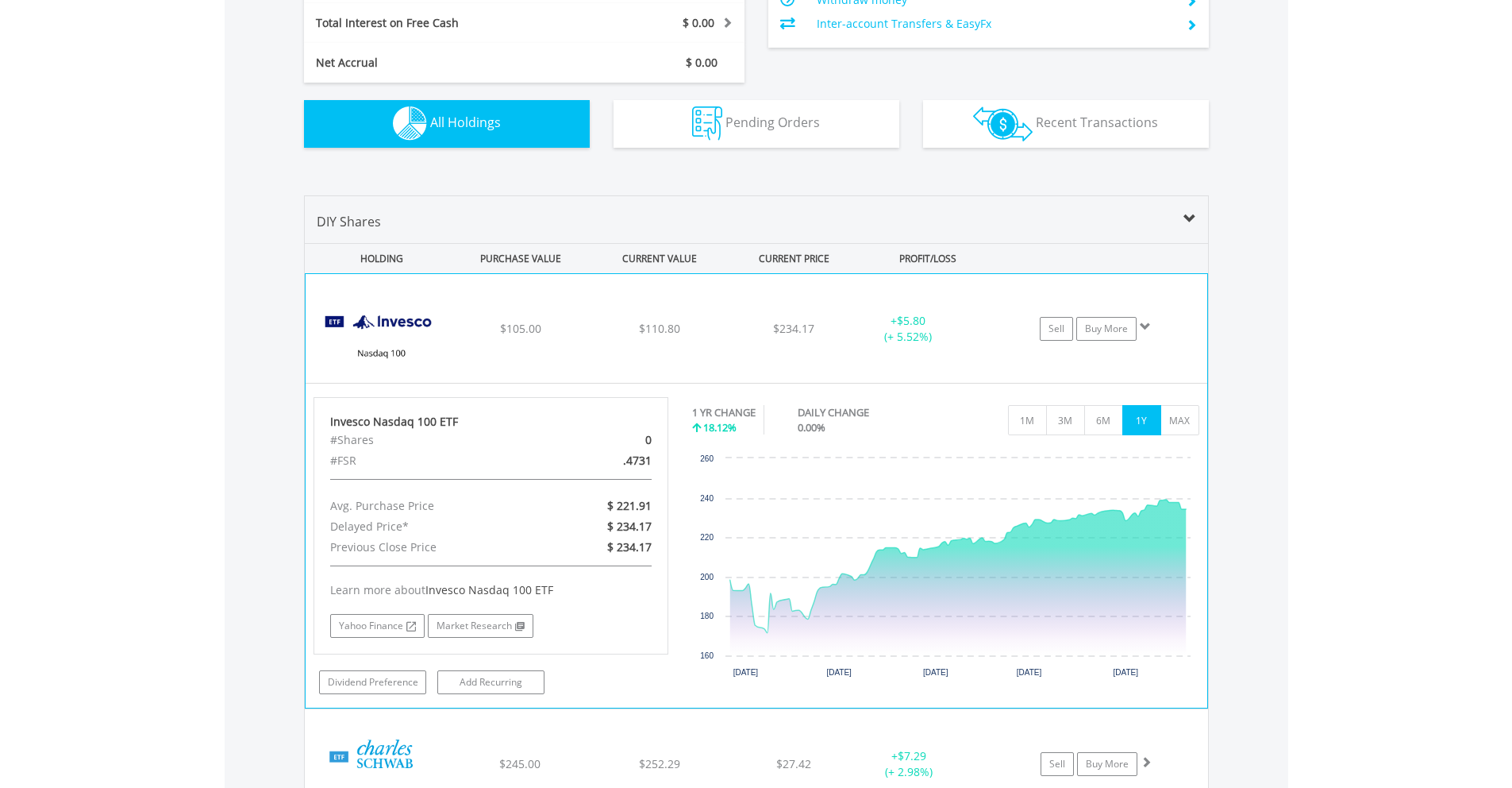
click at [829, 314] on div "﻿ Invesco Nasdaq 100 ETF $105.00 $110.80 $234.17 + $5.80 (+ 5.52%) Sell Buy More" at bounding box center [756, 328] width 901 height 109
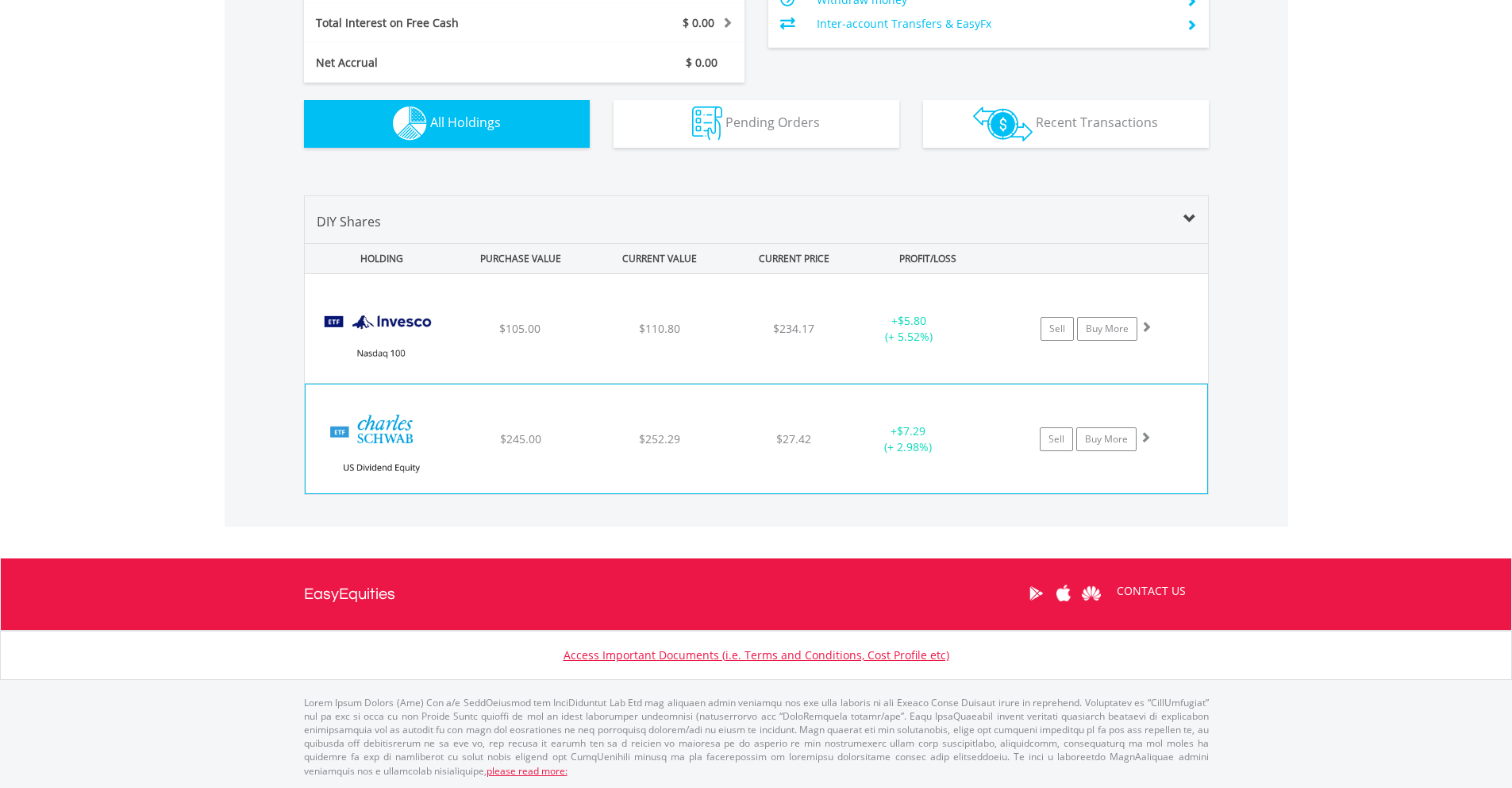
click at [862, 383] on div "﻿ Schwab US Dividend Equity ETF $245.00 $252.29 $27.42 + $7.29 (+ 2.98%) Sell B…" at bounding box center [757, 328] width 903 height 109
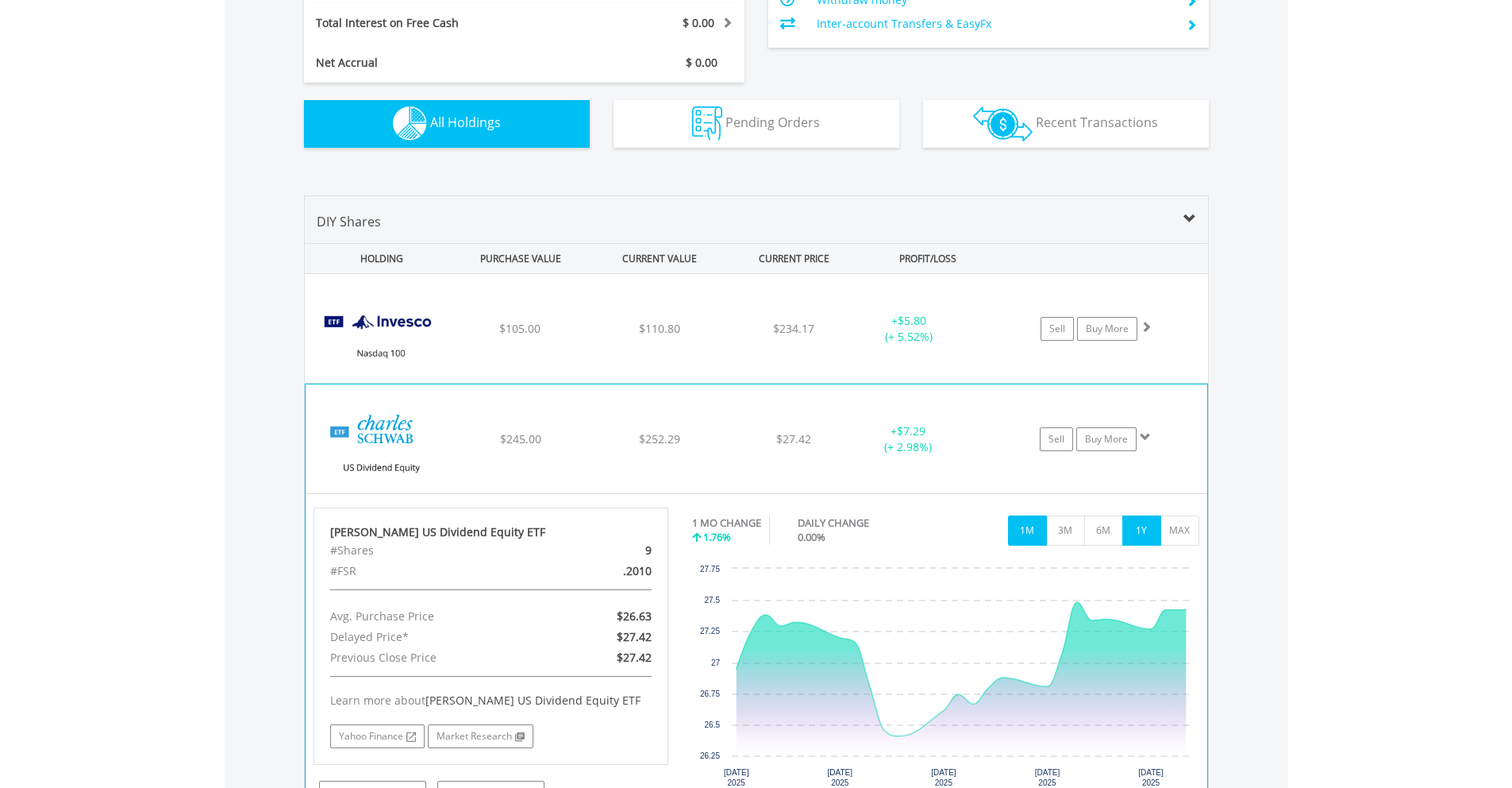
click at [1123, 534] on button "1Y" at bounding box center [1142, 530] width 39 height 31
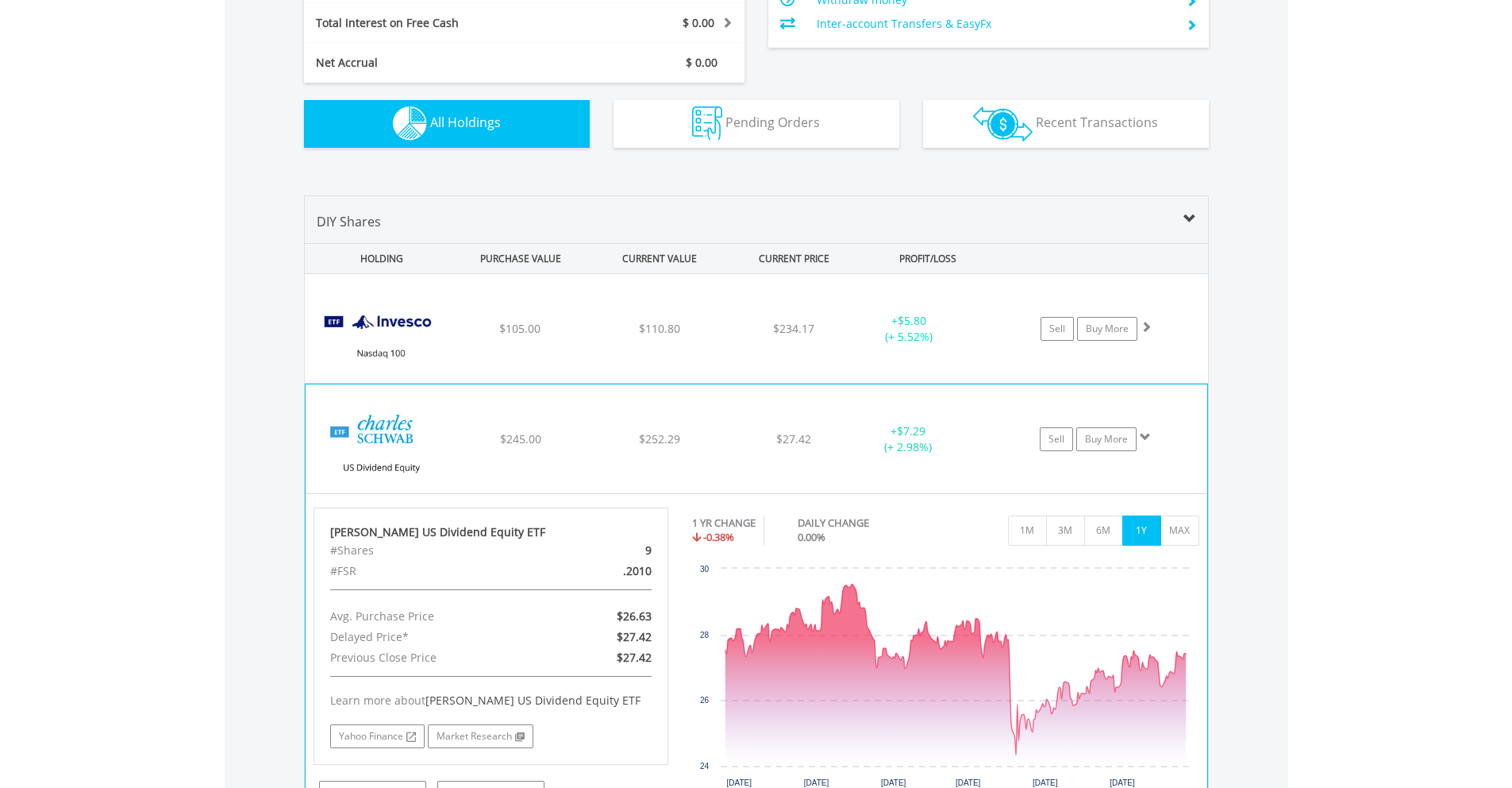
click at [835, 383] on div "﻿ Schwab US Dividend Equity ETF $245.00 $252.29 $27.42 + $7.29 (+ 2.98%) Sell B…" at bounding box center [757, 328] width 903 height 109
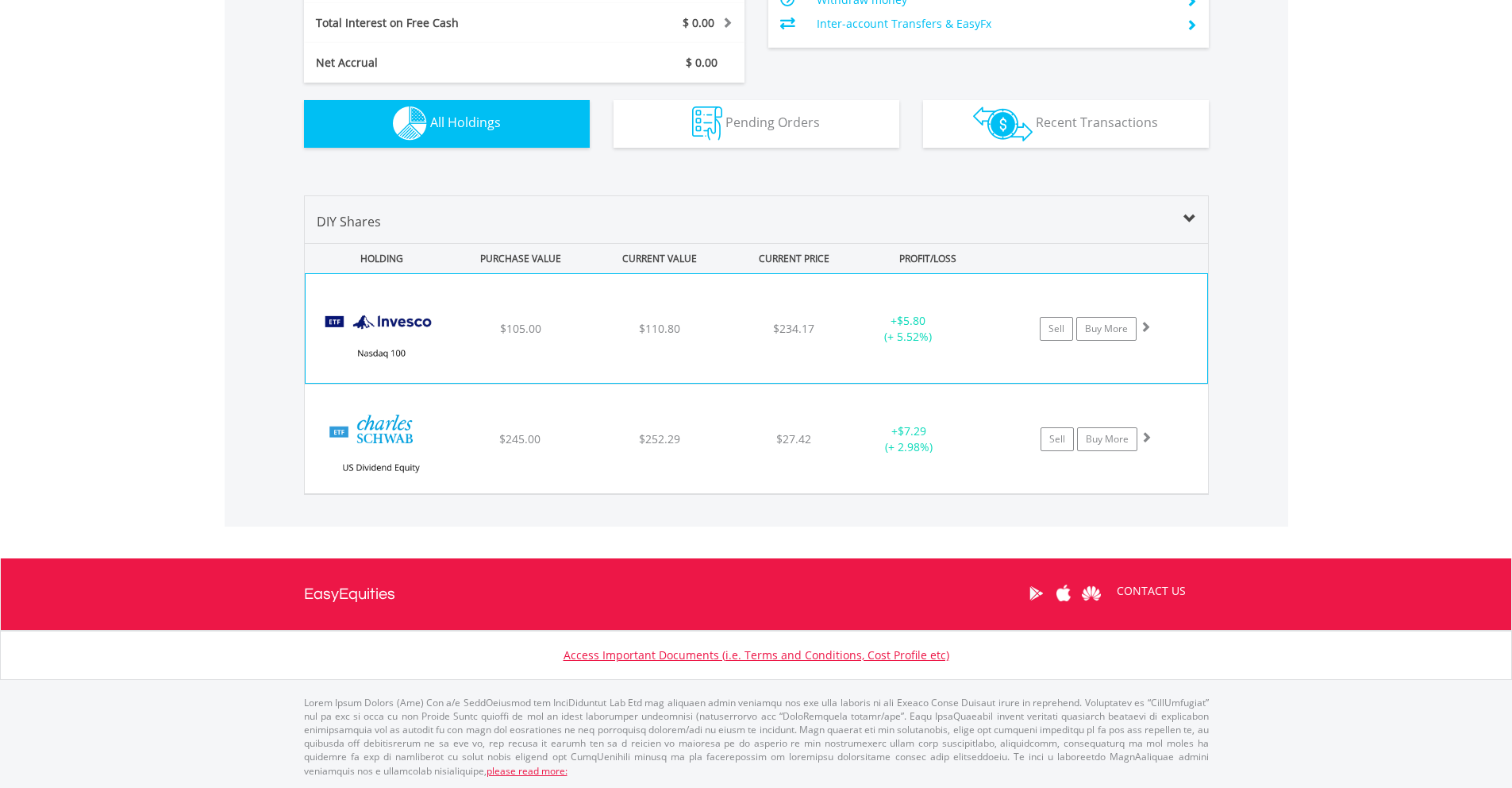
click at [843, 356] on div "﻿ Invesco Nasdaq 100 ETF $105.00 $110.80 $234.17 + $5.80 (+ 5.52%) Sell Buy More" at bounding box center [756, 328] width 901 height 109
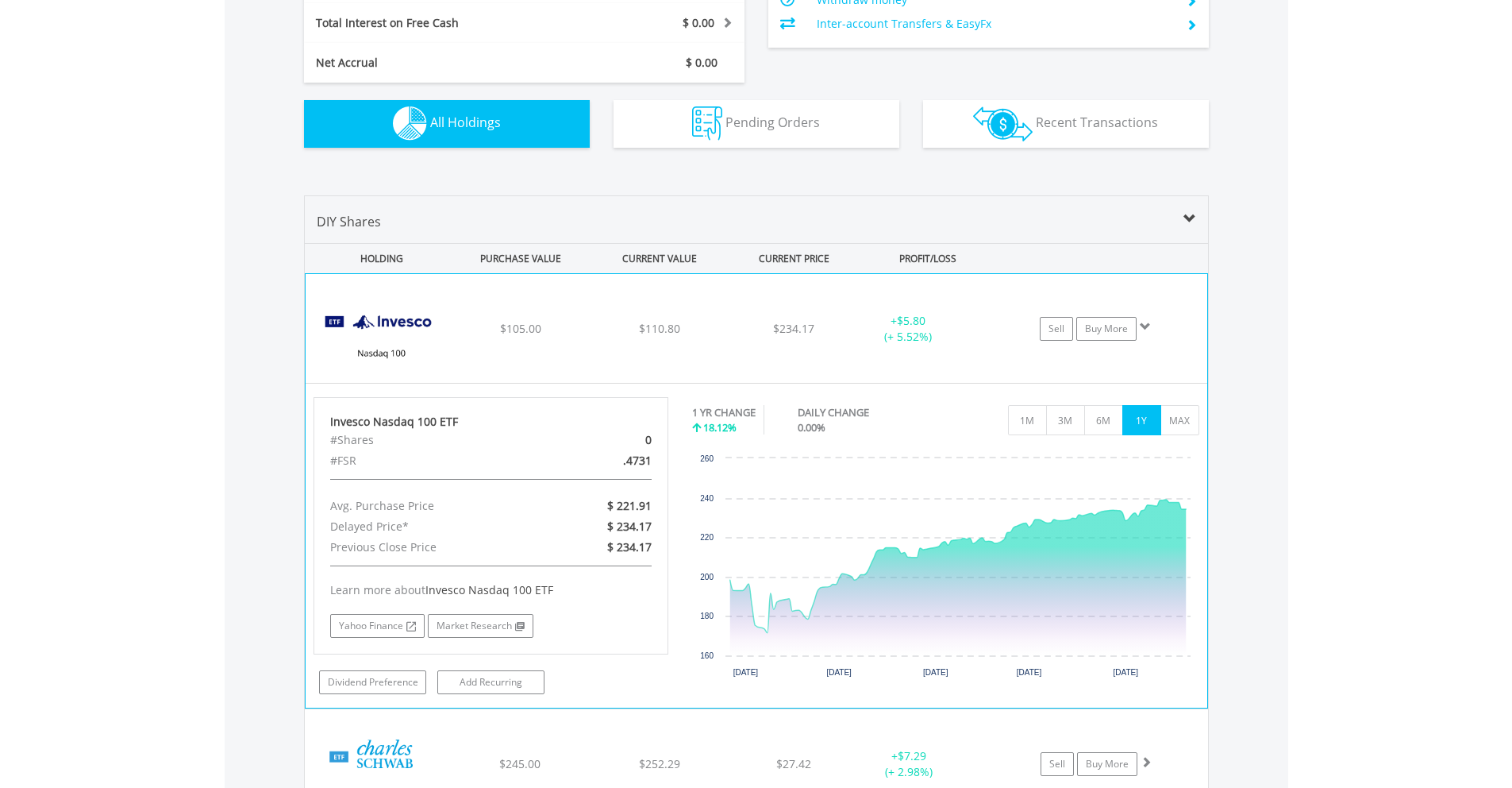
click at [850, 335] on div "+ $5.80 (+ 5.52%)" at bounding box center [908, 328] width 119 height 32
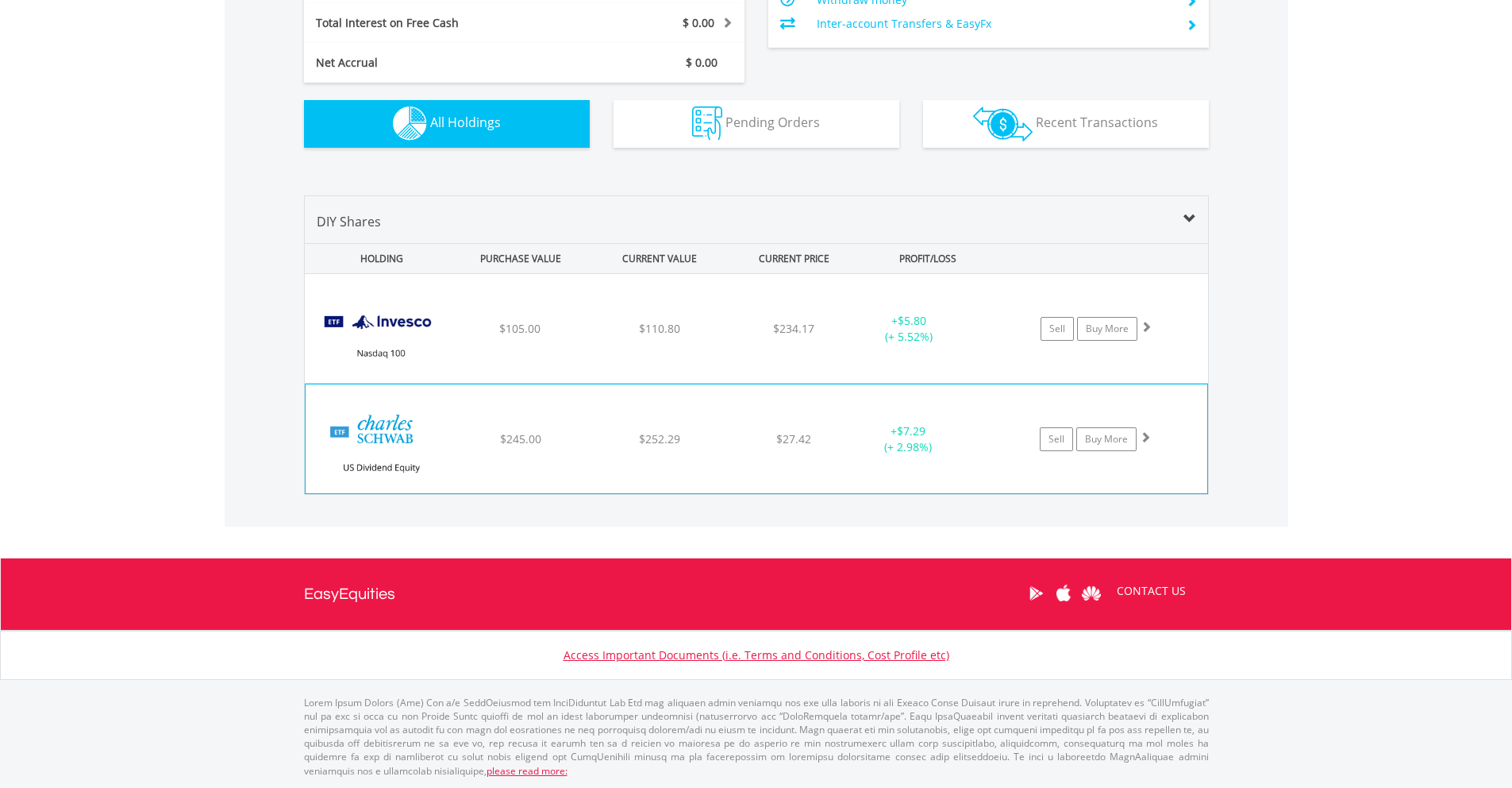
click at [860, 345] on div "+ $7.29 (+ 2.98%)" at bounding box center [909, 328] width 120 height 32
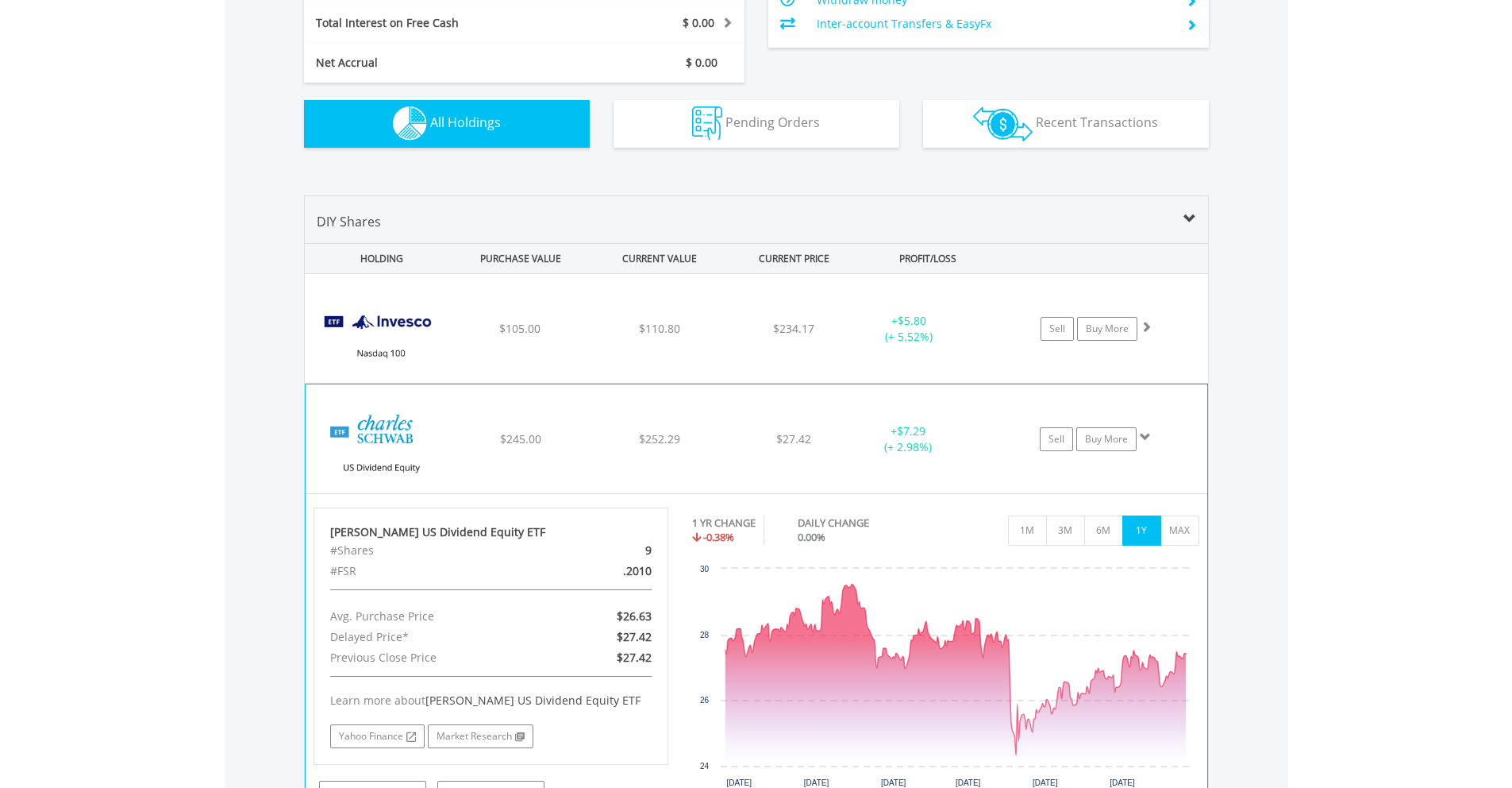
click at [860, 345] on div "+ $7.29 (+ 2.98%)" at bounding box center [909, 328] width 120 height 32
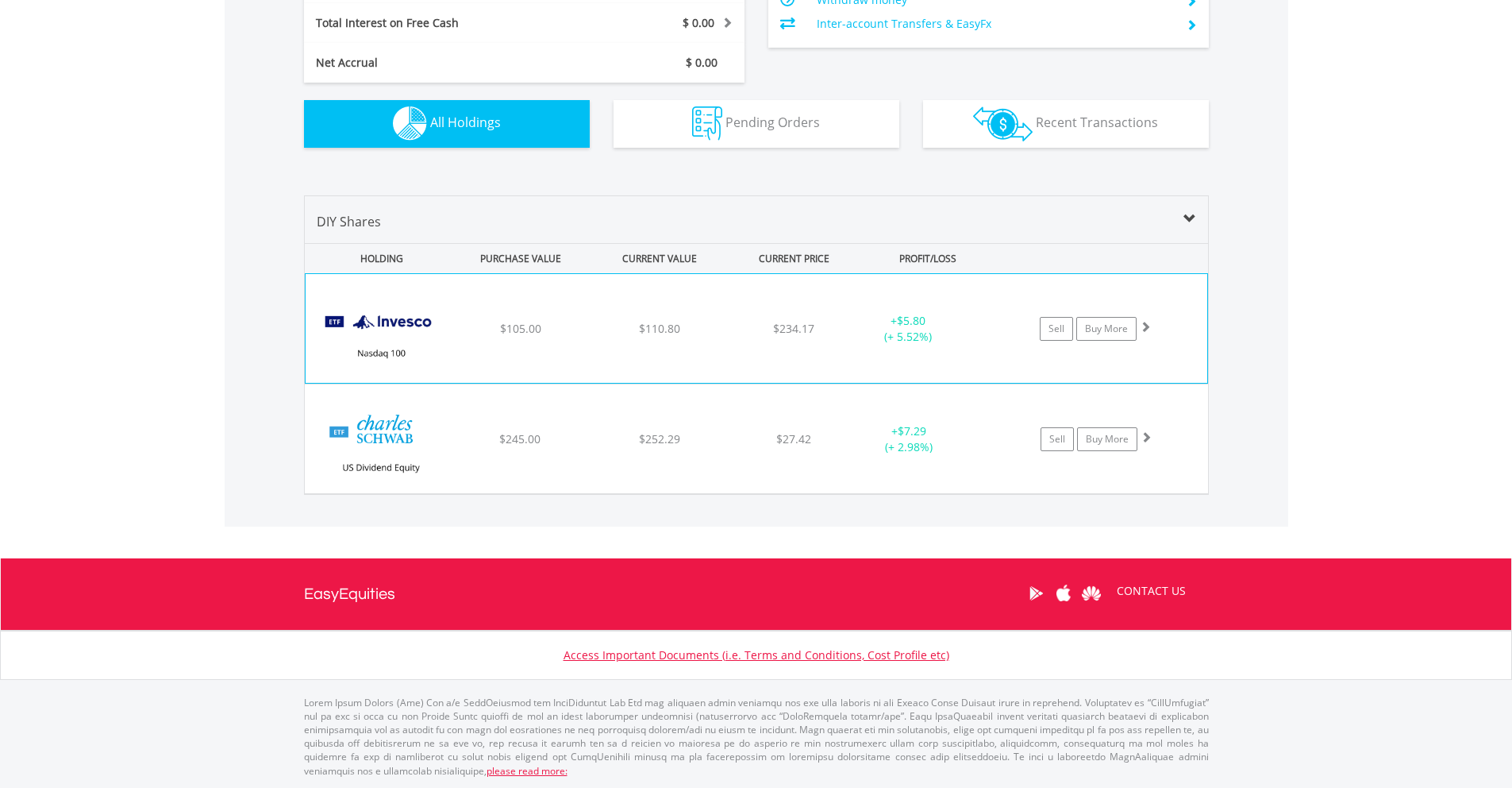
click at [858, 369] on div "﻿ Invesco Nasdaq 100 ETF $105.00 $110.80 $234.17 + $5.80 (+ 5.52%) Sell Buy More" at bounding box center [756, 328] width 901 height 109
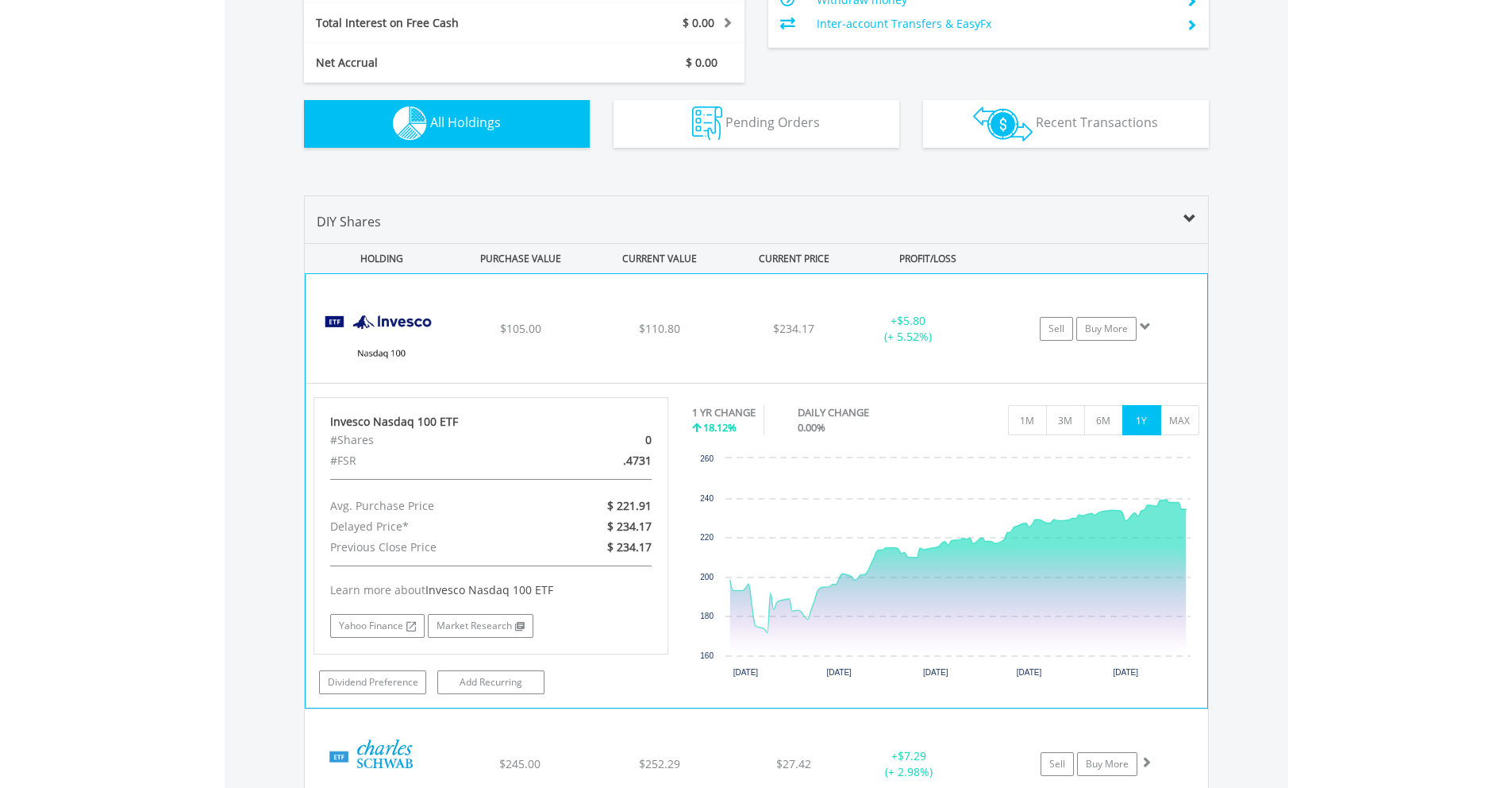
click at [857, 331] on div "+ $5.80 (+ 5.52%)" at bounding box center [908, 328] width 119 height 32
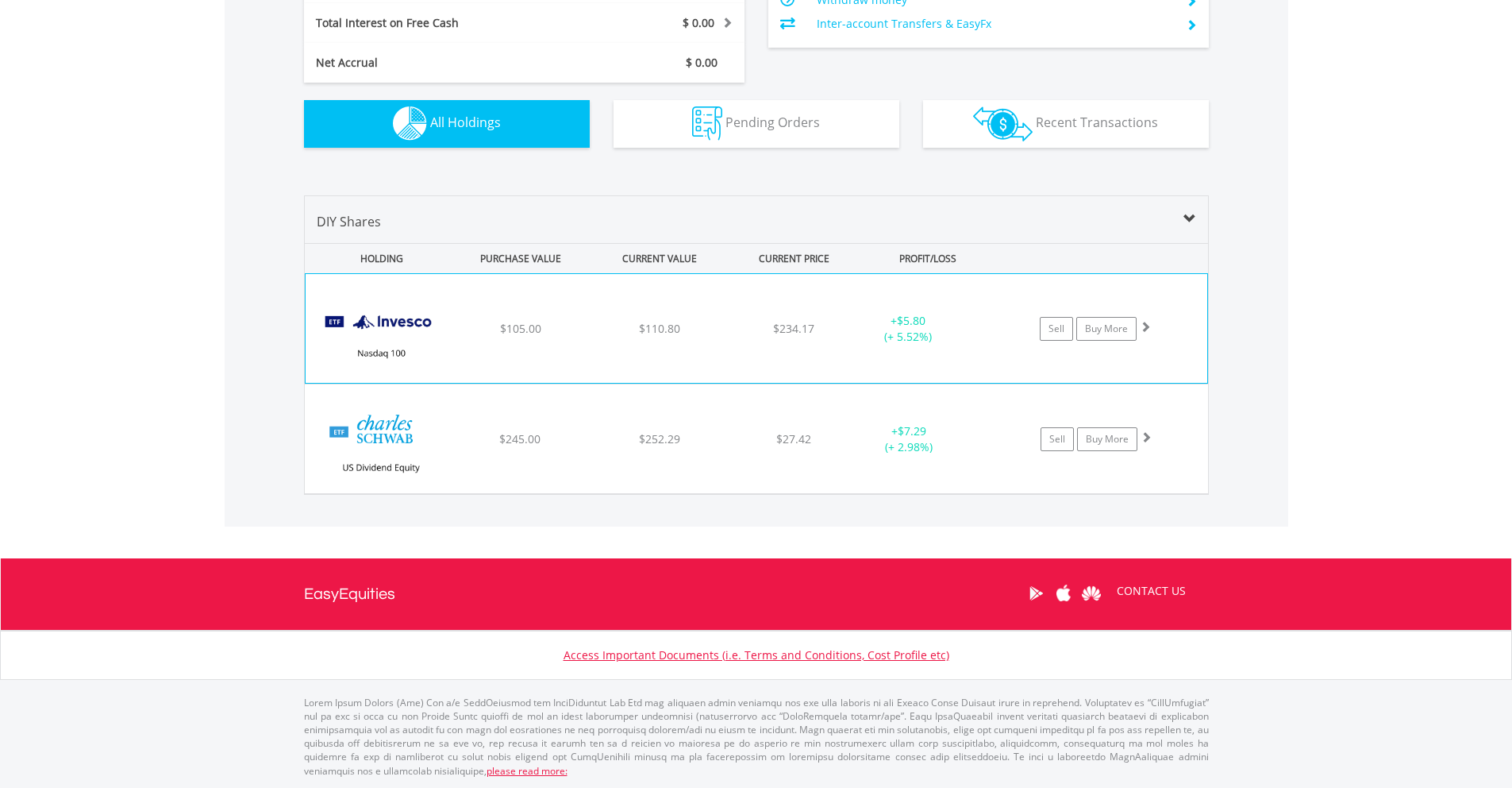
click at [857, 331] on div "+ $5.80 (+ 5.52%)" at bounding box center [908, 328] width 119 height 32
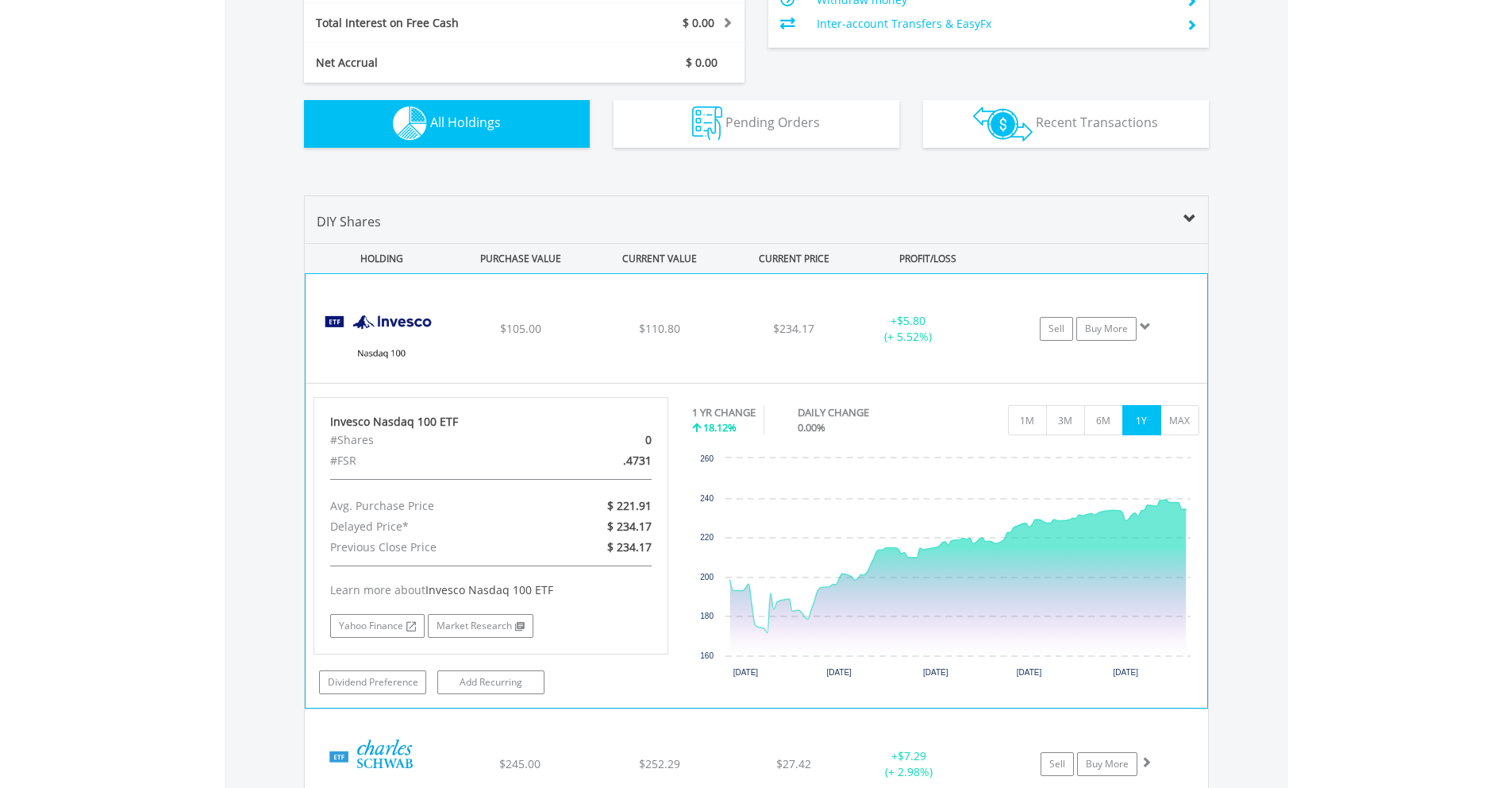
click at [857, 331] on div "+ $5.80 (+ 5.52%)" at bounding box center [908, 328] width 119 height 32
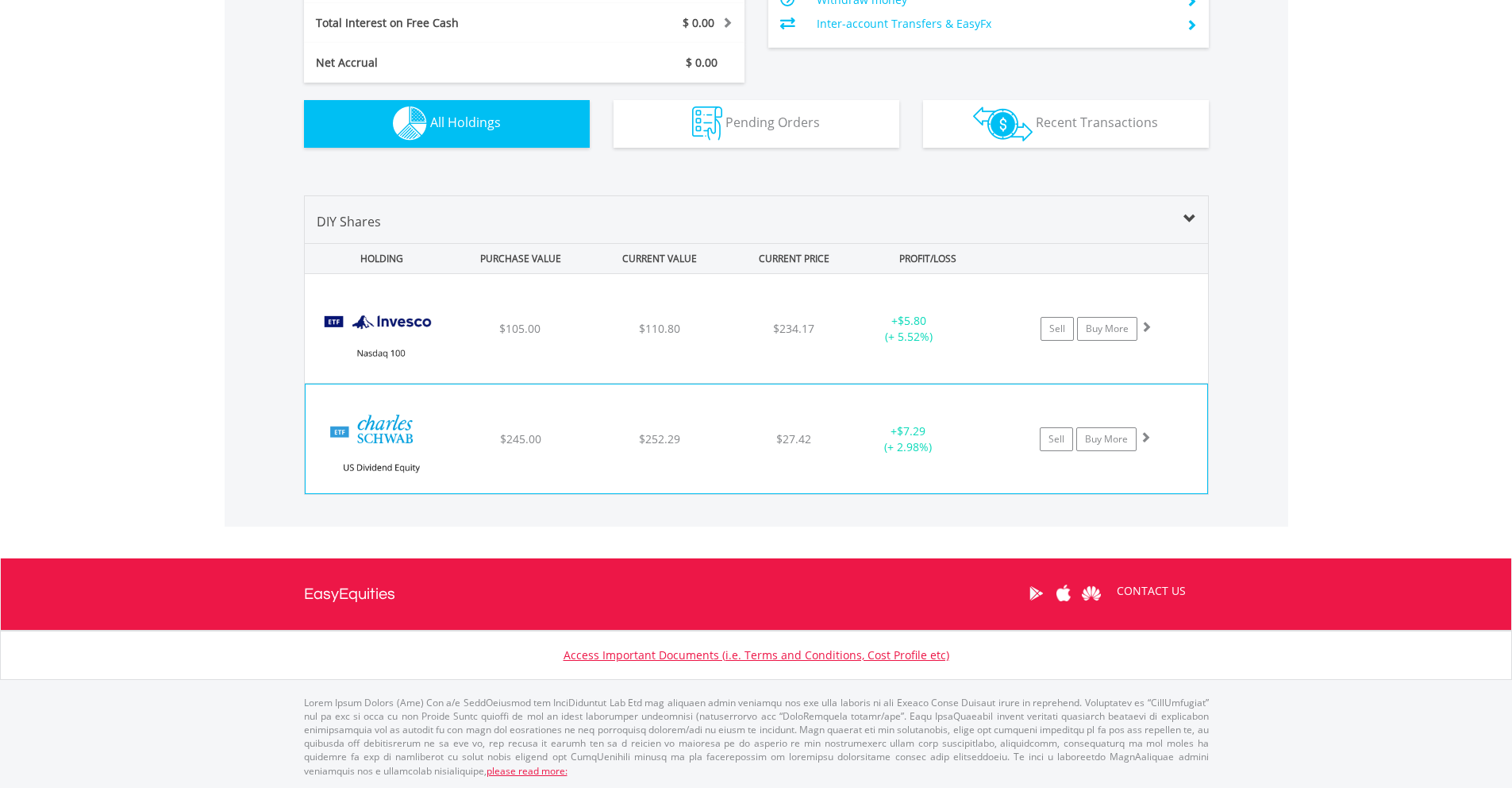
click at [852, 383] on div "﻿ Schwab US Dividend Equity ETF $245.00 $252.29 $27.42 + $7.29 (+ 2.98%) Sell B…" at bounding box center [757, 328] width 903 height 109
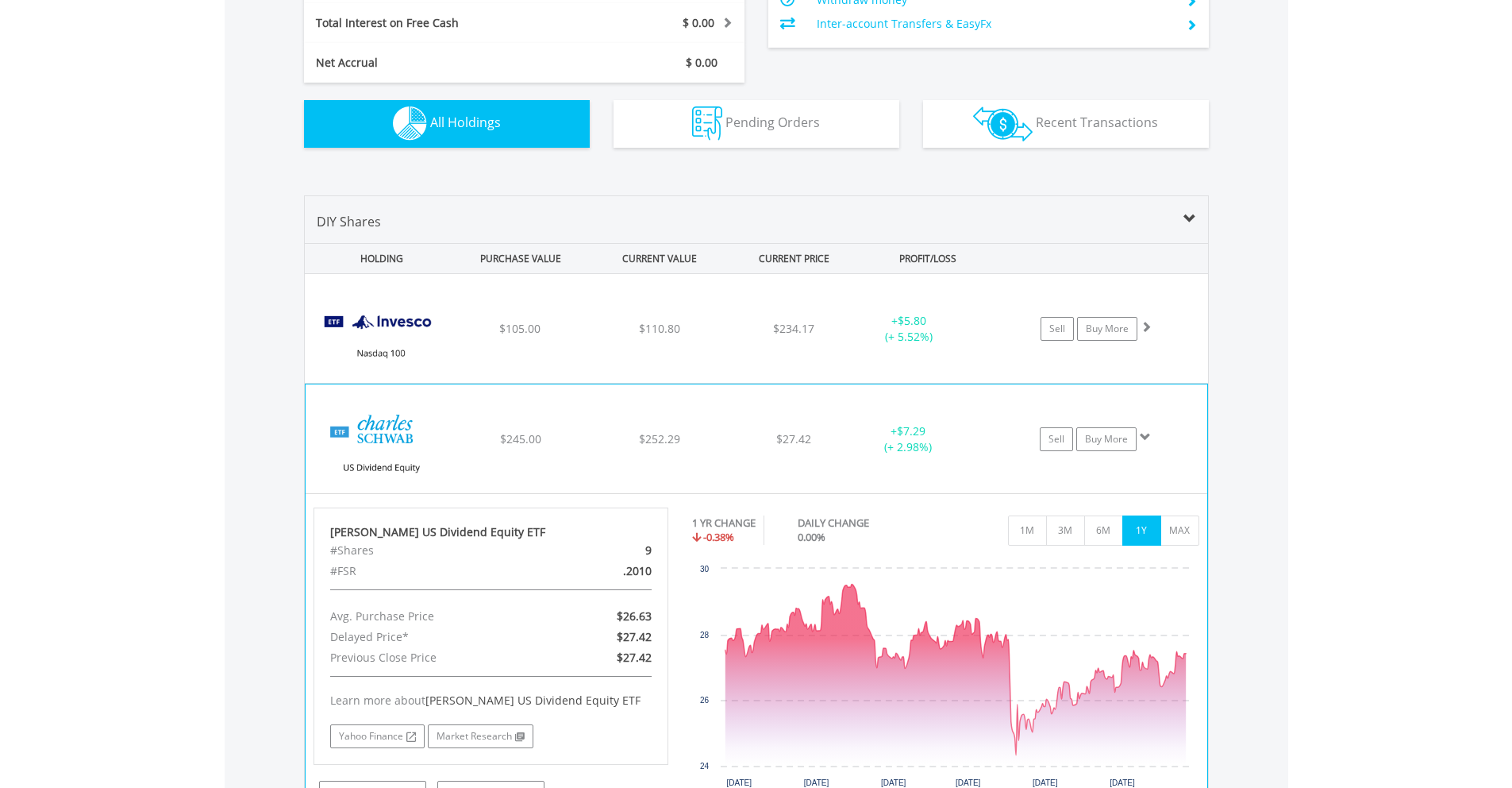
click at [852, 383] on div "﻿ Schwab US Dividend Equity ETF $245.00 $252.29 $27.42 + $7.29 (+ 2.98%) Sell B…" at bounding box center [757, 328] width 903 height 109
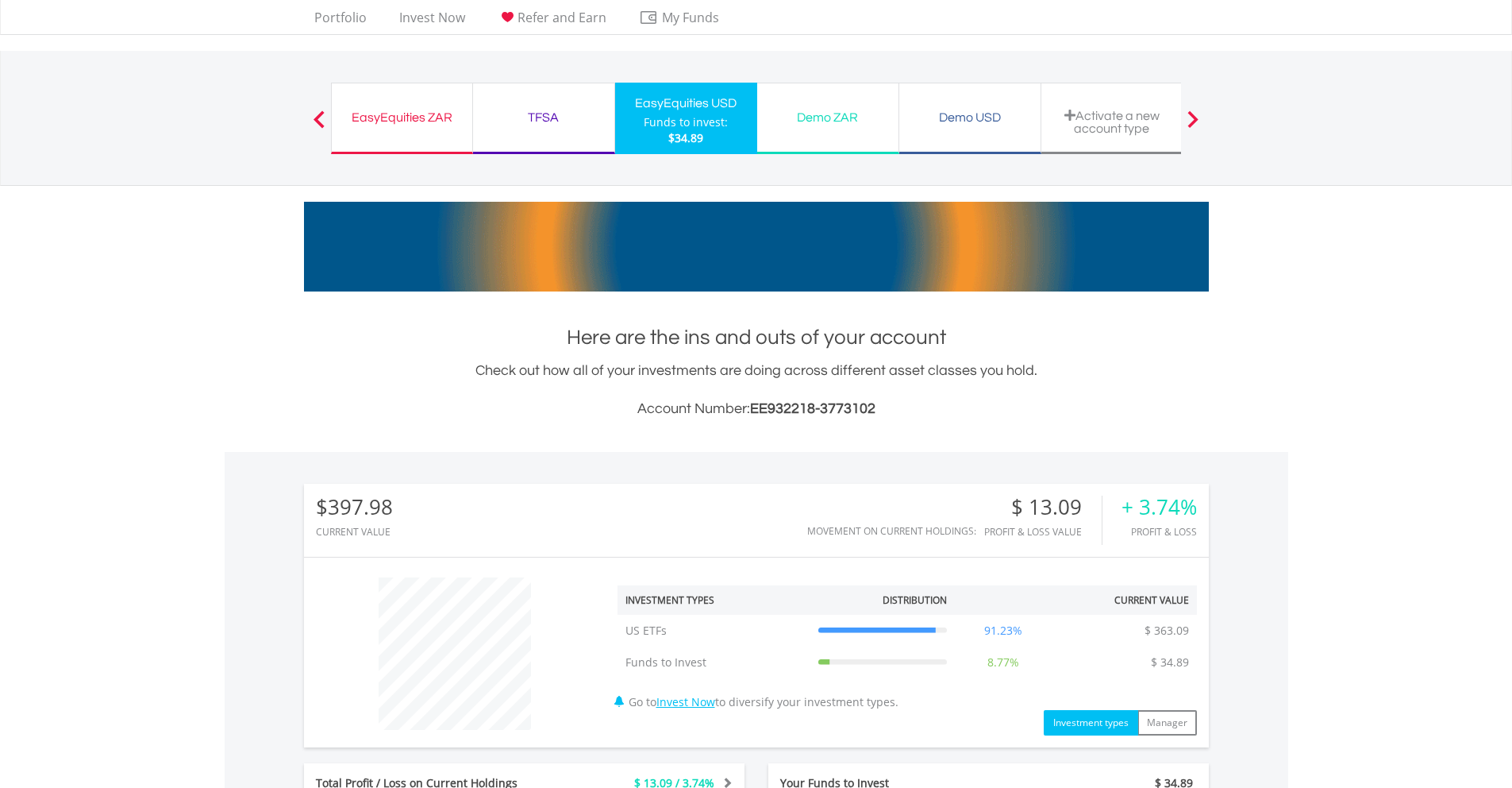
scroll to position [0, 0]
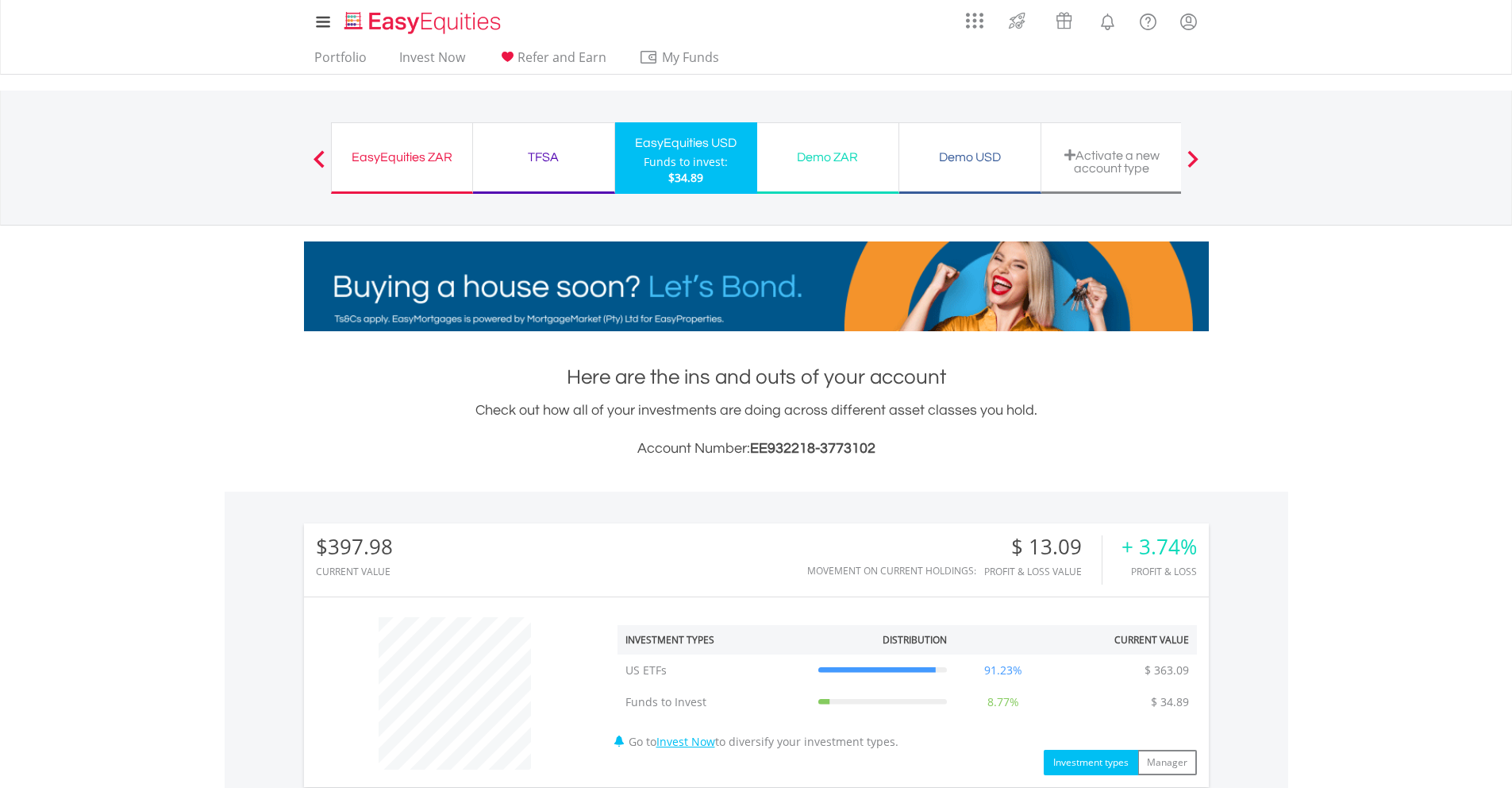
click at [989, 162] on div "Demo USD" at bounding box center [970, 157] width 122 height 22
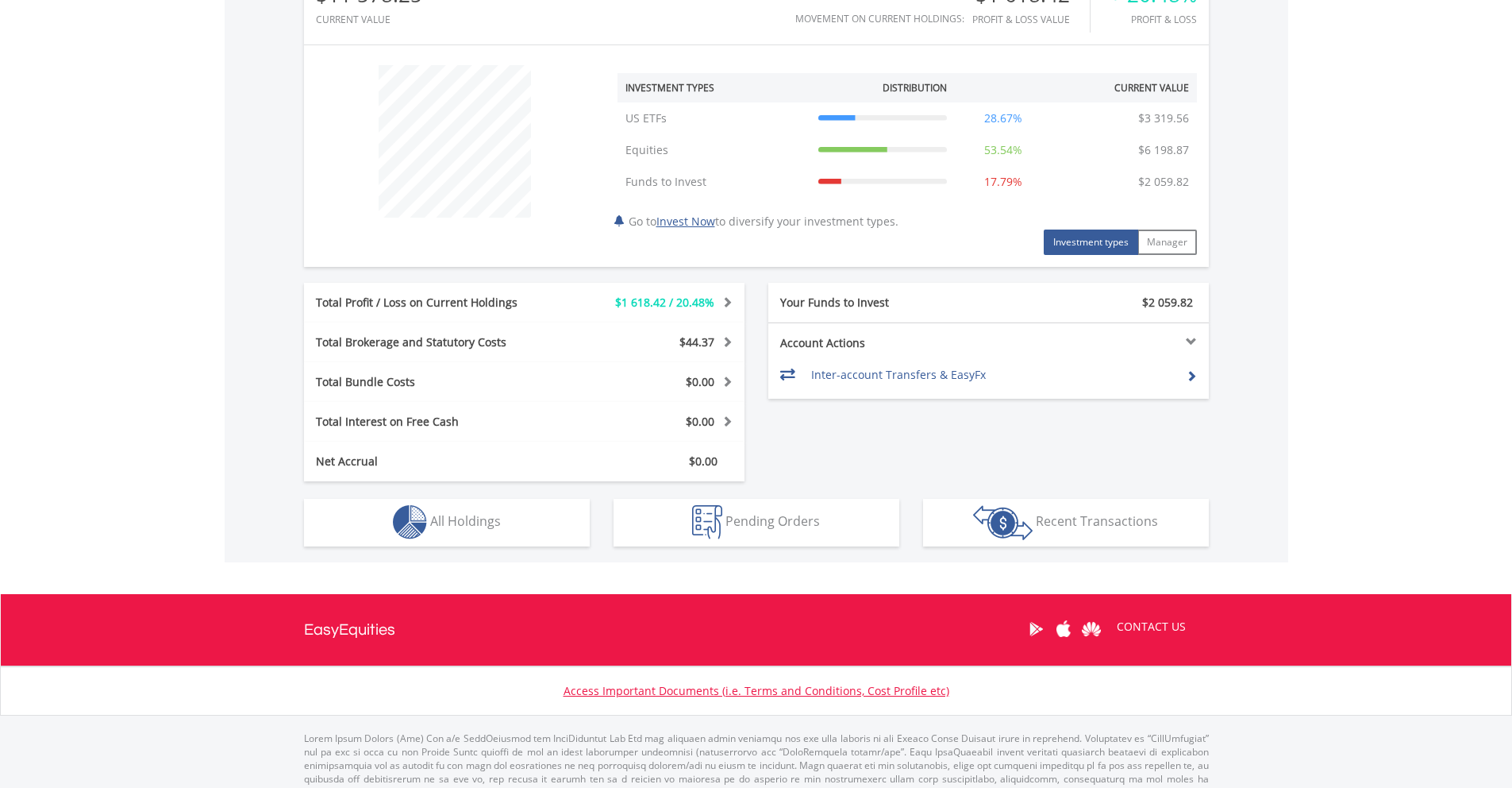
scroll to position [588, 0]
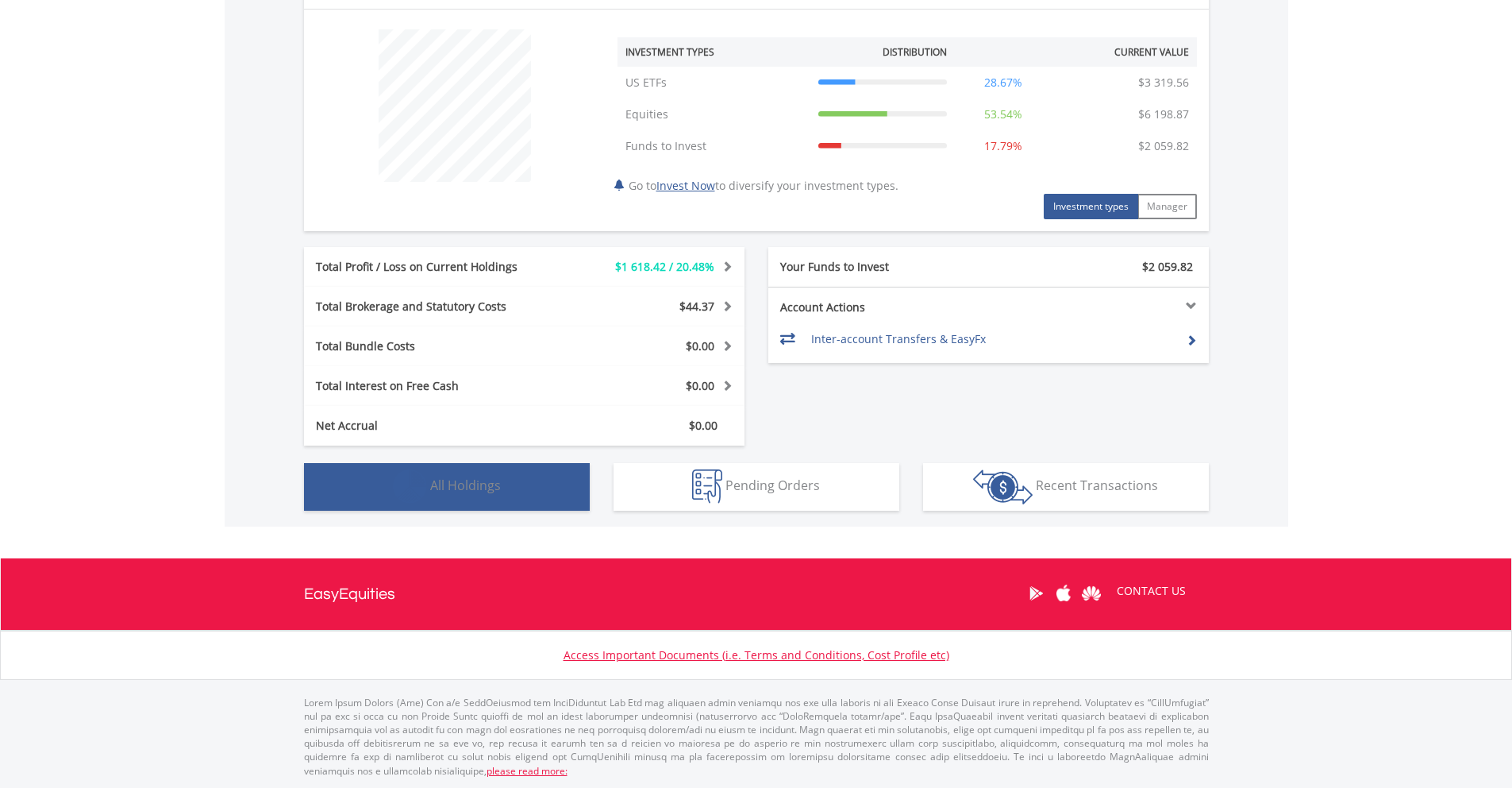
click at [495, 491] on span "All Holdings" at bounding box center [466, 485] width 71 height 17
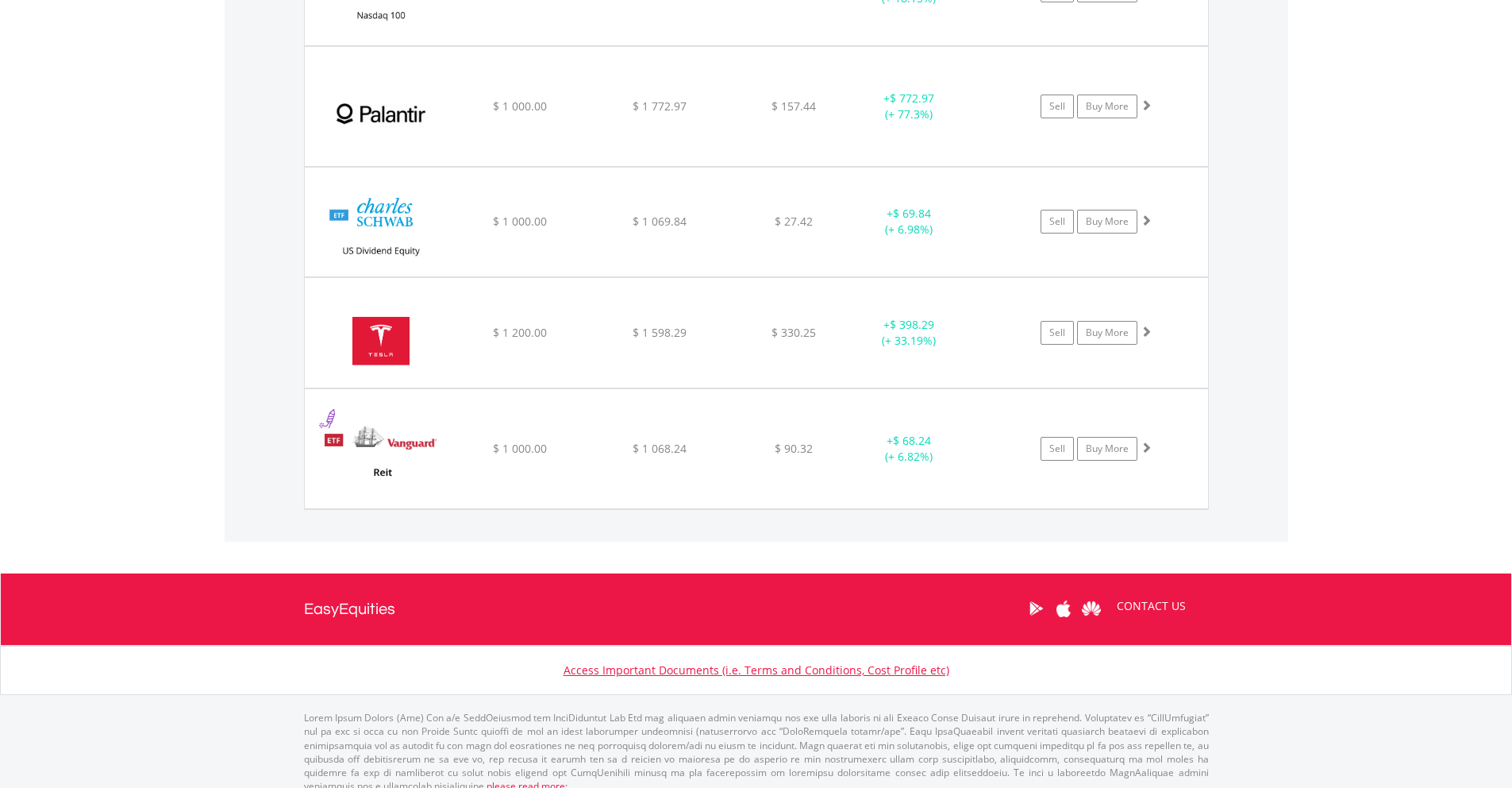
scroll to position [1517, 0]
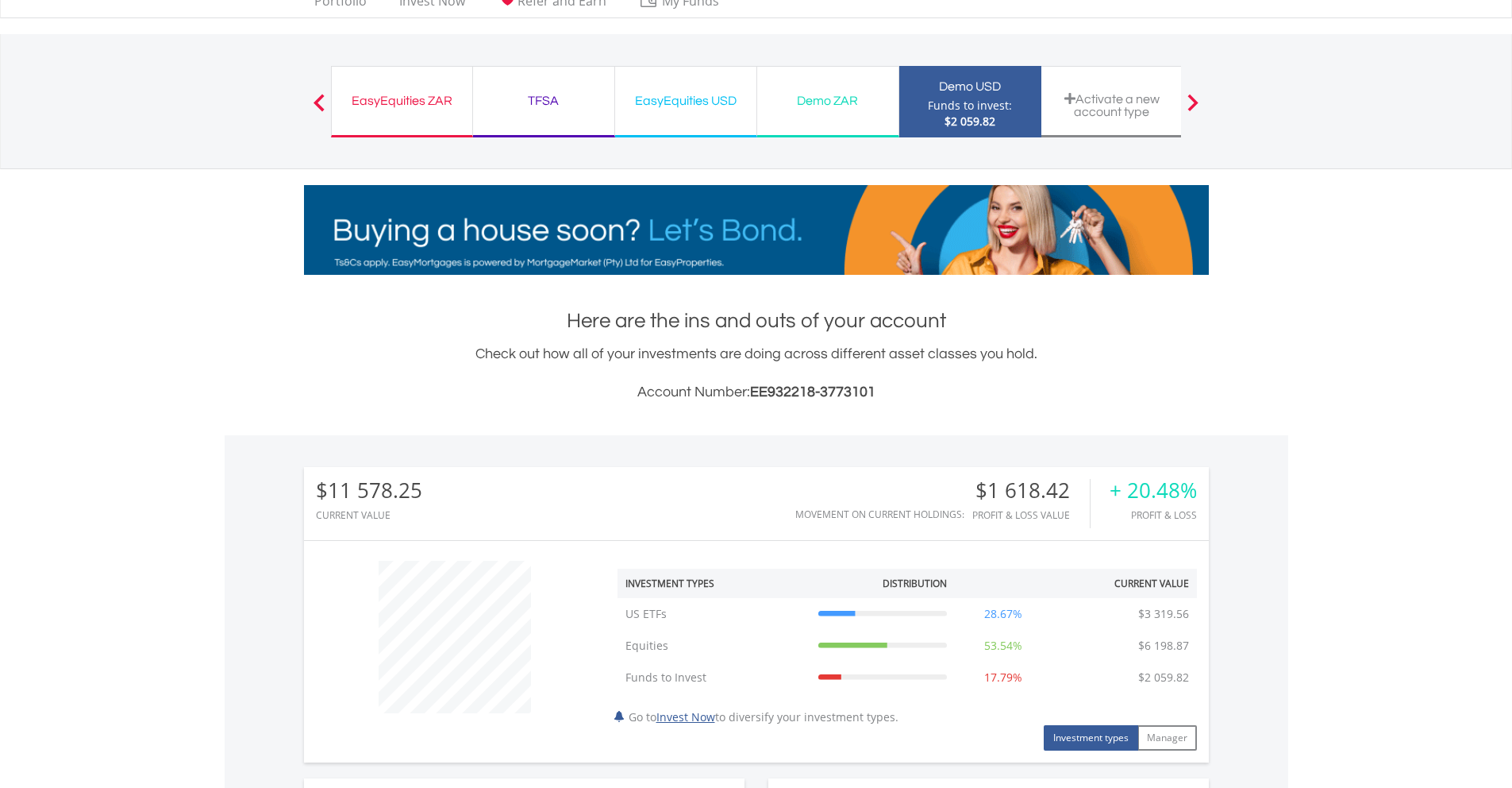
scroll to position [23, 0]
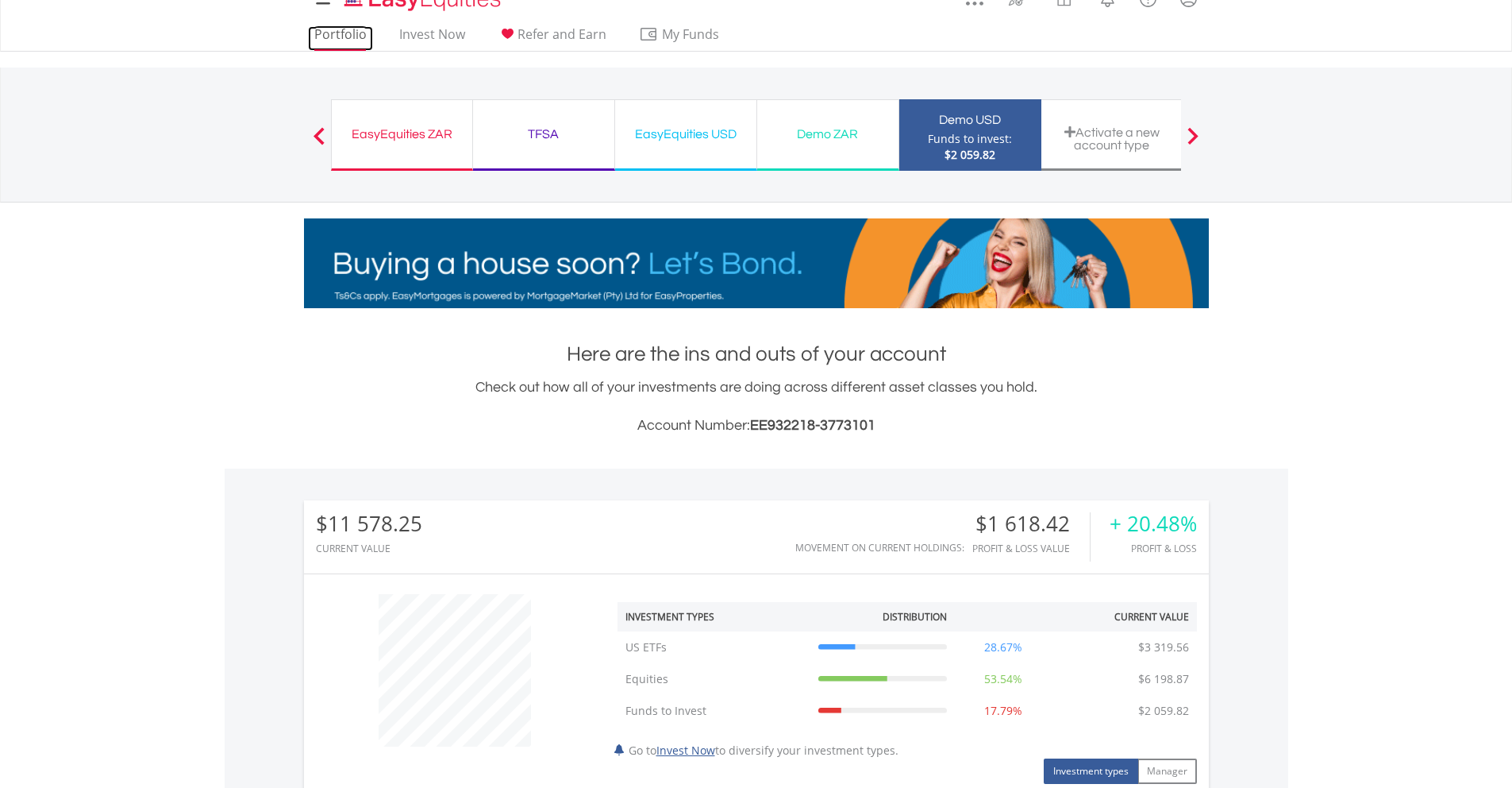
click at [357, 39] on link "Portfolio" at bounding box center [341, 38] width 65 height 25
